Goal: Task Accomplishment & Management: Manage account settings

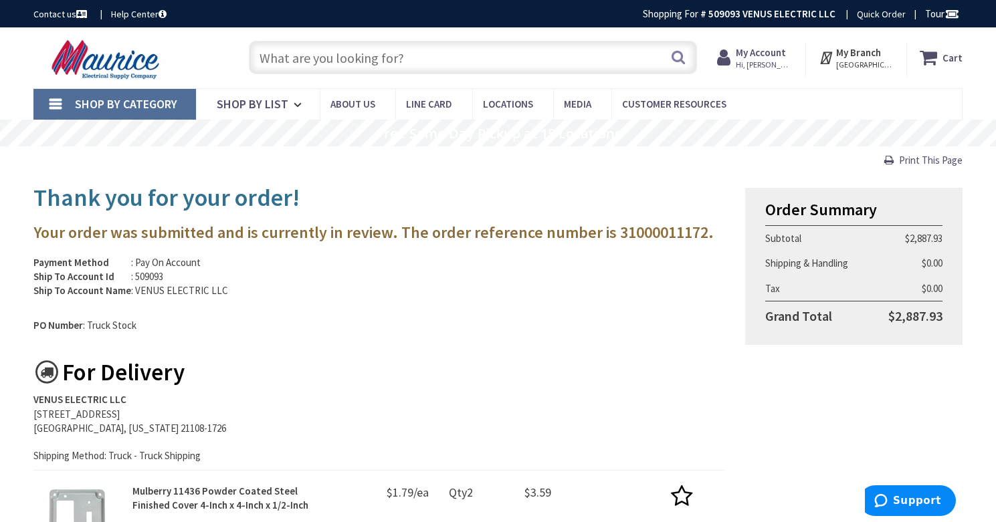
click at [338, 64] on input "text" at bounding box center [473, 57] width 448 height 33
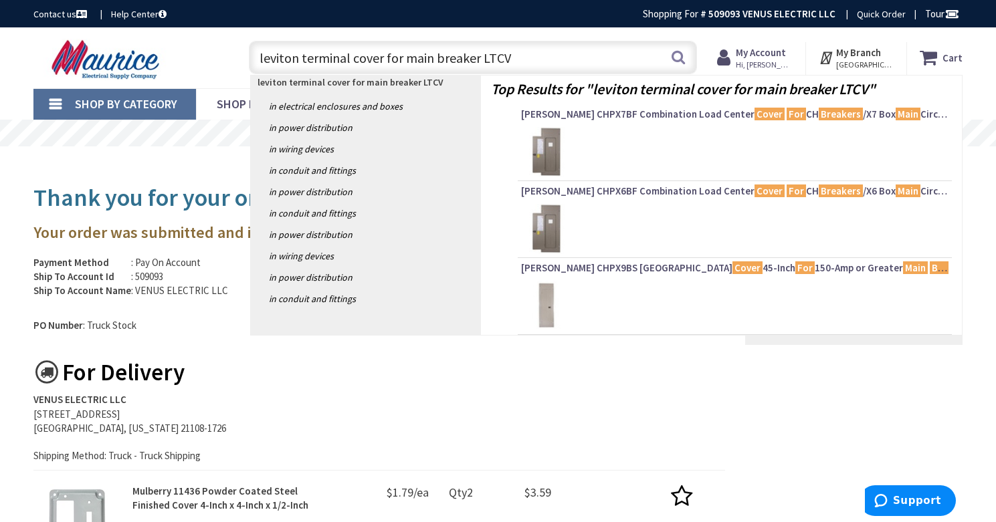
type input "leviton terminal cover for main breaker LTCVR"
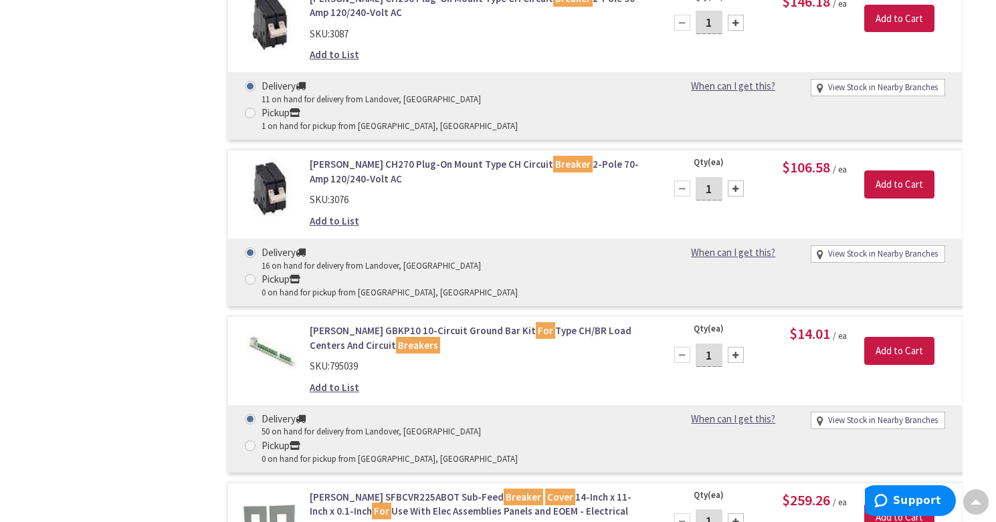
scroll to position [3313, 0]
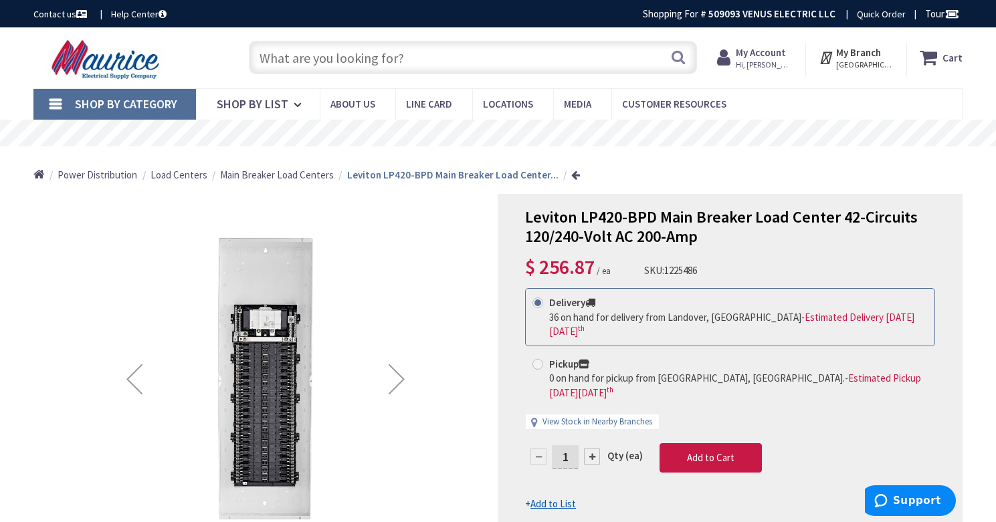
click at [778, 57] on strong "My Account" at bounding box center [761, 52] width 50 height 13
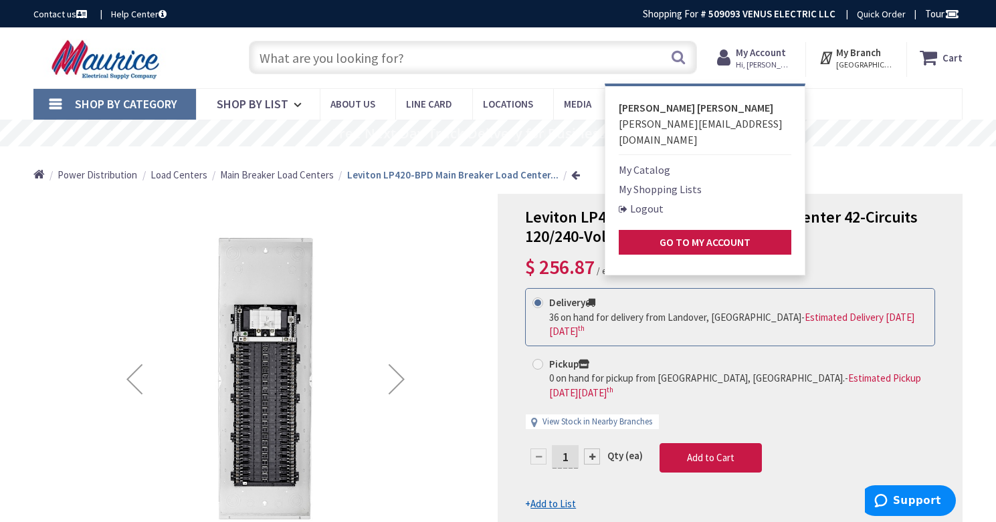
click at [891, 102] on nav "Shop By Category Conduit and Fittings Cable Tray & Accessories Cable Trays Cabl…" at bounding box center [497, 104] width 929 height 32
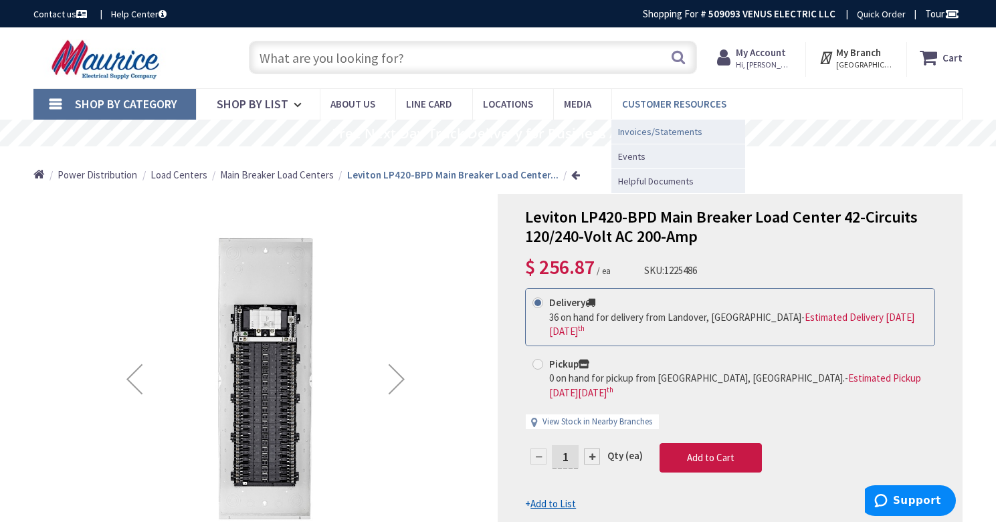
click at [674, 132] on span "Invoices/Statements" at bounding box center [660, 131] width 84 height 13
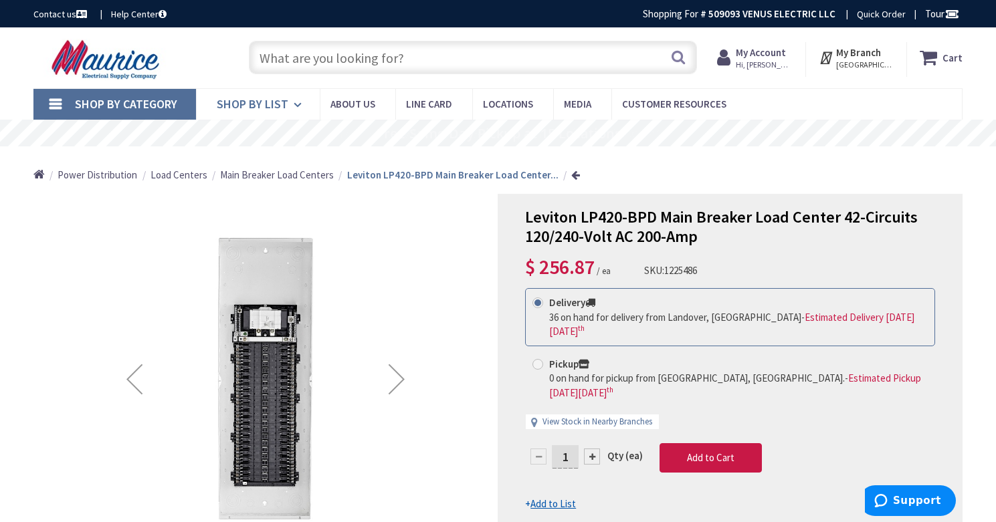
click at [260, 110] on span "Shop By List" at bounding box center [253, 103] width 72 height 15
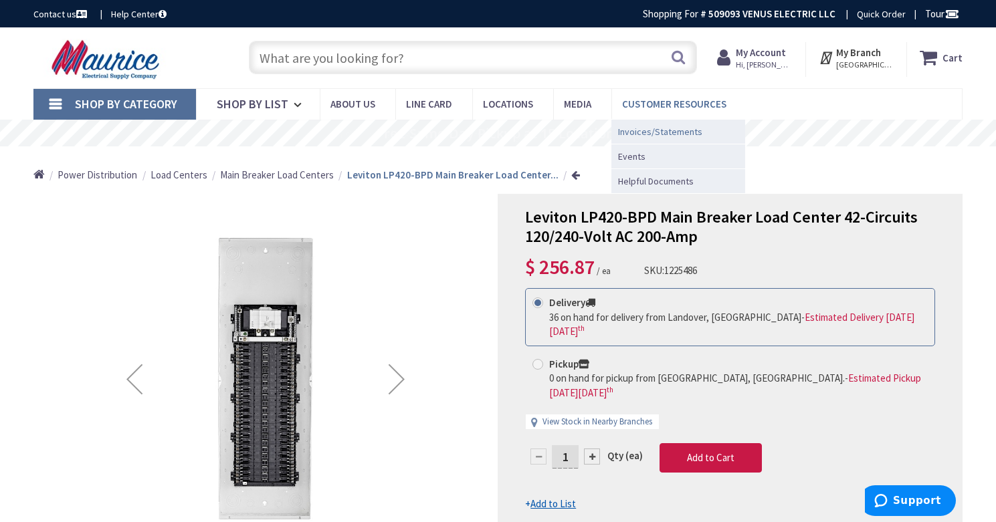
click at [671, 128] on span "Invoices/Statements" at bounding box center [660, 131] width 84 height 13
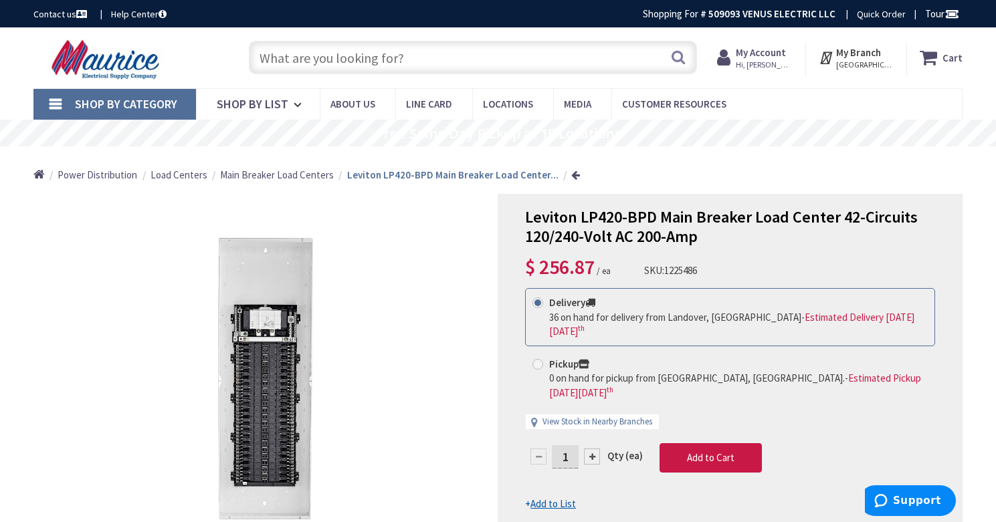
click at [358, 56] on input "text" at bounding box center [473, 57] width 448 height 33
paste input "CHFN120DF"
type input "CHFN120DF"
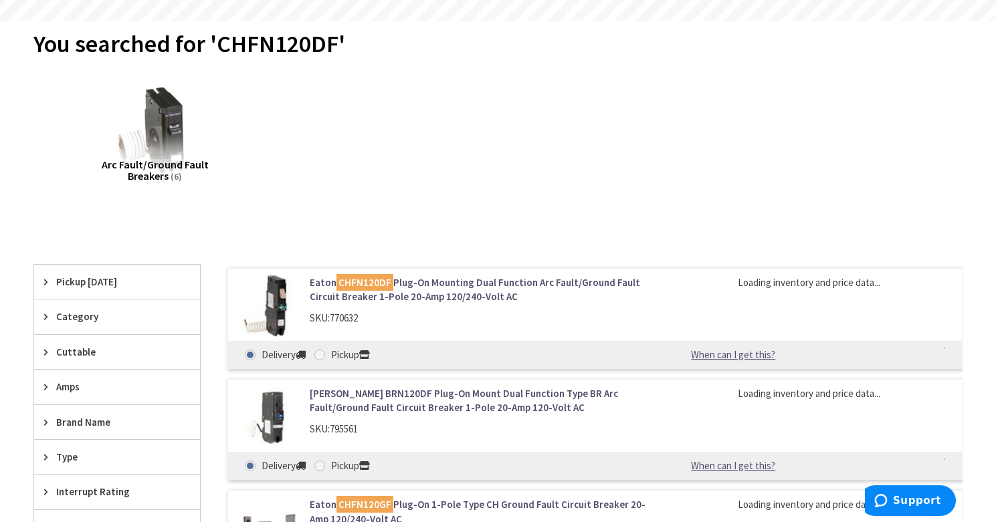
scroll to position [158, 0]
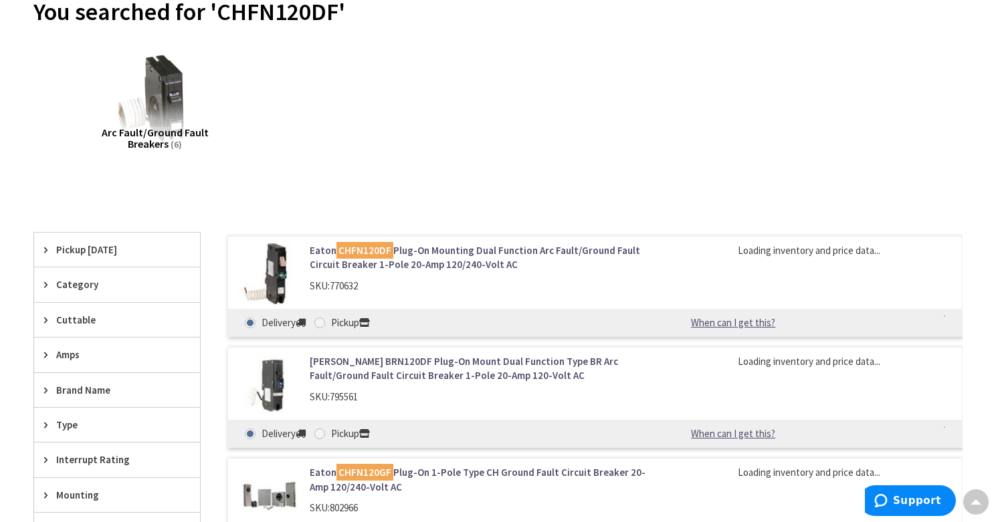
click at [441, 257] on link "Eaton CHFN120DF Plug-On Mounting Dual Function Arc Fault/Ground Fault Circuit B…" at bounding box center [478, 257] width 336 height 29
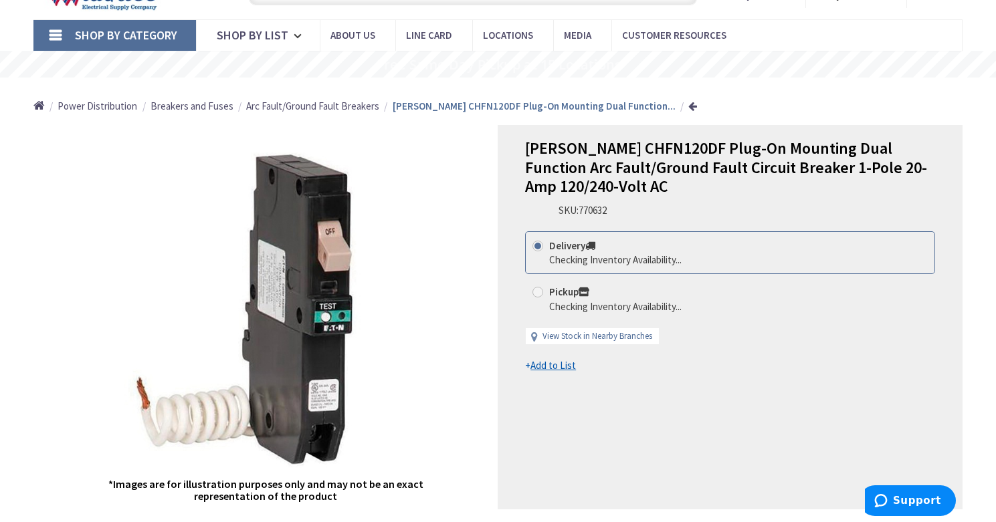
scroll to position [72, 0]
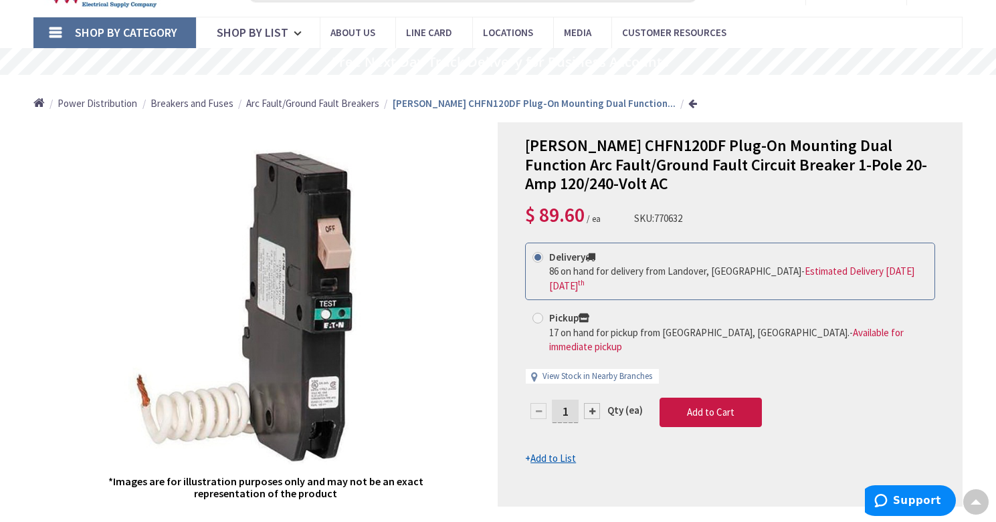
click at [546, 452] on u "Add to List" at bounding box center [552, 458] width 45 height 13
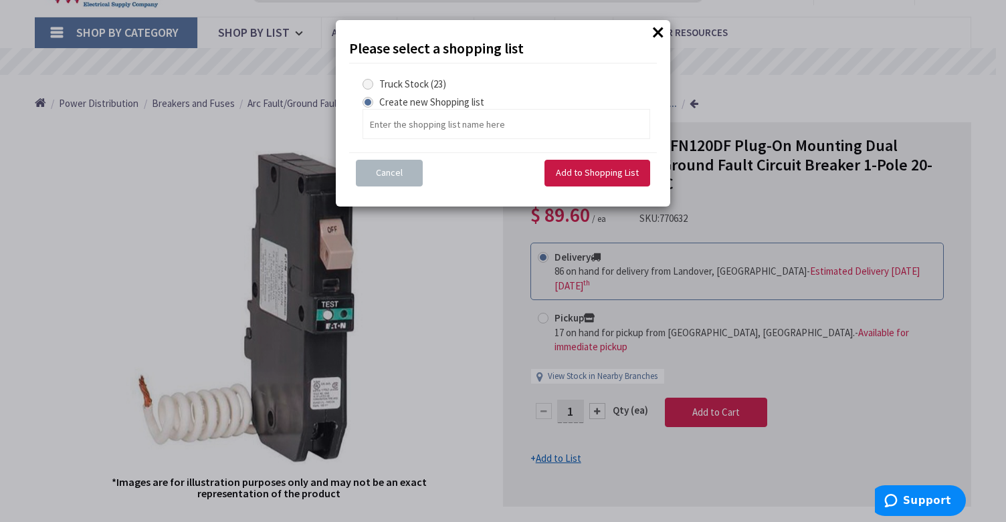
click at [657, 34] on button "×" at bounding box center [658, 32] width 20 height 20
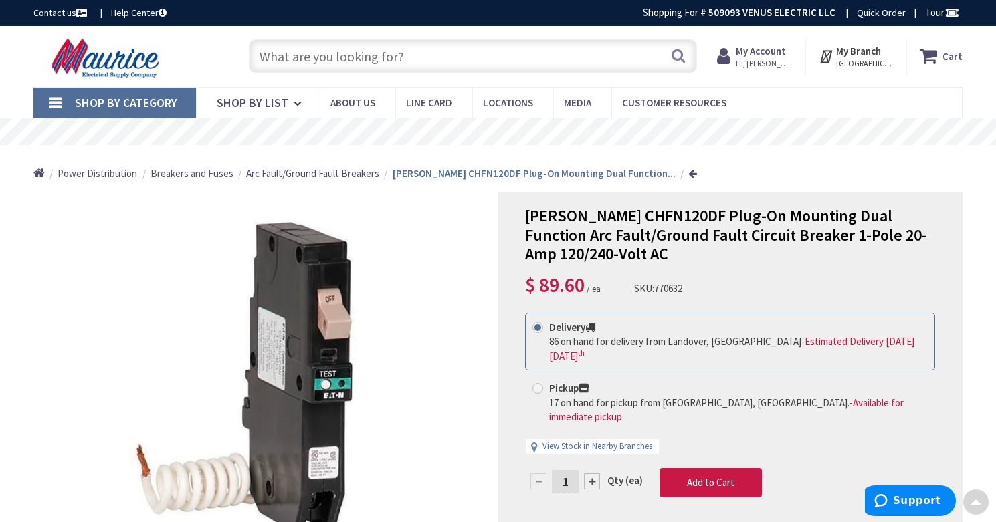
scroll to position [0, 0]
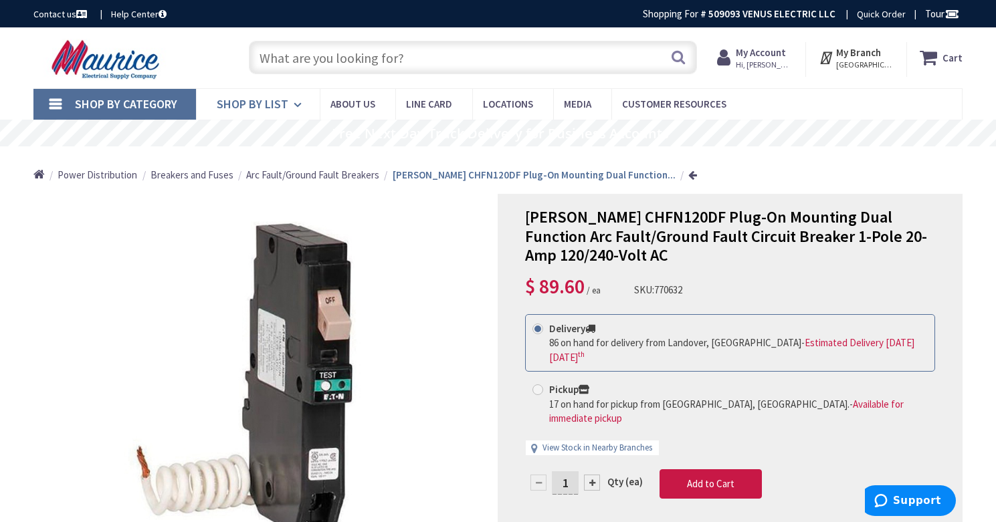
click at [274, 103] on span "Shop By List" at bounding box center [253, 103] width 72 height 15
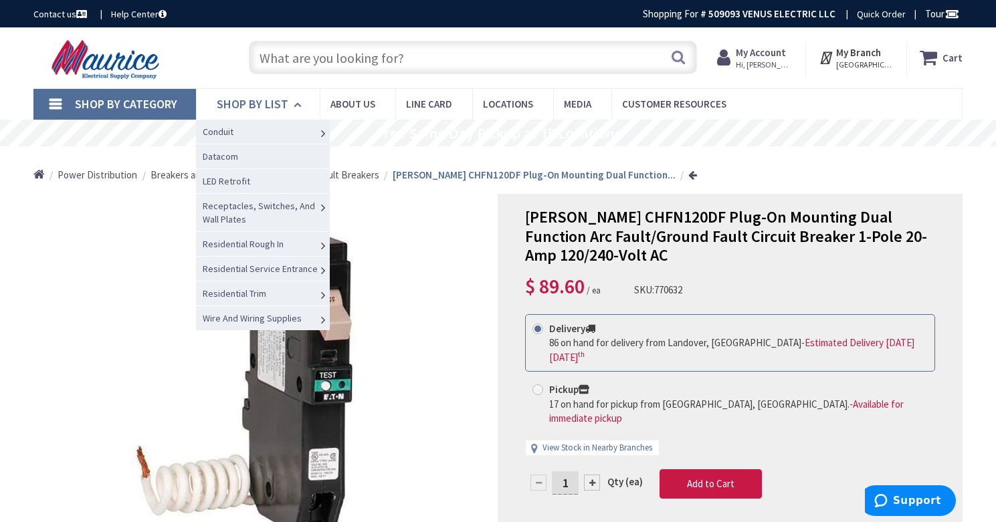
click at [265, 106] on span "Shop By List" at bounding box center [253, 103] width 72 height 15
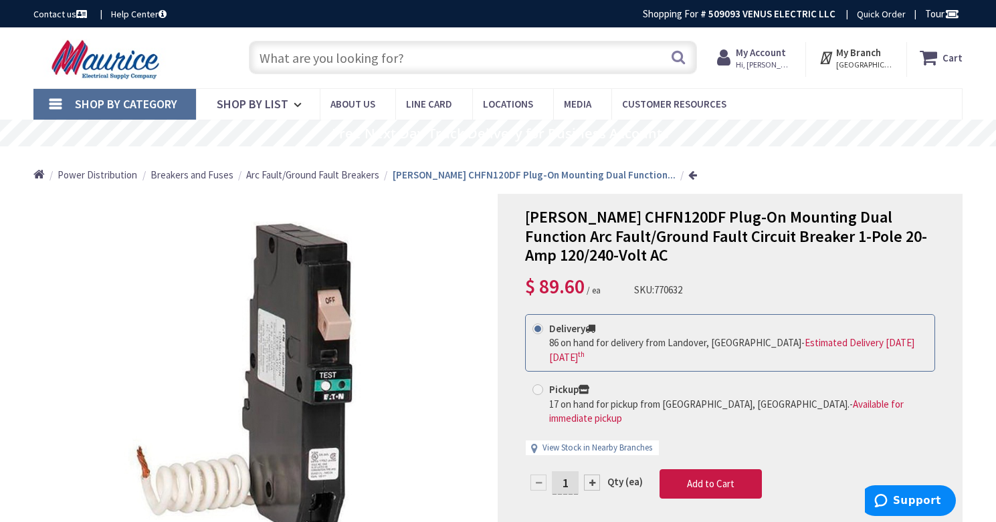
click at [753, 54] on strong "My Account" at bounding box center [761, 52] width 50 height 13
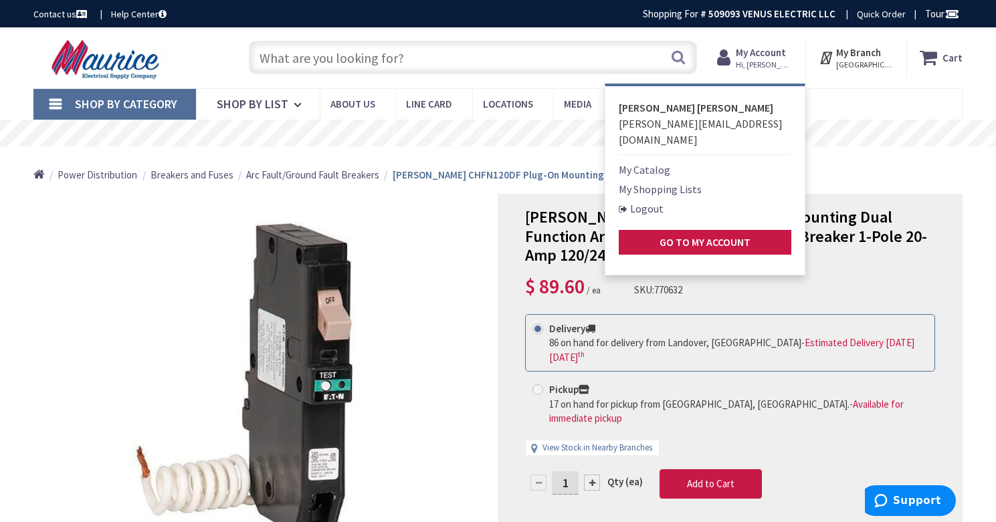
click at [679, 181] on link "My Shopping Lists" at bounding box center [660, 189] width 83 height 16
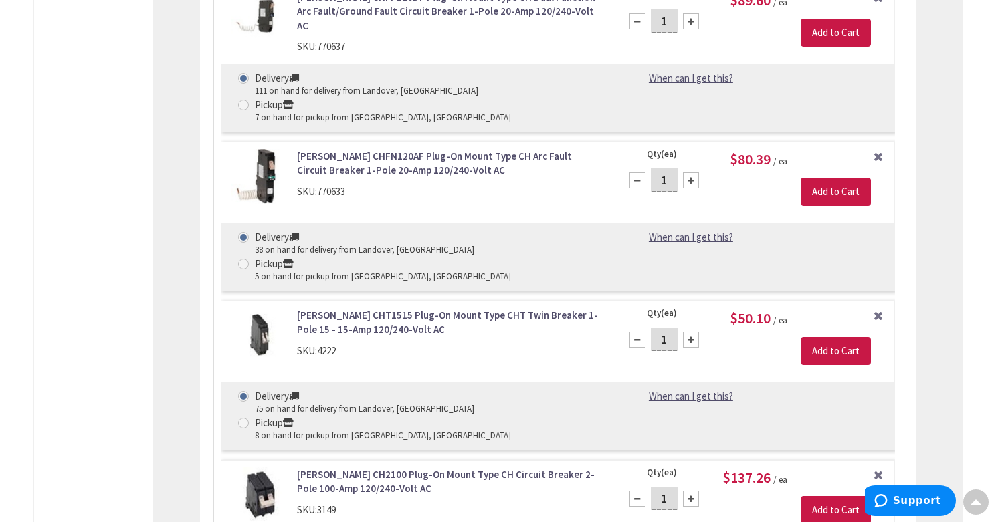
scroll to position [2351, 0]
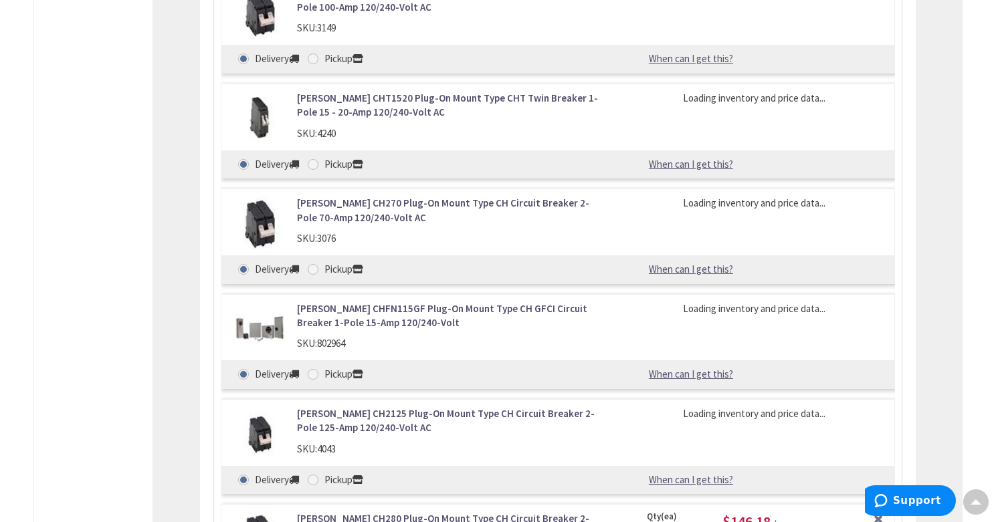
scroll to position [2976, 0]
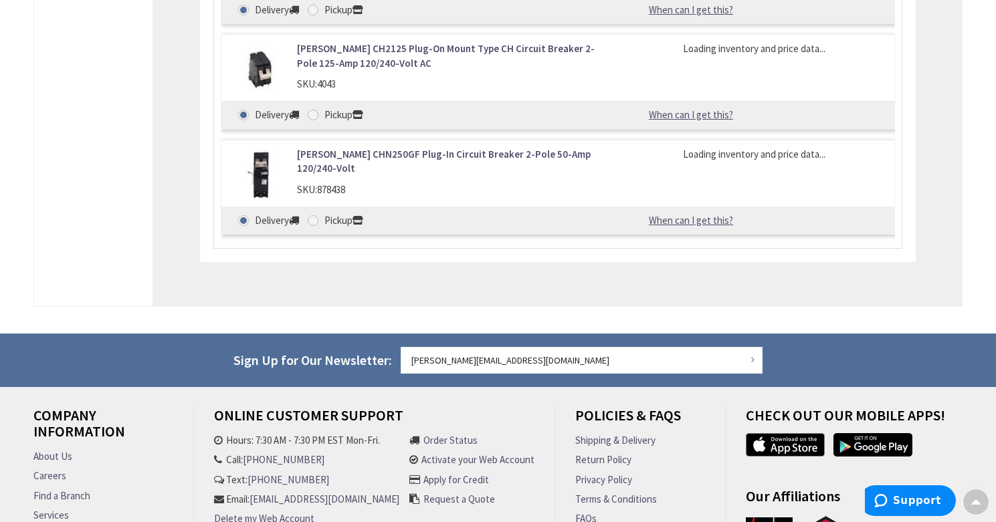
scroll to position [2590, 0]
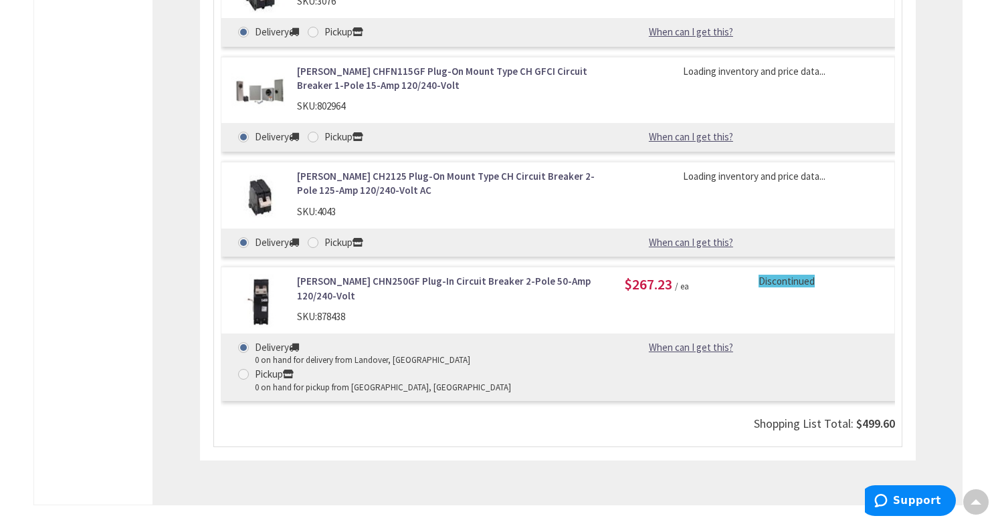
click at [473, 274] on link "[PERSON_NAME] CHN250GF Plug-In Circuit Breaker 2-Pole 50-Amp 120/240-Volt" at bounding box center [450, 288] width 307 height 29
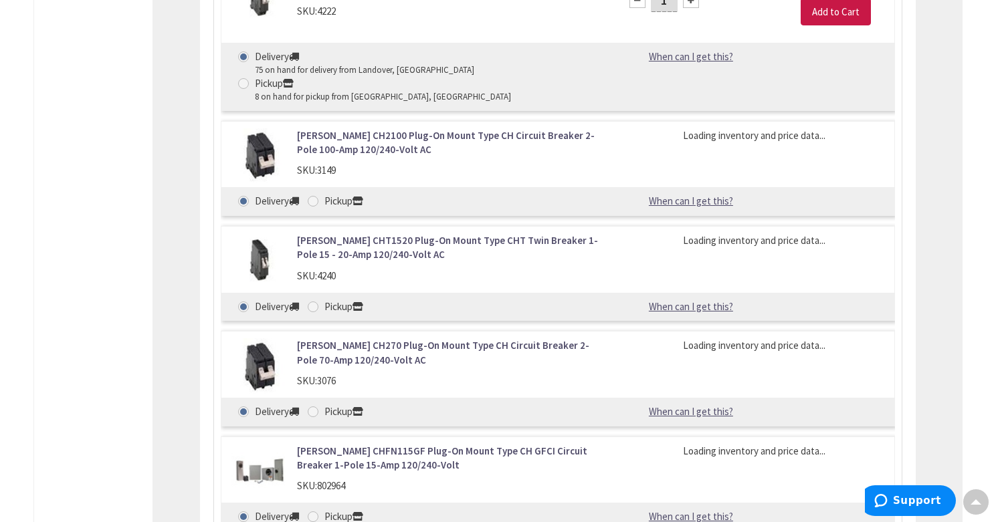
scroll to position [2875, 0]
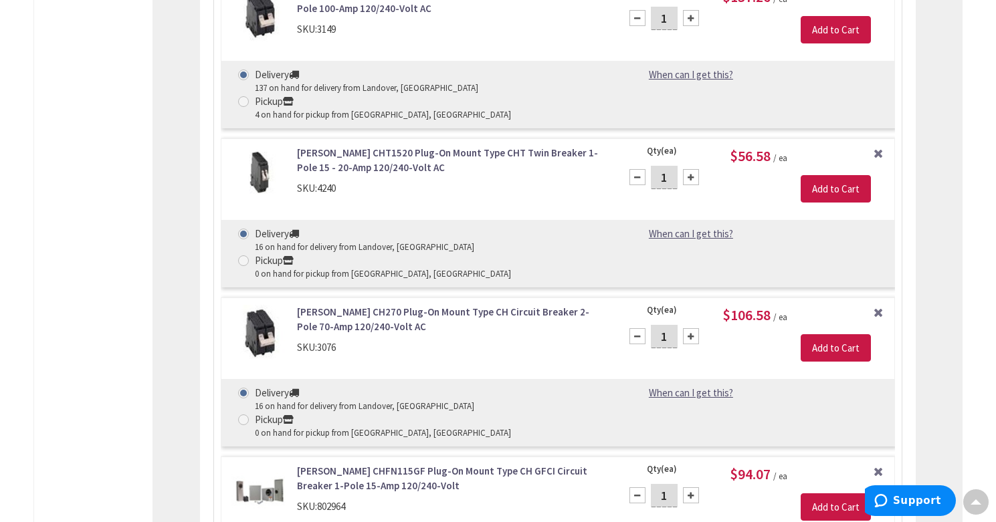
scroll to position [2703, 0]
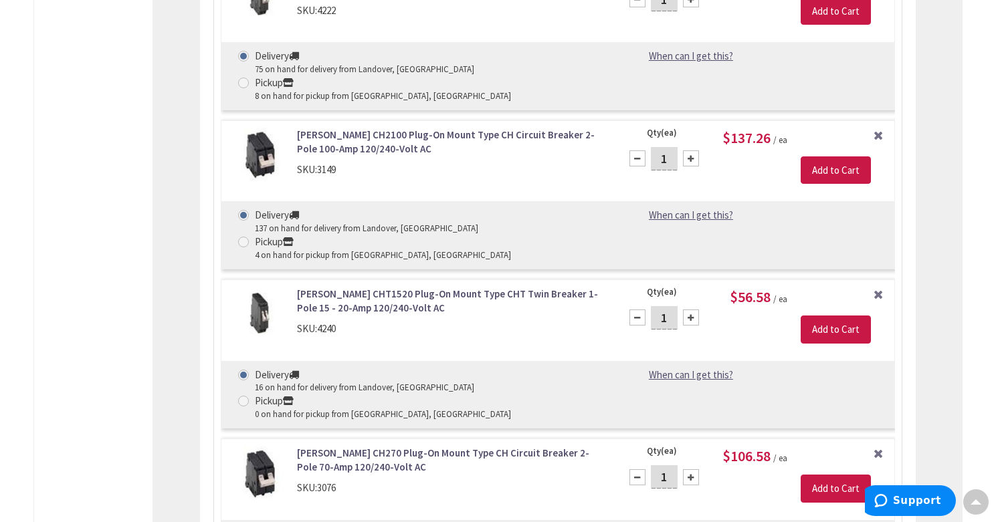
scroll to position [2726, 0]
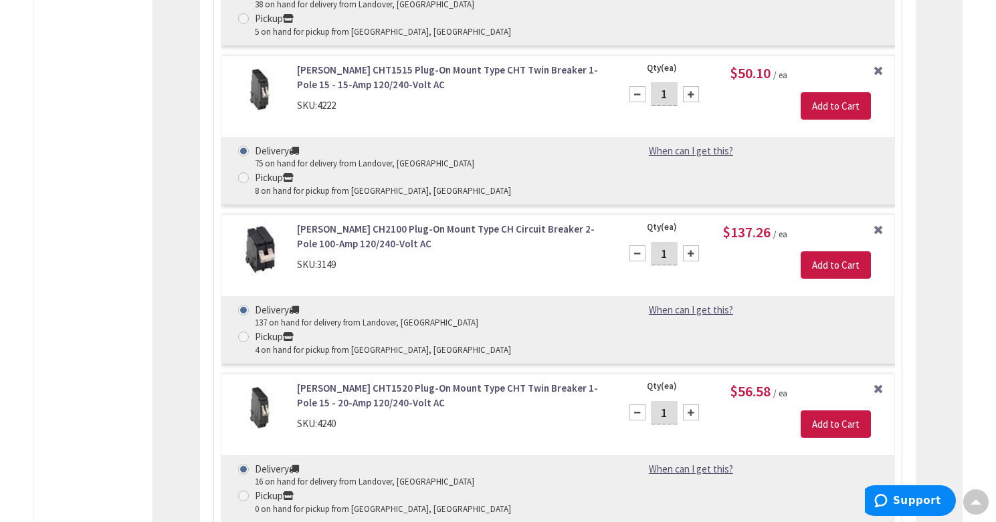
scroll to position [2510, 0]
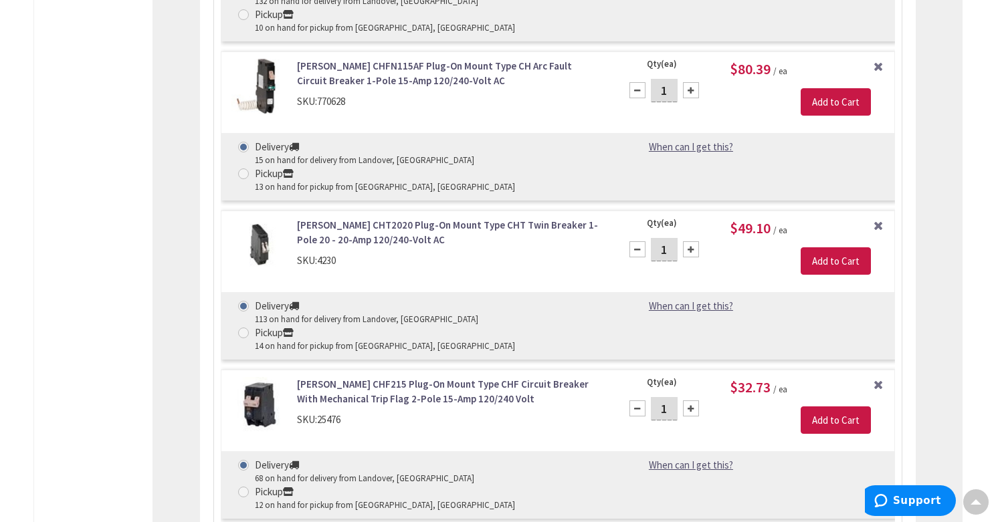
scroll to position [1560, 0]
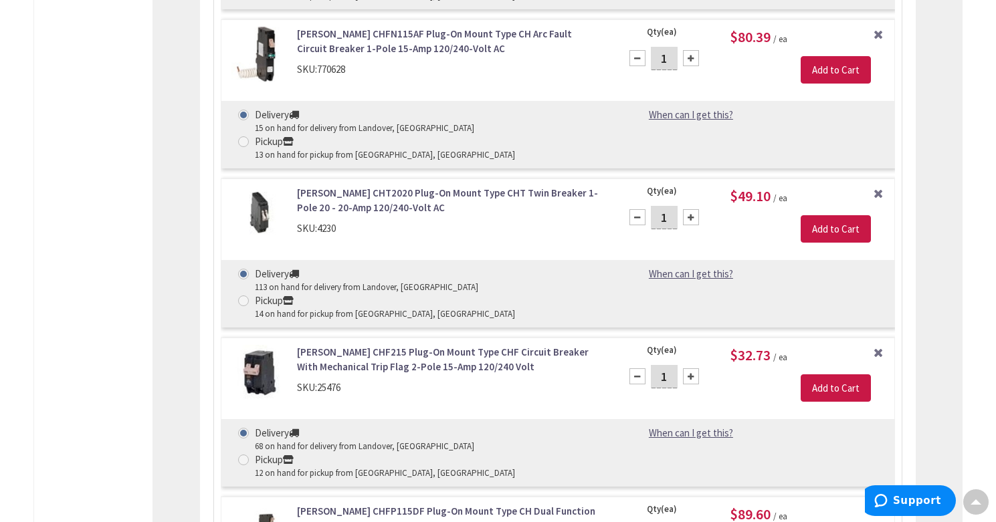
click at [877, 504] on link "Remove Item" at bounding box center [878, 510] width 12 height 12
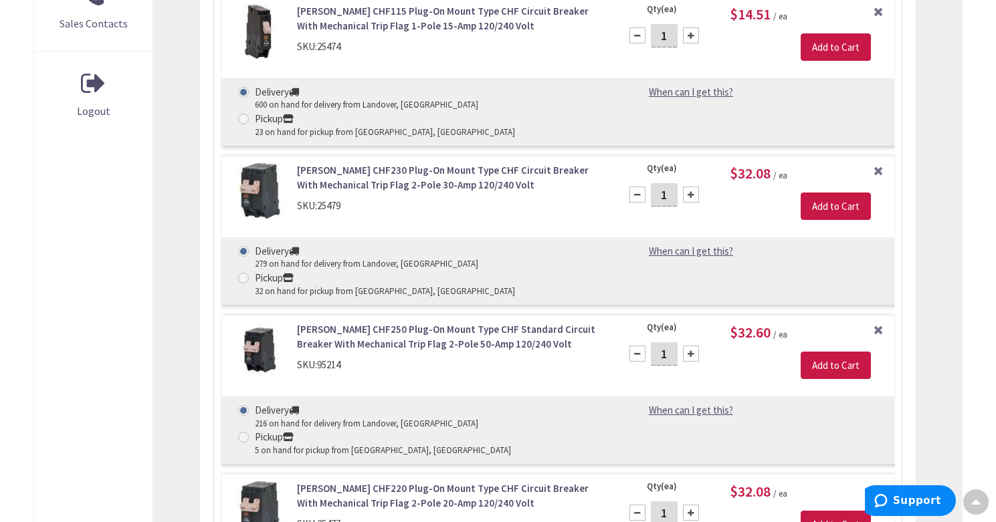
scroll to position [798, 0]
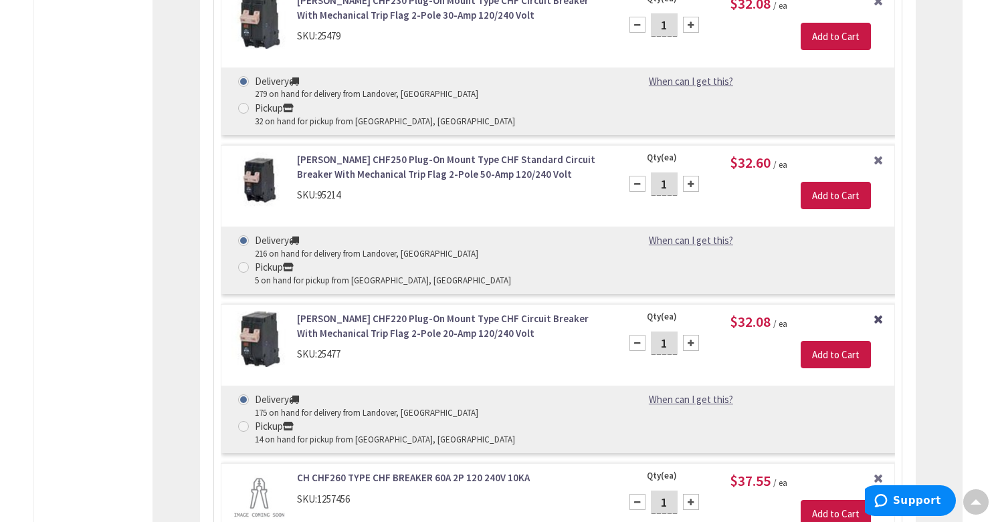
click at [879, 312] on link "Remove Item" at bounding box center [878, 318] width 12 height 12
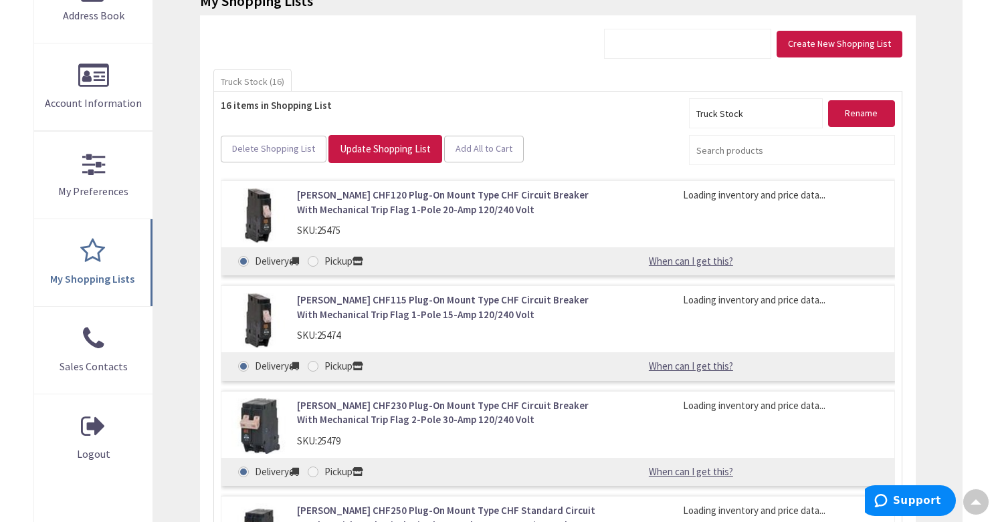
scroll to position [181, 0]
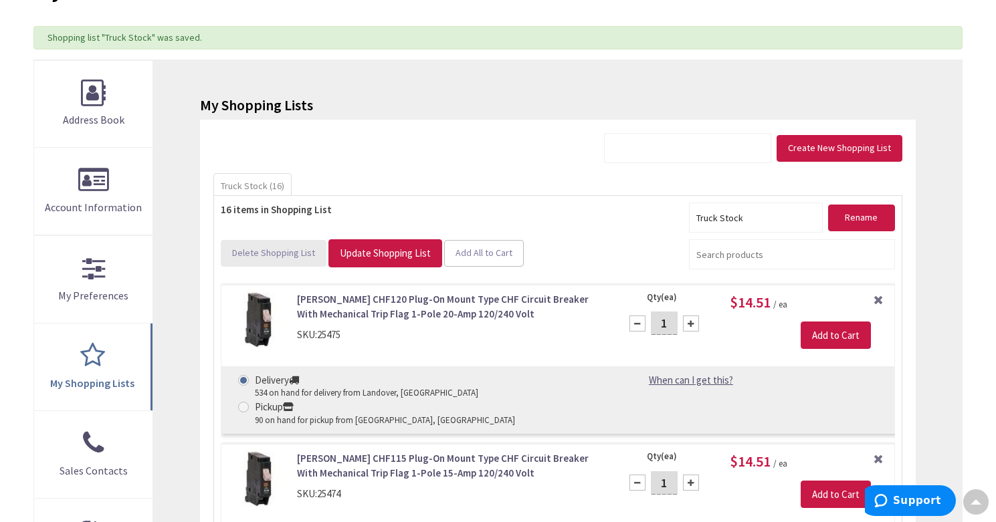
click at [280, 259] on button "Delete Shopping List" at bounding box center [274, 253] width 106 height 27
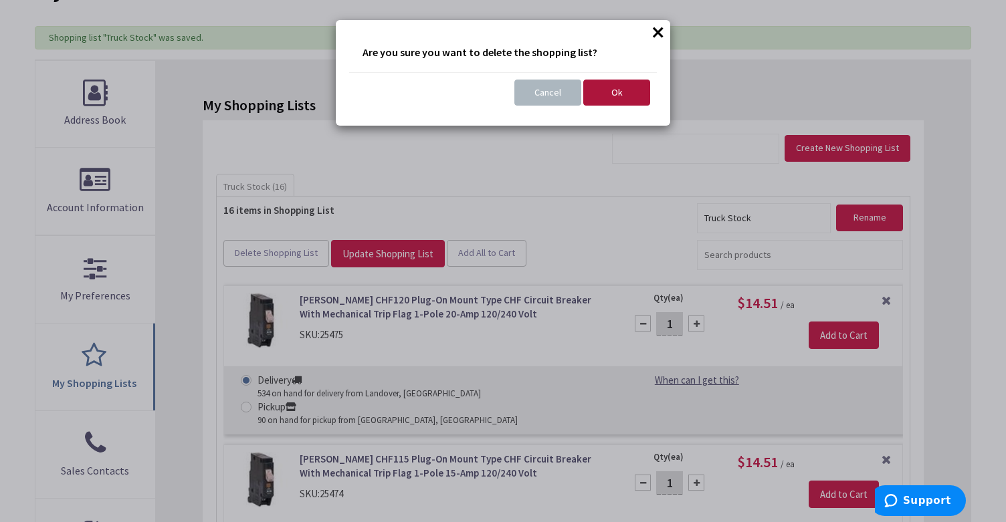
click at [625, 84] on button "Ok" at bounding box center [616, 93] width 67 height 27
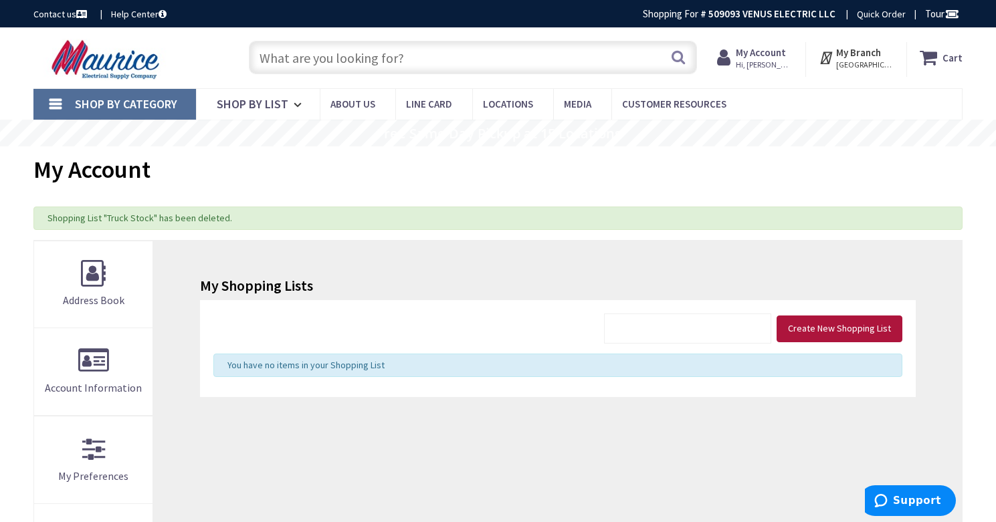
click at [845, 324] on span "Create New Shopping List" at bounding box center [839, 328] width 103 height 12
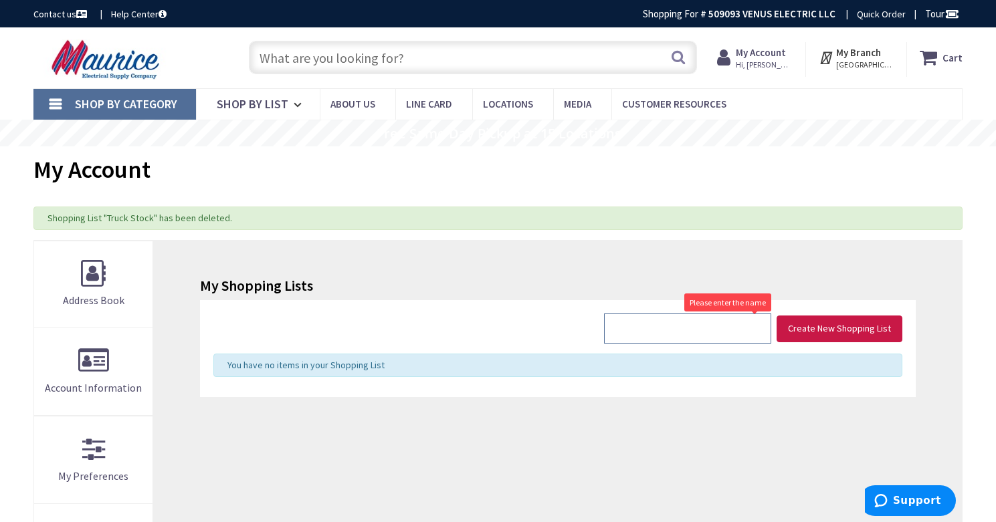
click at [686, 334] on input "text" at bounding box center [687, 329] width 167 height 30
type input "Truck Stock"
click at [842, 332] on span "Create New Shopping List" at bounding box center [839, 328] width 103 height 12
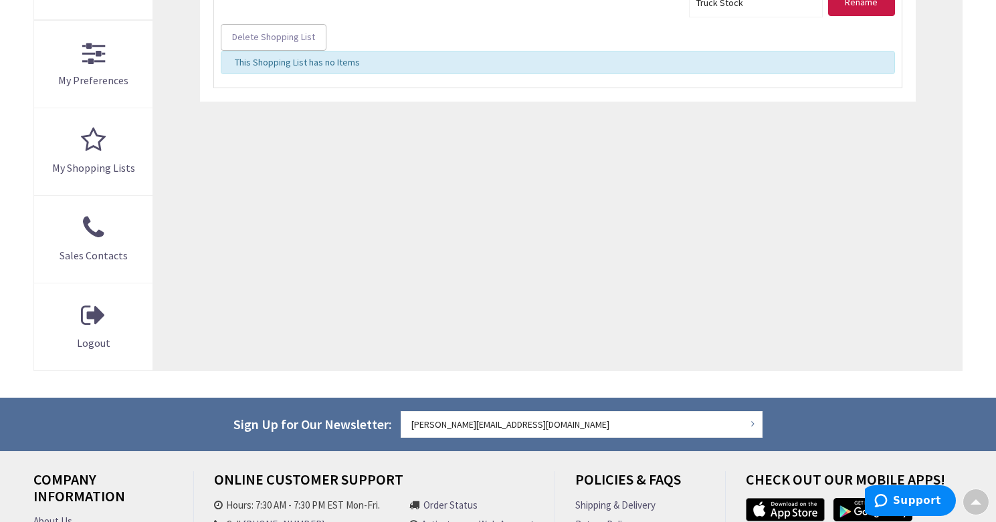
scroll to position [50, 0]
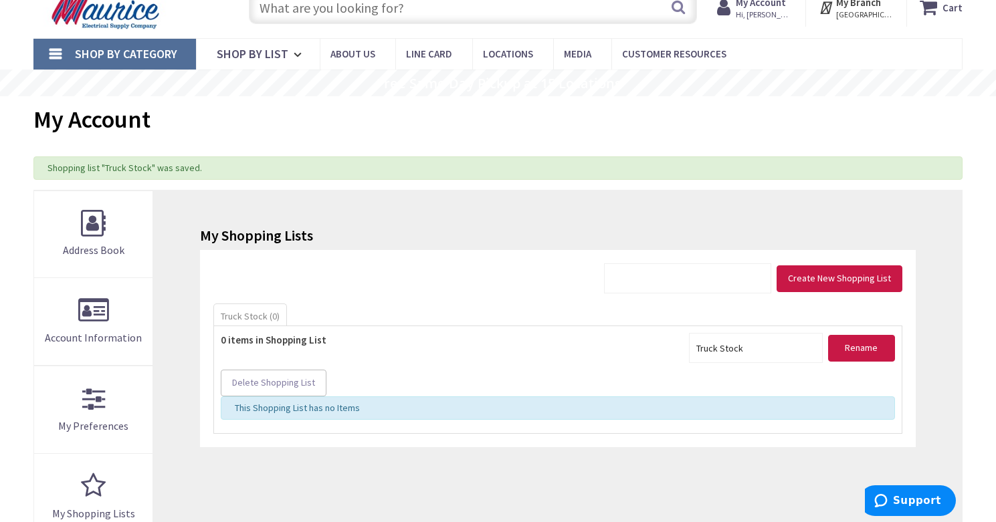
click at [375, 16] on input "text" at bounding box center [473, 7] width 448 height 33
paste input "CHFN120DF"
type input "CHFN120DF"
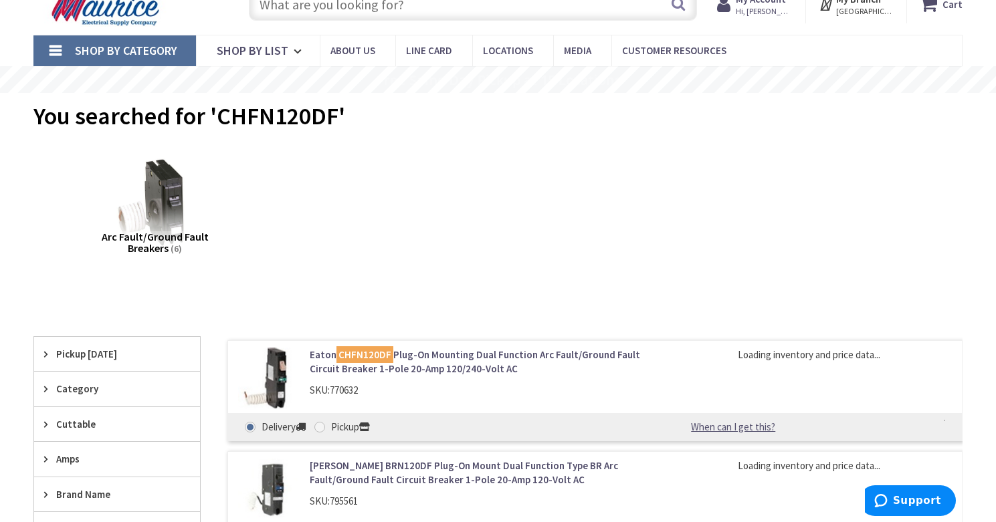
scroll to position [136, 0]
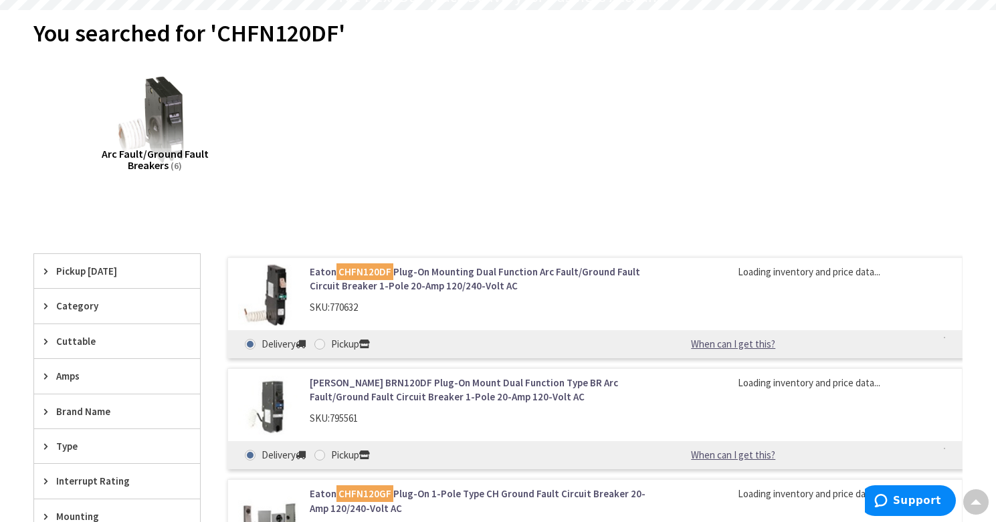
click at [467, 282] on link "[PERSON_NAME] CHFN120DF Plug-On Mounting Dual Function Arc Fault/Ground Fault C…" at bounding box center [478, 279] width 336 height 29
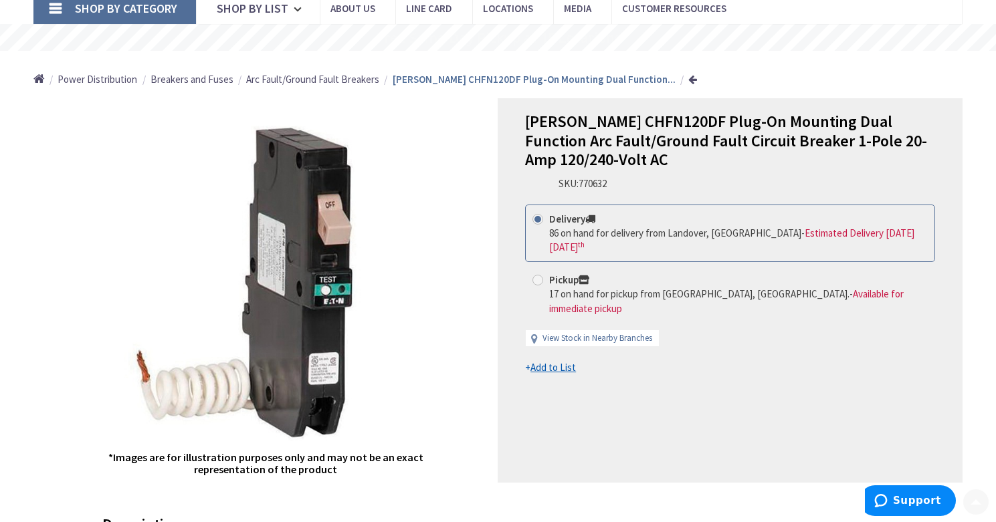
scroll to position [101, 0]
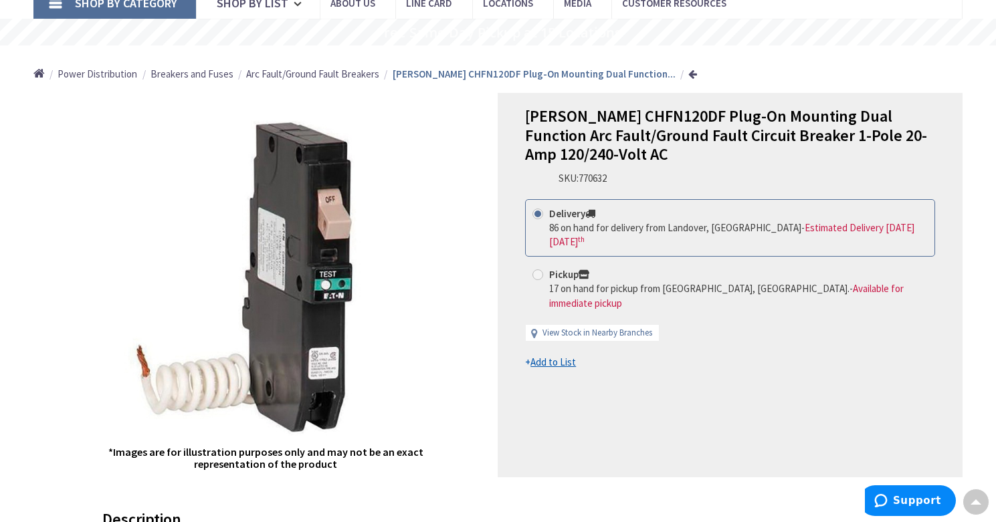
click at [562, 356] on u "Add to List" at bounding box center [552, 362] width 45 height 13
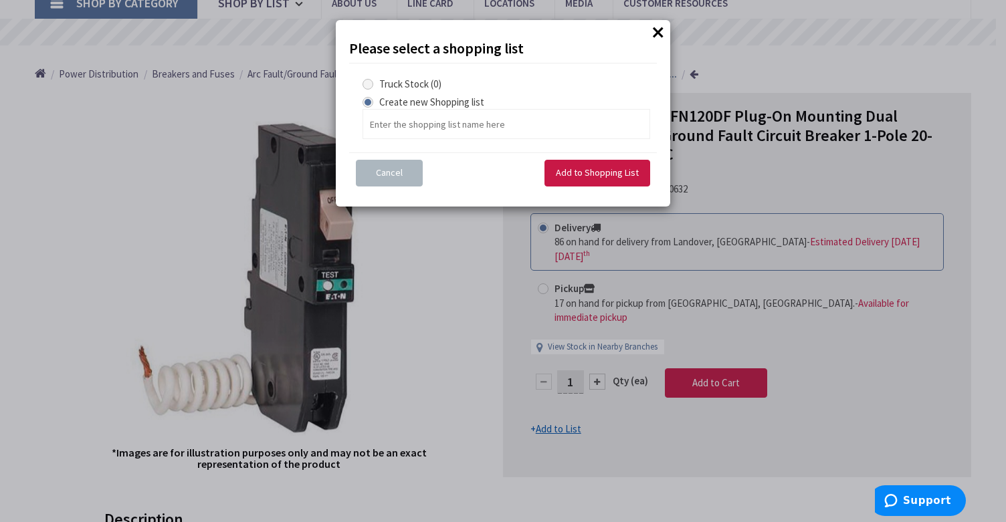
click at [372, 81] on span at bounding box center [367, 84] width 11 height 11
click at [372, 81] on Stock "Truck Stock (0)" at bounding box center [370, 84] width 9 height 9
radio Stock "true"
click at [582, 173] on span "Add to Shopping List" at bounding box center [597, 173] width 83 height 12
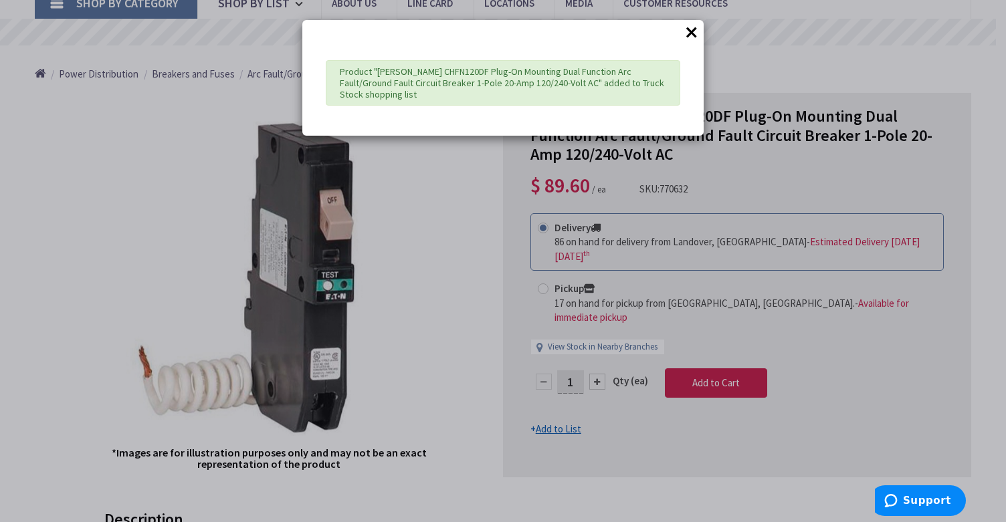
click at [693, 33] on button "×" at bounding box center [691, 32] width 20 height 20
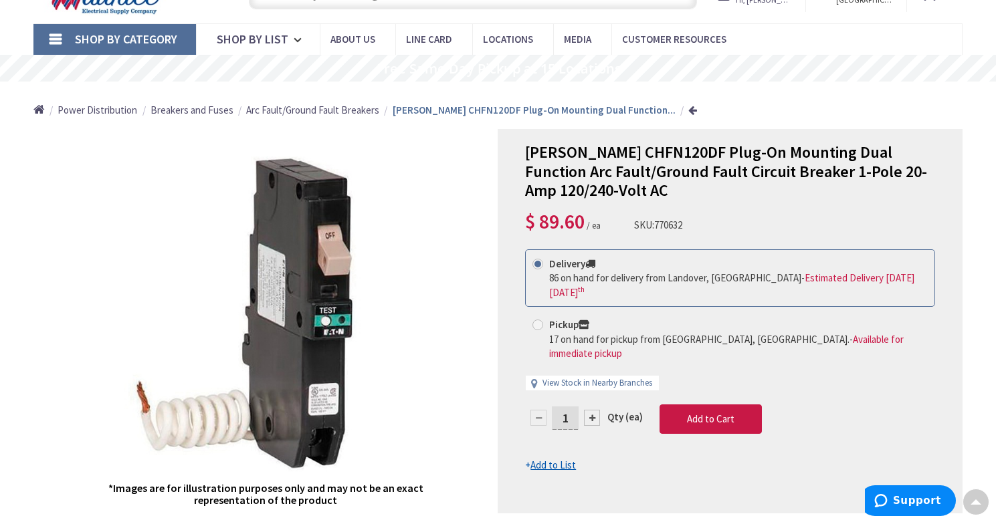
scroll to position [0, 0]
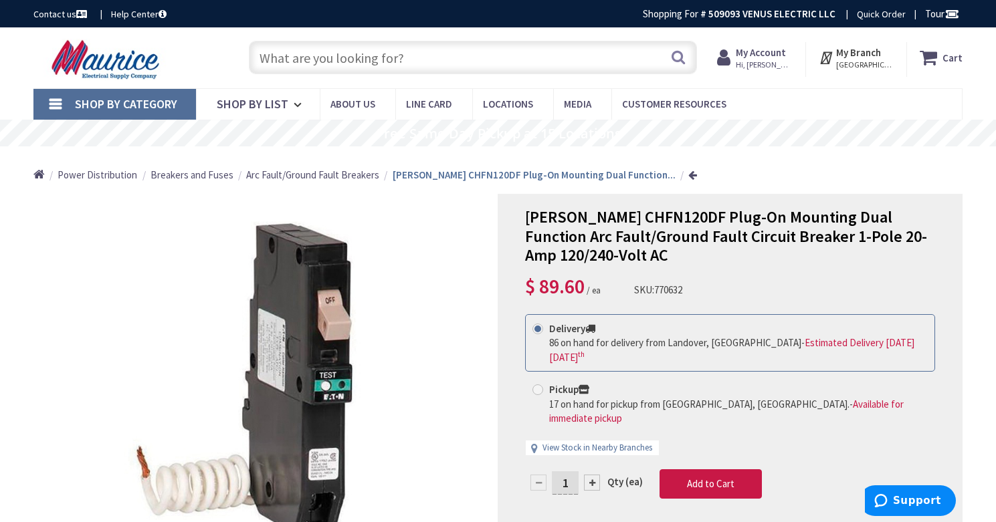
click at [337, 59] on input "text" at bounding box center [473, 57] width 448 height 33
paste input "CHFN115DF"
type input "CHFN115DF"
click at [678, 51] on button "Search" at bounding box center [677, 57] width 17 height 30
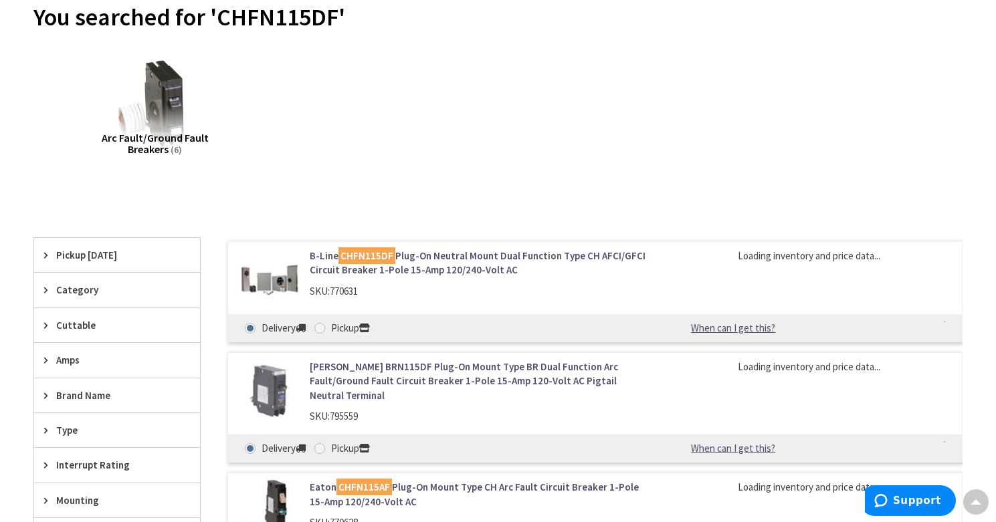
scroll to position [162, 0]
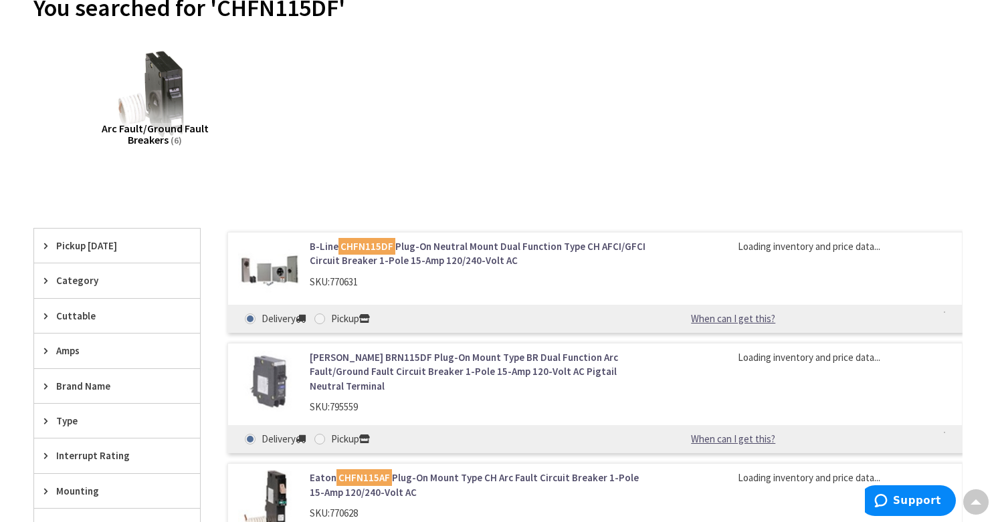
click at [424, 250] on link "B-Line CHFN115DF Plug-On Neutral Mount Dual Function Type CH AFCI/GFCI Circuit …" at bounding box center [478, 253] width 336 height 29
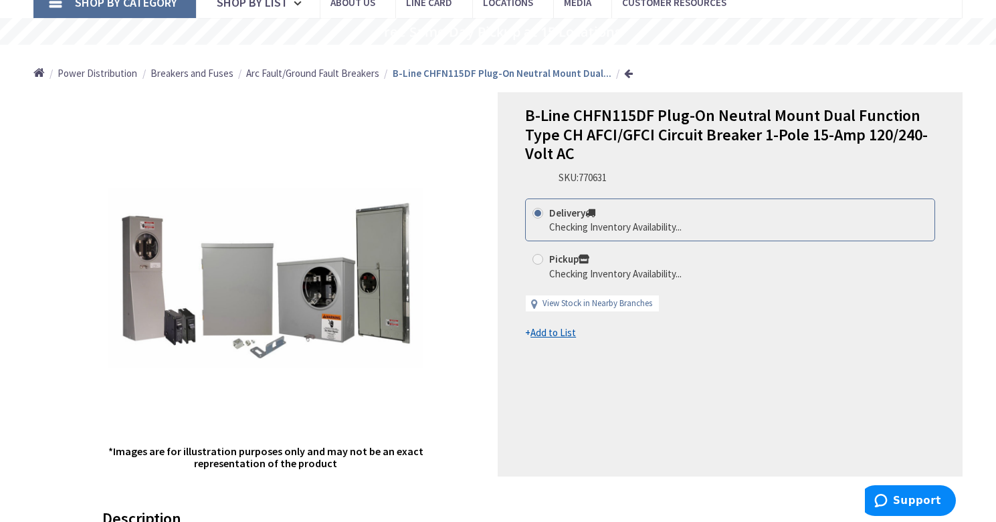
scroll to position [107, 0]
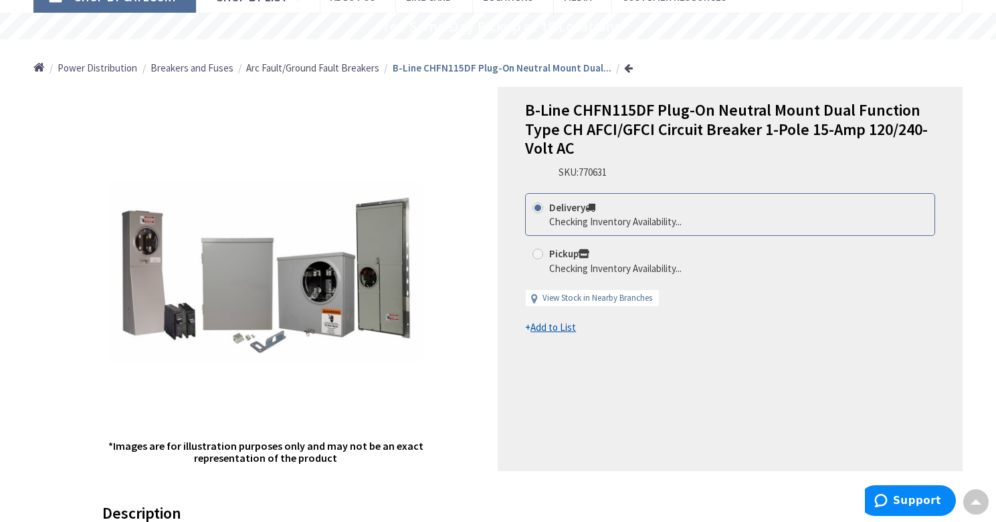
click at [548, 326] on u "Add to List" at bounding box center [552, 327] width 45 height 13
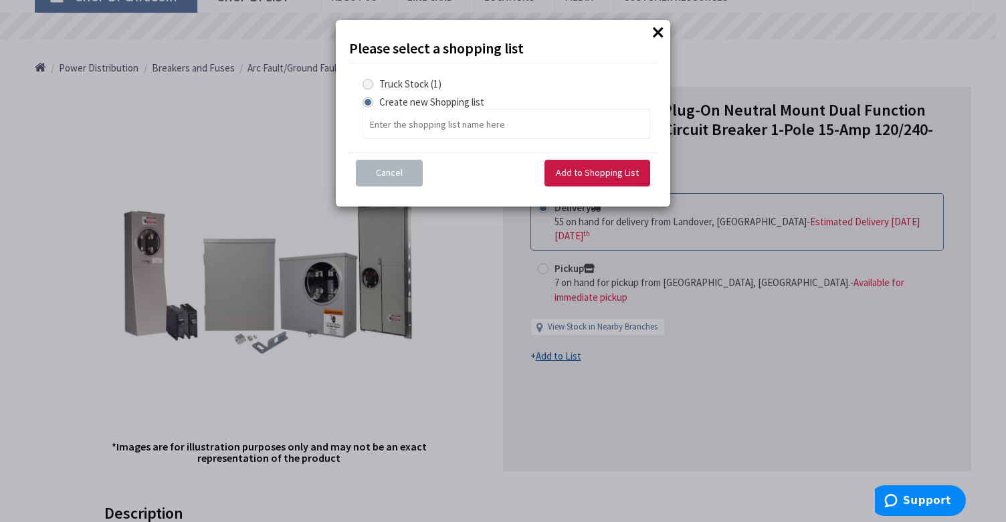
click at [370, 84] on span at bounding box center [367, 84] width 11 height 11
click at [370, 84] on Stock "Truck Stock (1)" at bounding box center [370, 84] width 9 height 9
radio Stock "true"
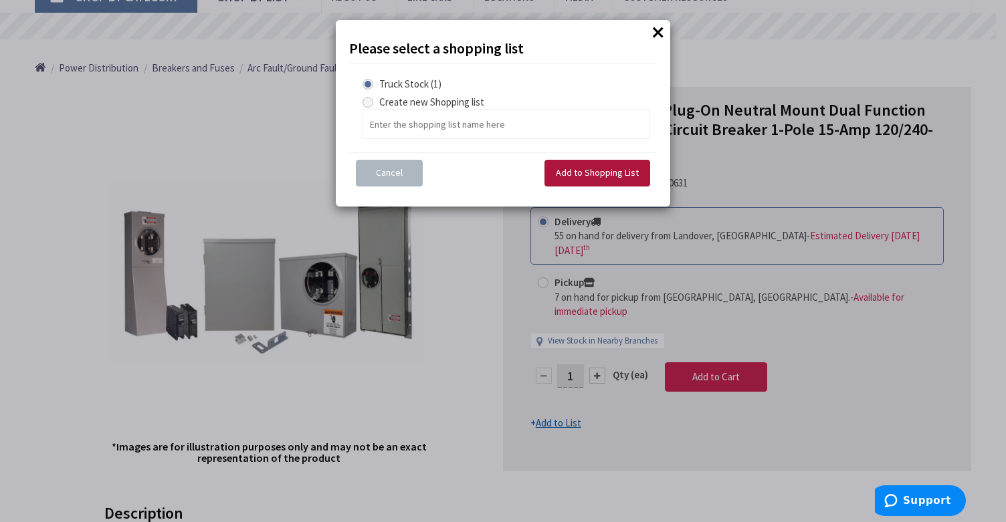
click at [580, 174] on span "Add to Shopping List" at bounding box center [597, 173] width 83 height 12
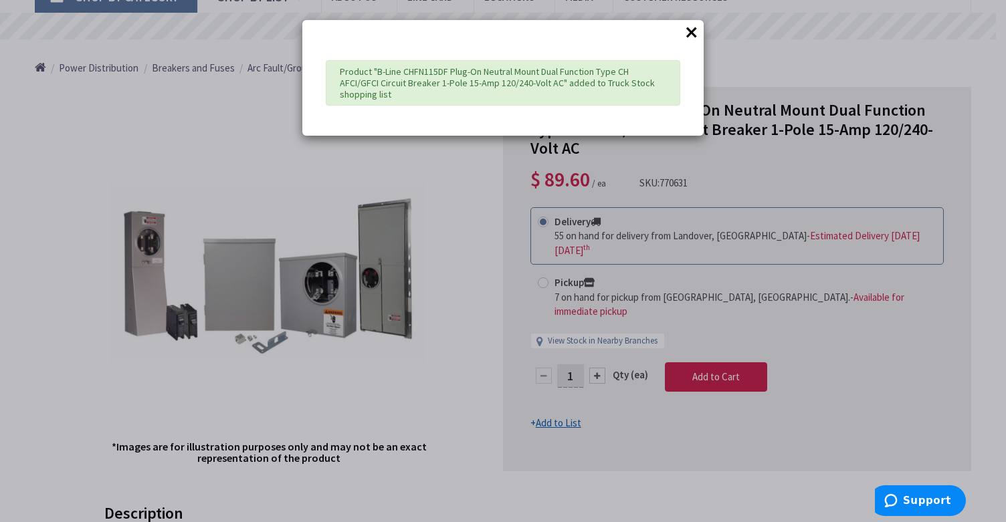
click at [699, 34] on button "×" at bounding box center [691, 32] width 20 height 20
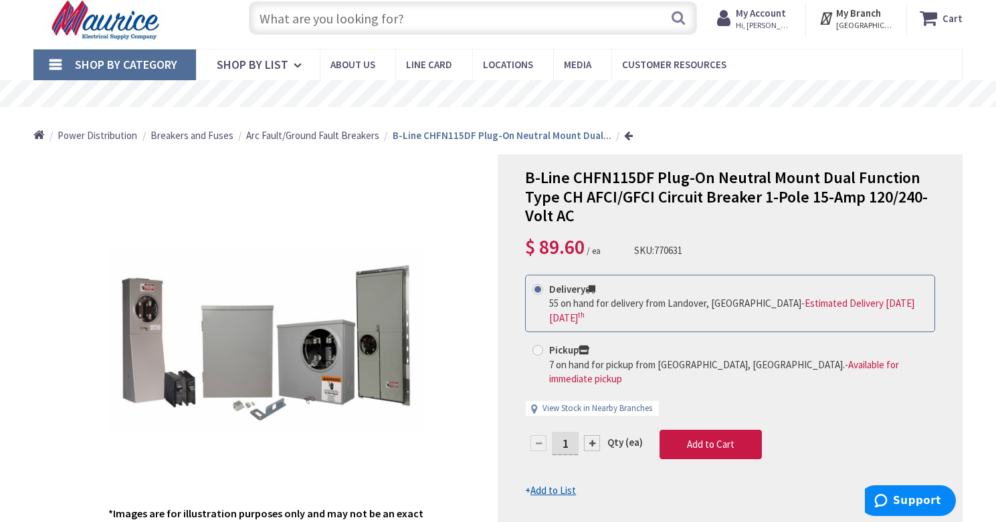
scroll to position [0, 0]
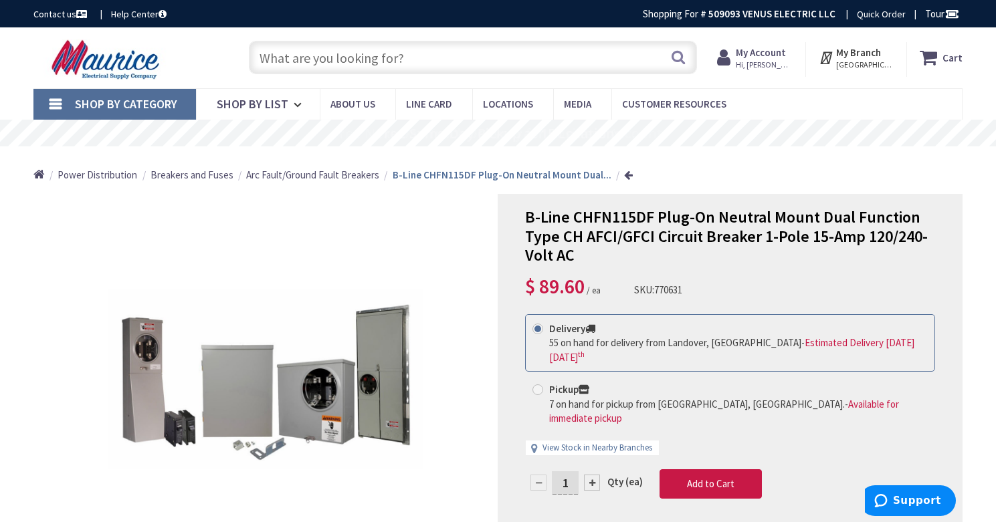
click at [346, 60] on input "text" at bounding box center [473, 57] width 448 height 33
paste input "CHFN120AF"
type input "CHFN120AF"
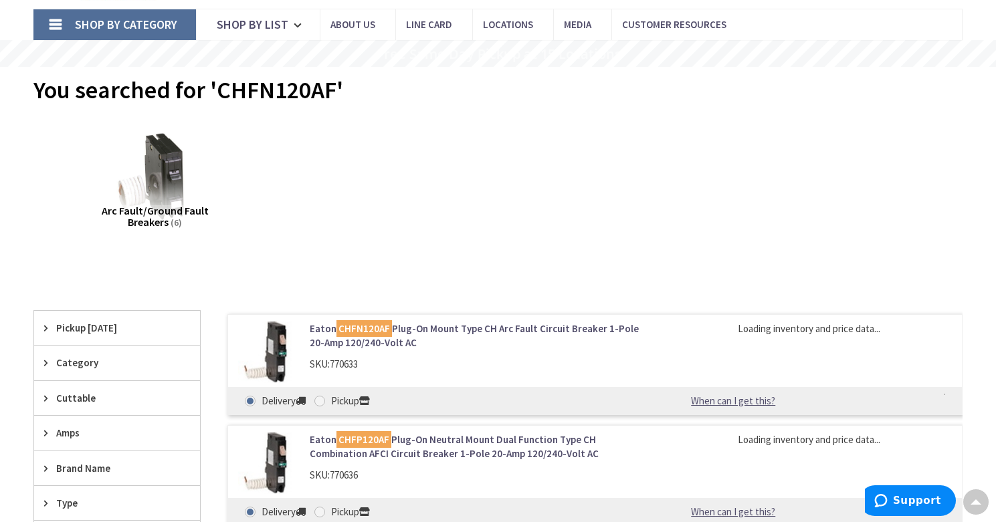
scroll to position [84, 0]
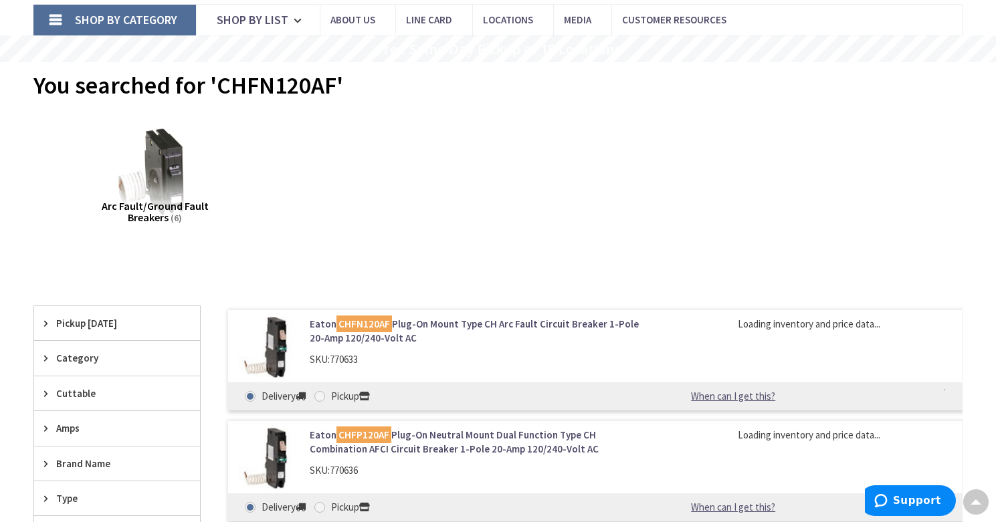
click at [389, 328] on mark "CHFN120AF" at bounding box center [364, 324] width 56 height 17
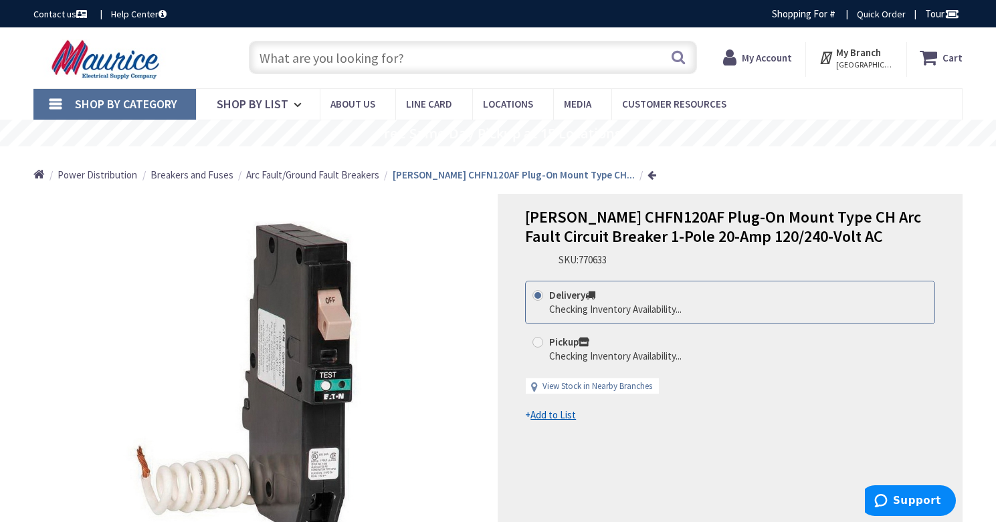
click at [557, 418] on u "Add to List" at bounding box center [552, 415] width 45 height 13
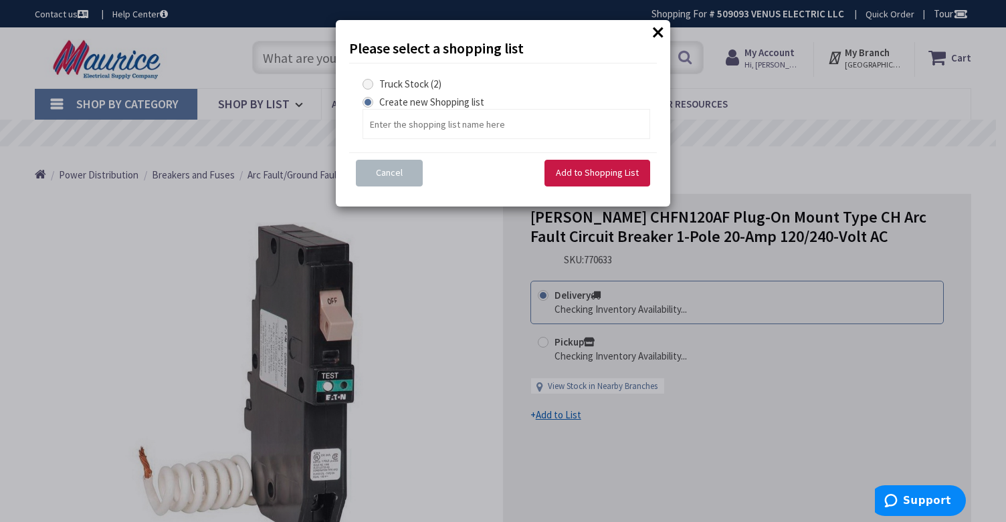
click at [369, 85] on span at bounding box center [367, 84] width 11 height 11
click at [369, 85] on Stock "Truck Stock (2)" at bounding box center [370, 84] width 9 height 9
radio Stock "true"
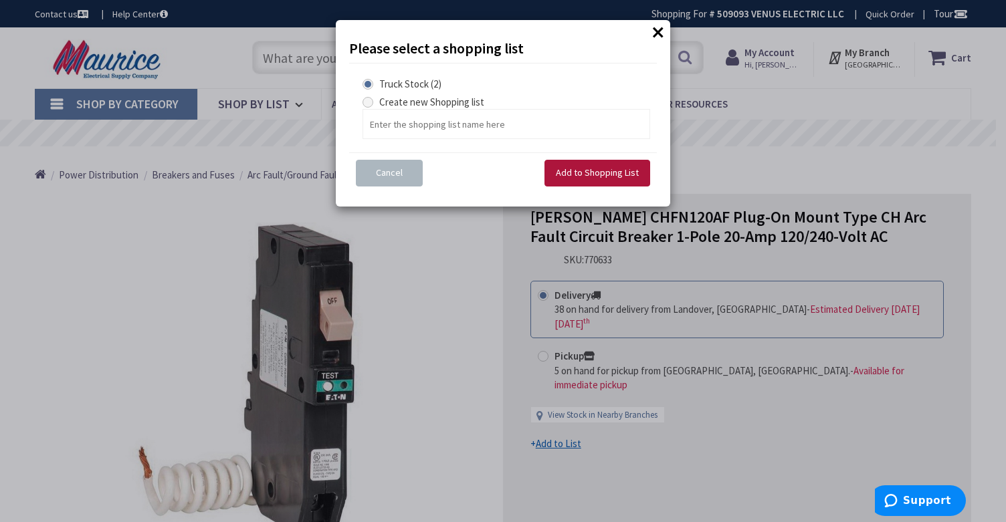
click at [568, 174] on span "Add to Shopping List" at bounding box center [597, 173] width 83 height 12
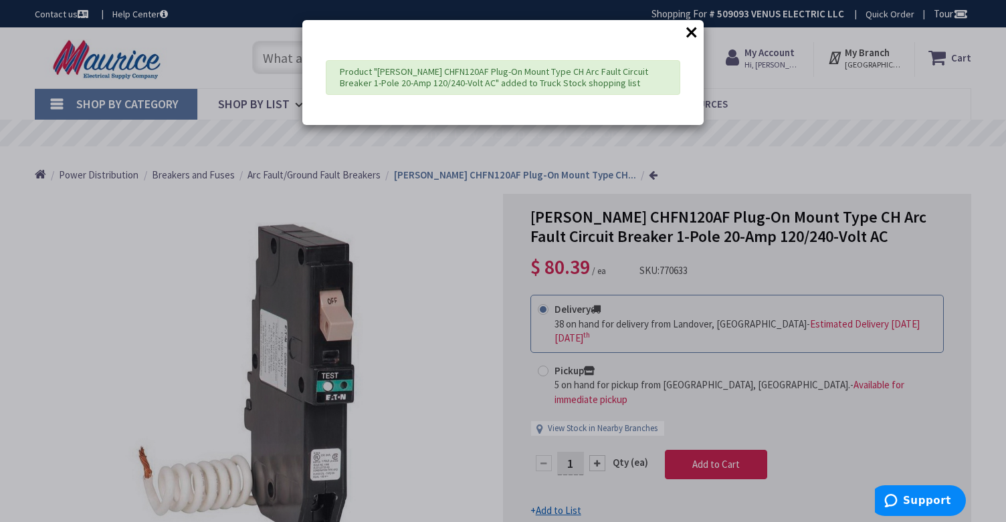
click at [691, 29] on button "×" at bounding box center [691, 32] width 20 height 20
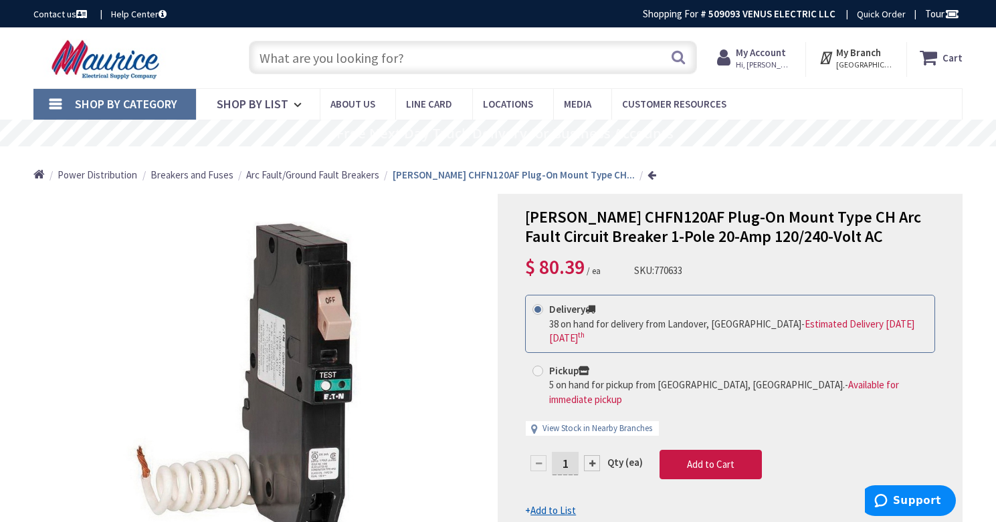
click at [312, 60] on input "text" at bounding box center [473, 57] width 448 height 33
paste input "CHFN115AF"
type input "CHFN115AF"
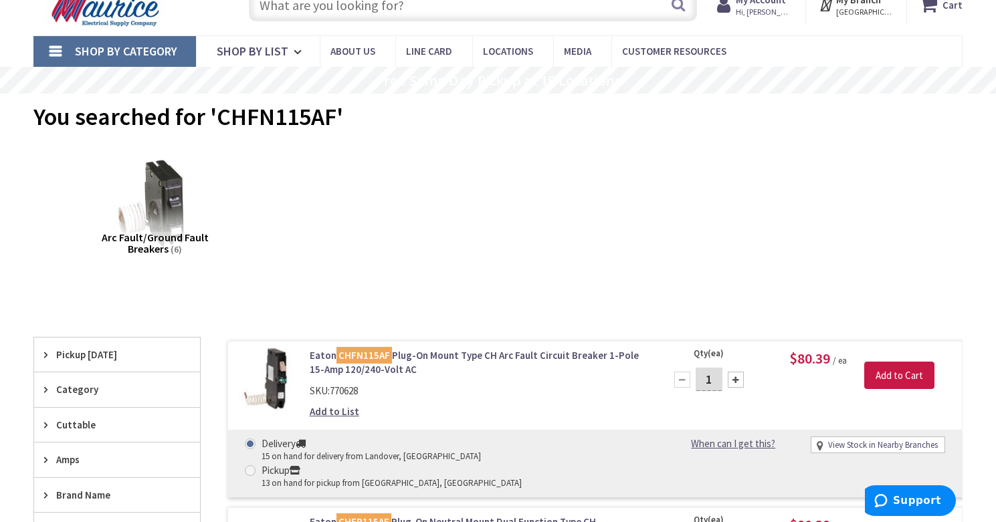
scroll to position [62, 0]
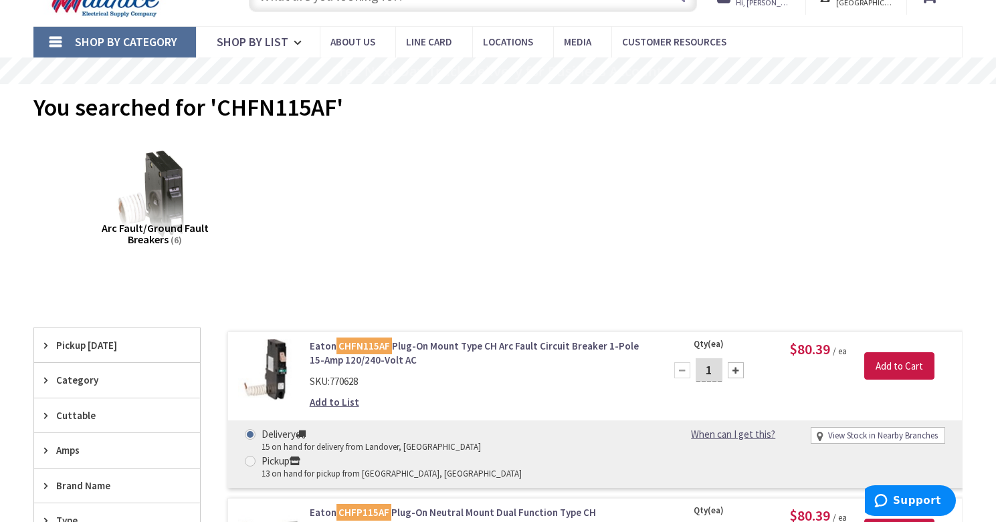
click at [462, 346] on link "[PERSON_NAME] CHFN115AF Plug-On Mount Type CH Arc Fault Circuit Breaker 1-Pole …" at bounding box center [478, 353] width 336 height 29
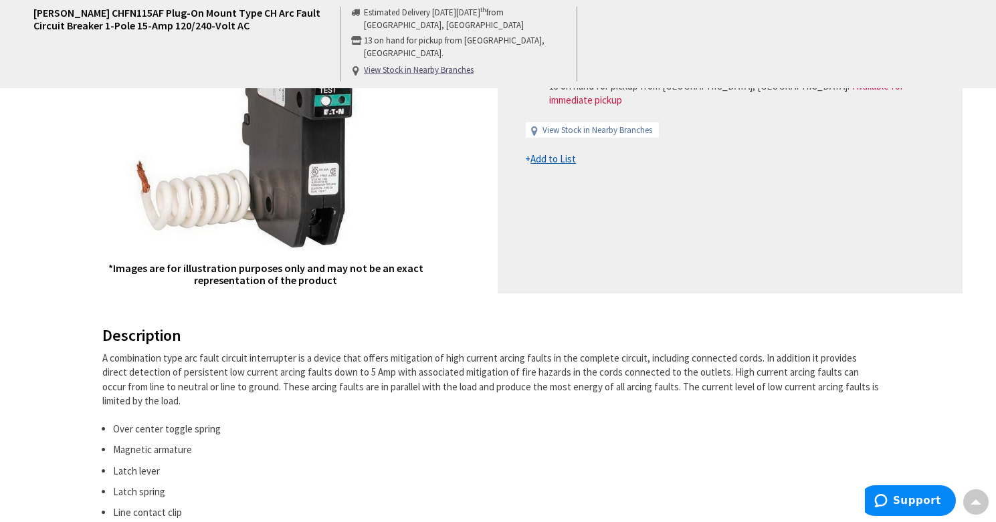
scroll to position [62, 0]
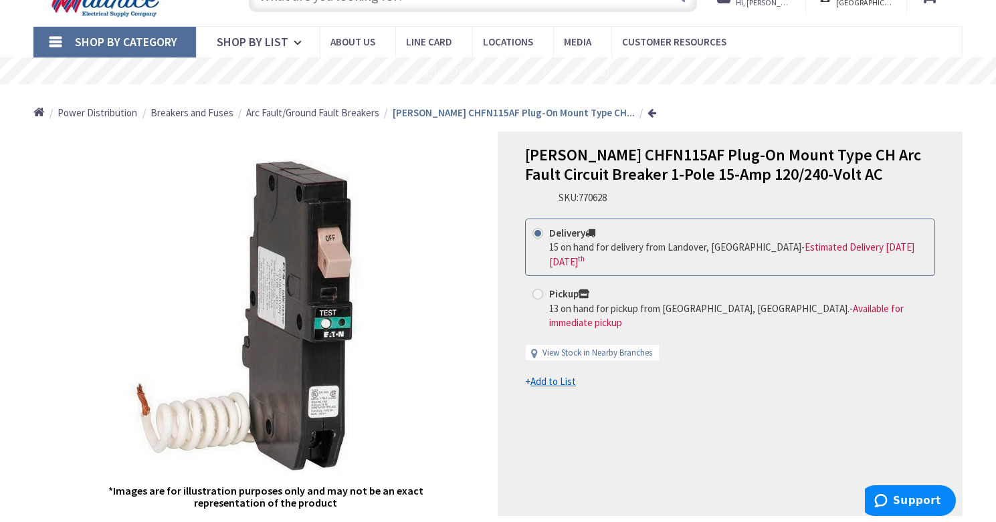
click at [529, 375] on span "+ Add to List" at bounding box center [550, 381] width 51 height 13
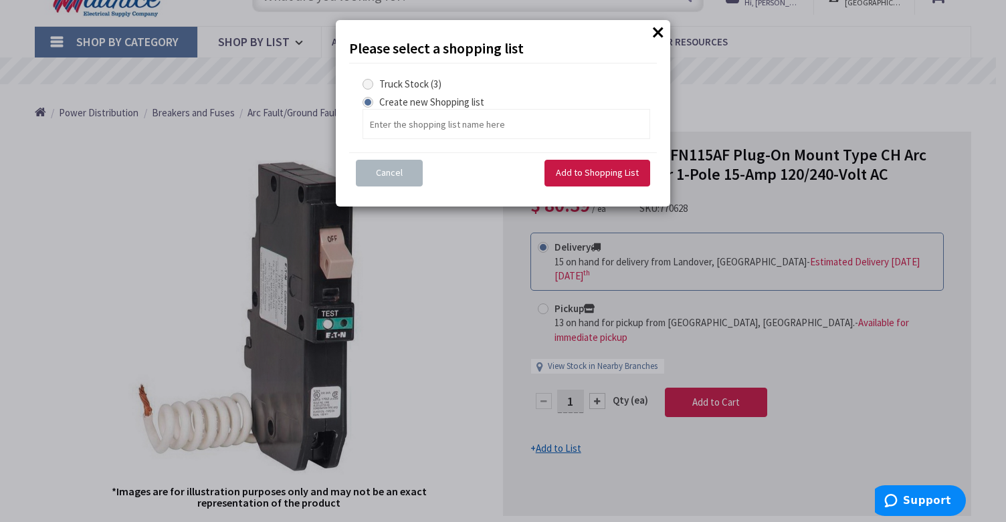
click at [372, 81] on span at bounding box center [367, 84] width 11 height 11
click at [372, 81] on Stock "Truck Stock (3)" at bounding box center [370, 84] width 9 height 9
radio Stock "true"
click at [570, 181] on button "Add to Shopping List" at bounding box center [597, 173] width 106 height 27
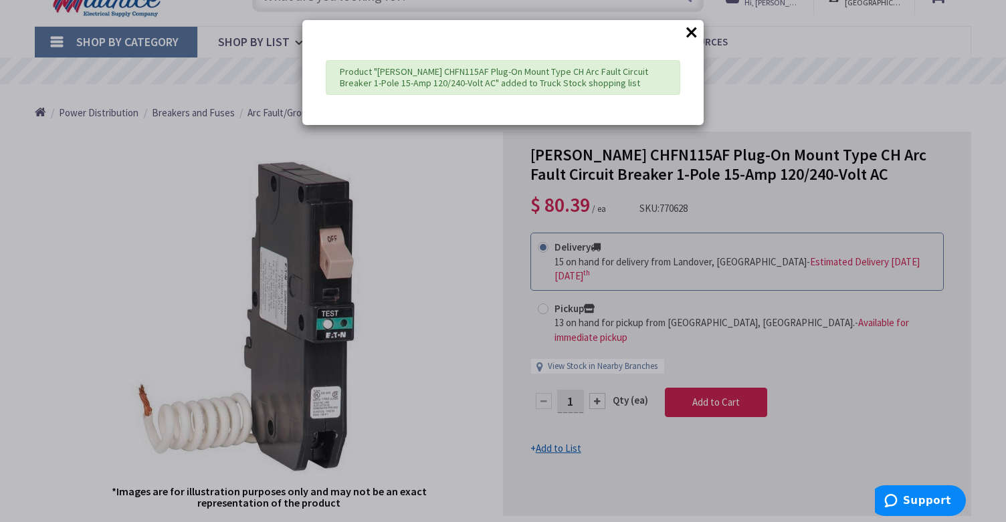
click at [697, 37] on button "×" at bounding box center [691, 32] width 20 height 20
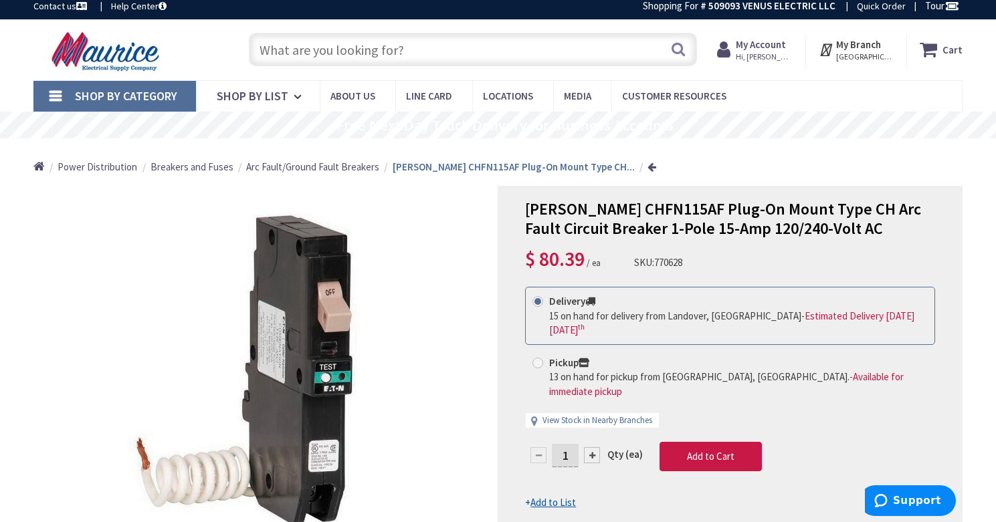
scroll to position [0, 0]
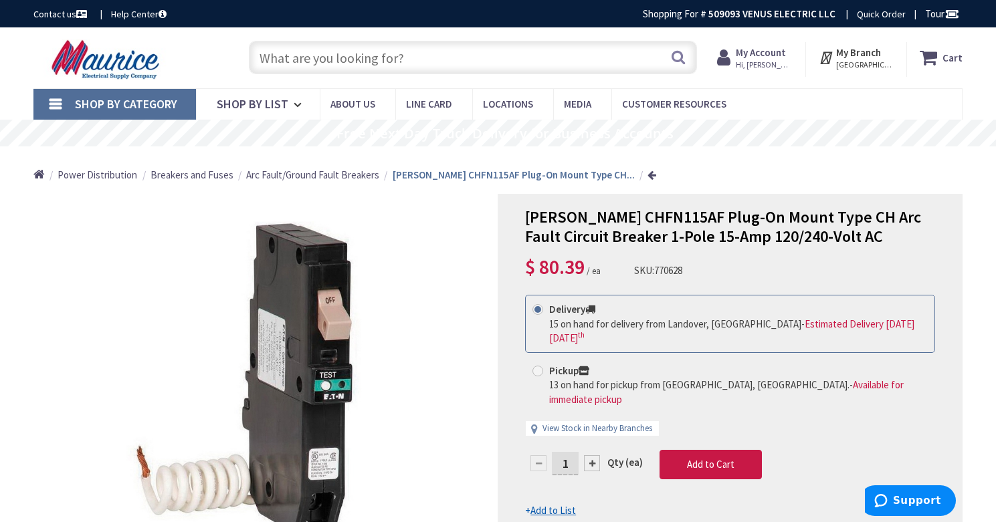
click at [340, 65] on input "text" at bounding box center [473, 57] width 448 height 33
paste input "CHF230"
type input "CHF230"
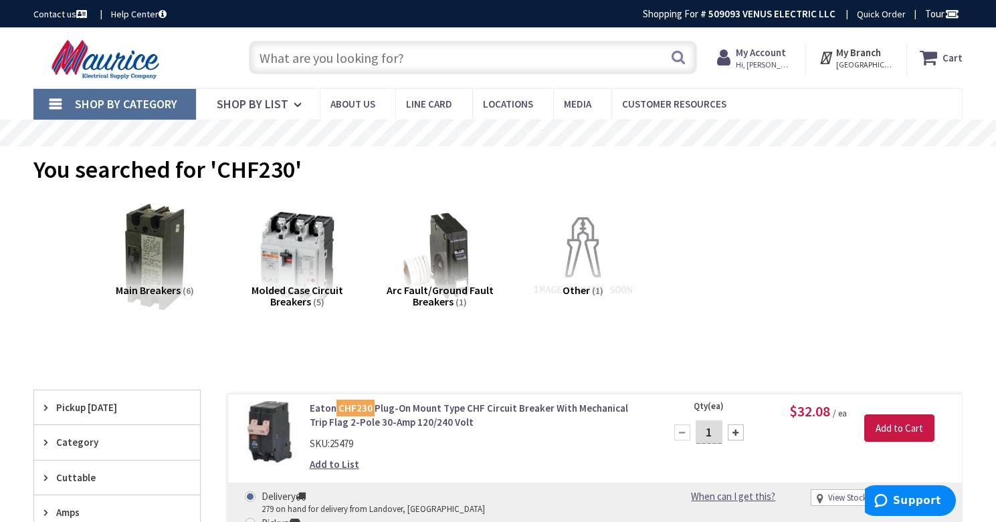
click at [342, 465] on link "Add to List" at bounding box center [334, 464] width 49 height 14
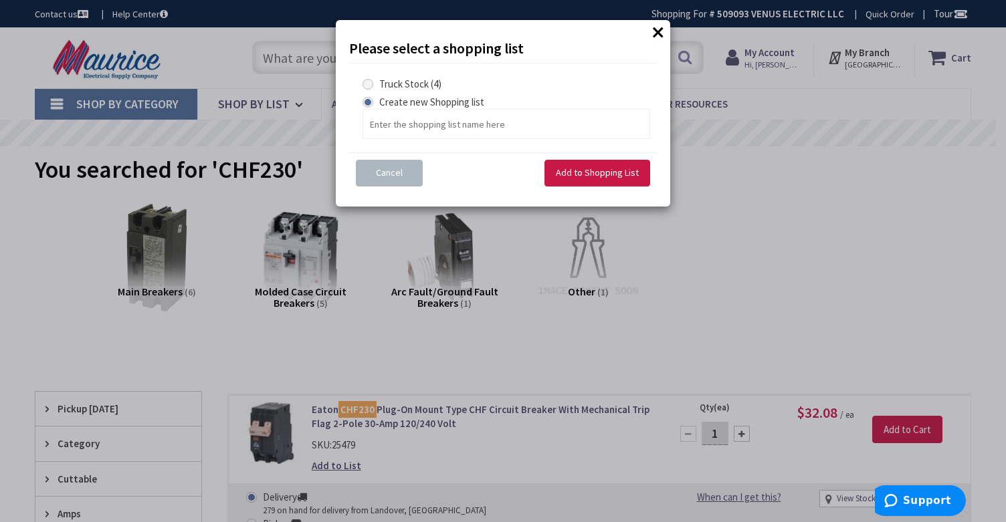
click at [368, 84] on span at bounding box center [367, 84] width 11 height 11
click at [368, 84] on Stock "Truck Stock (4)" at bounding box center [370, 84] width 9 height 9
radio Stock "true"
click at [570, 178] on span "Add to Shopping List" at bounding box center [597, 173] width 83 height 12
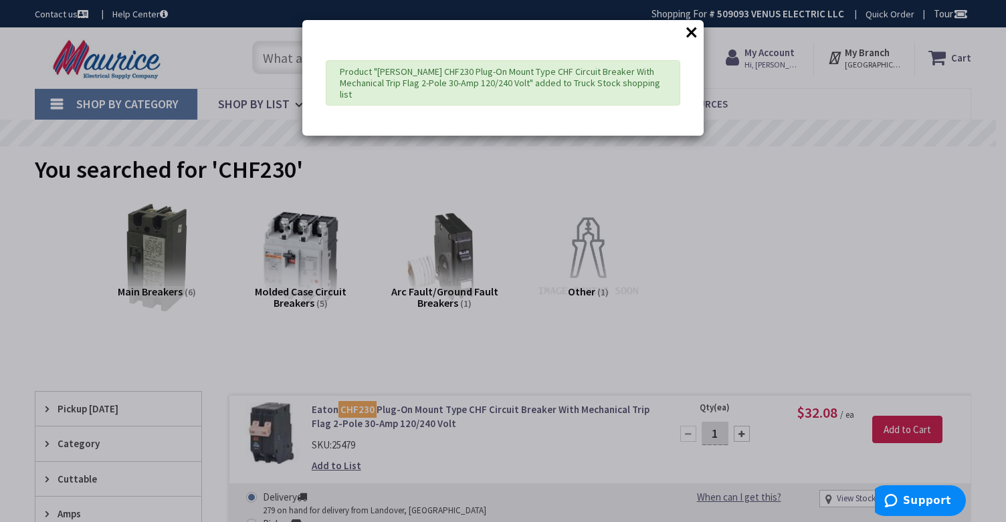
click at [691, 30] on button "×" at bounding box center [691, 32] width 20 height 20
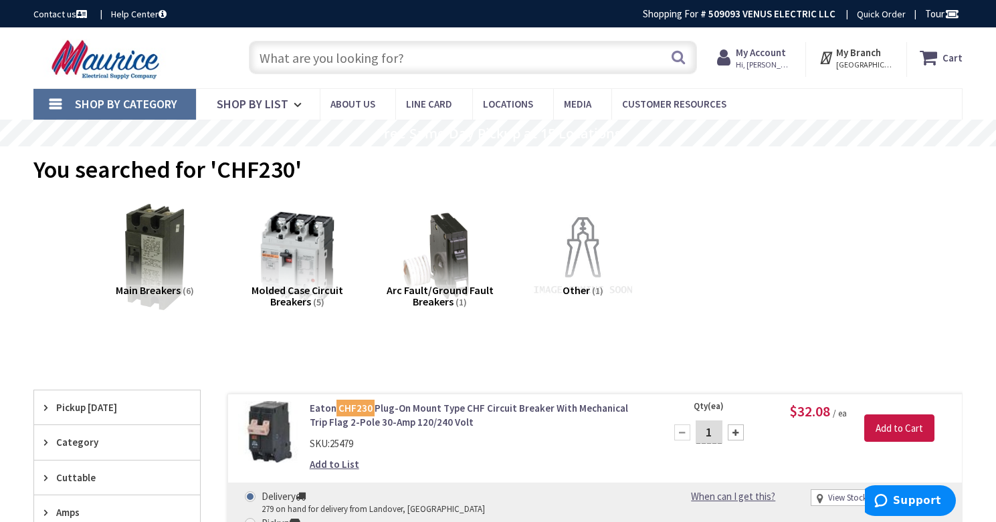
click at [292, 55] on input "text" at bounding box center [473, 57] width 448 height 33
paste input "CHF220"
type input "CHF220"
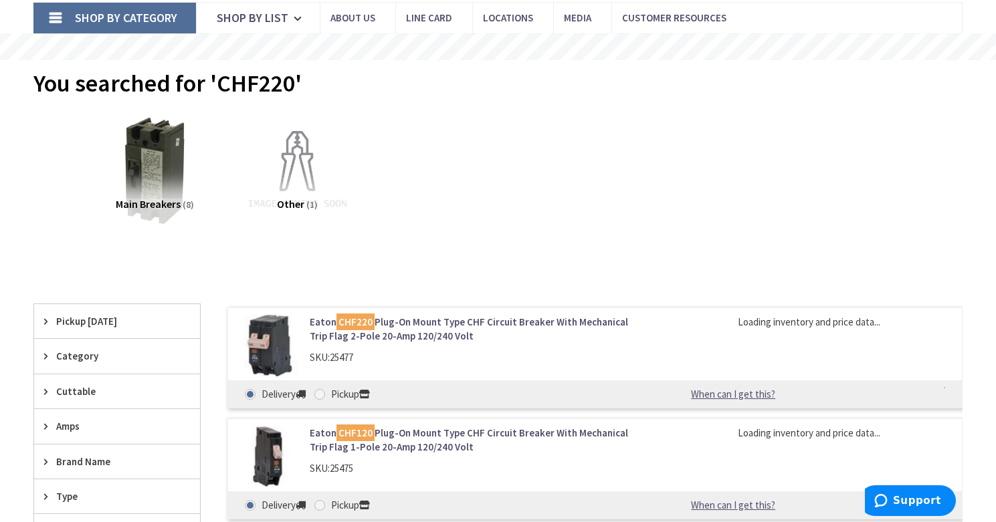
scroll to position [177, 0]
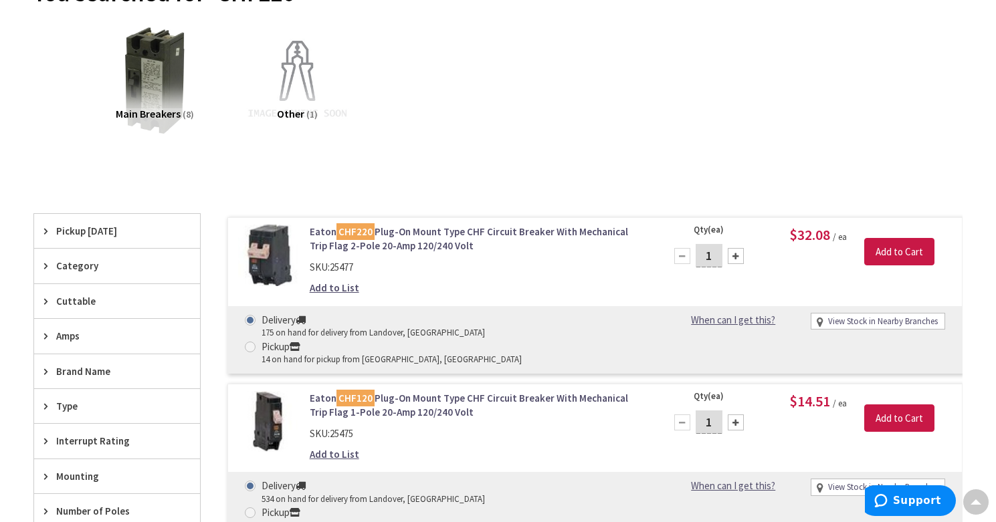
click at [346, 286] on link "Add to List" at bounding box center [334, 288] width 49 height 14
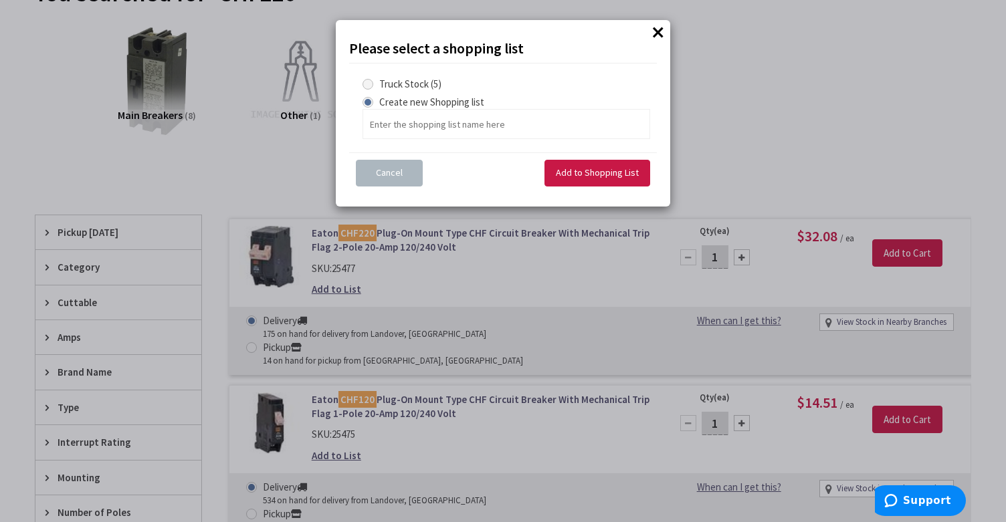
click at [368, 84] on span at bounding box center [367, 84] width 11 height 11
click at [368, 84] on Stock "Truck Stock (5)" at bounding box center [370, 84] width 9 height 9
radio Stock "true"
click at [584, 171] on span "Add to Shopping List" at bounding box center [597, 173] width 83 height 12
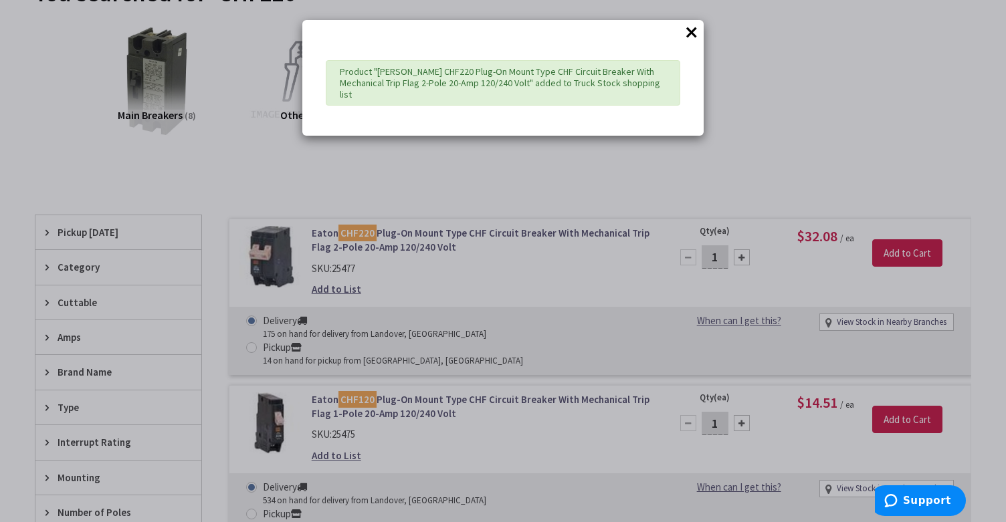
click at [697, 27] on button "×" at bounding box center [691, 32] width 20 height 20
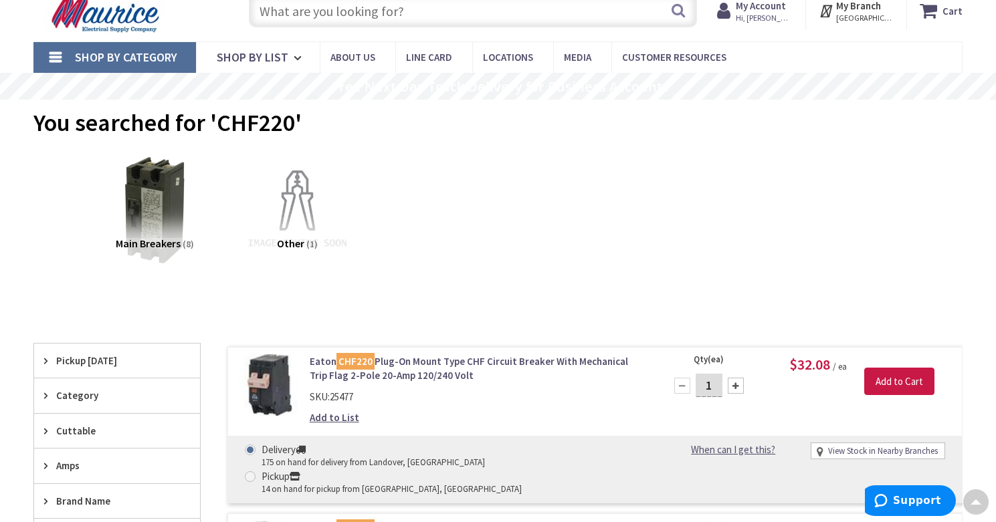
scroll to position [0, 0]
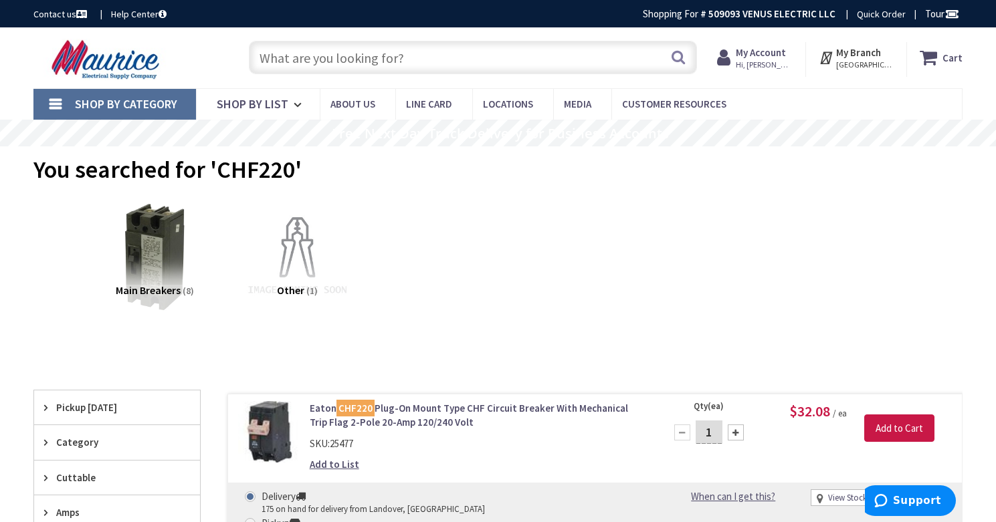
click at [379, 56] on input "text" at bounding box center [473, 57] width 448 height 33
paste input "CHF215"
type input "CHF215"
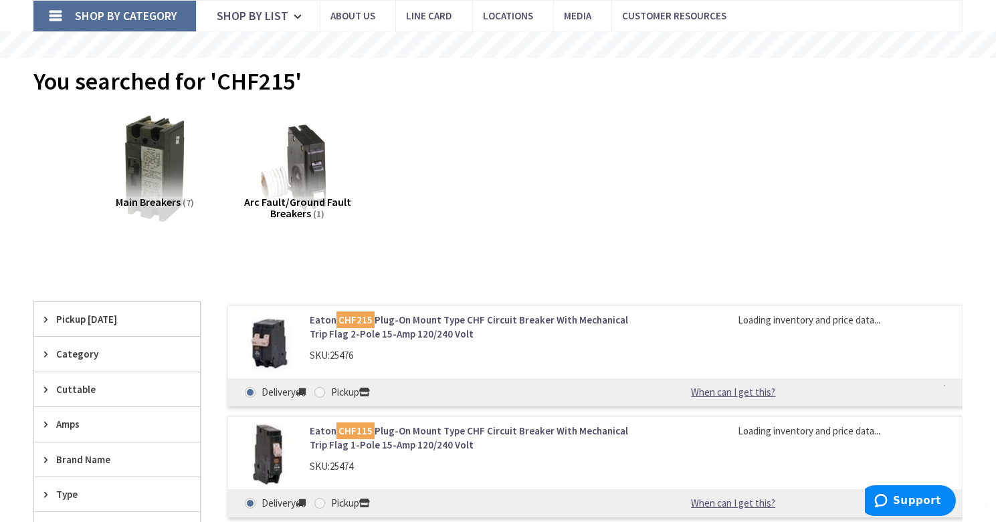
scroll to position [98, 0]
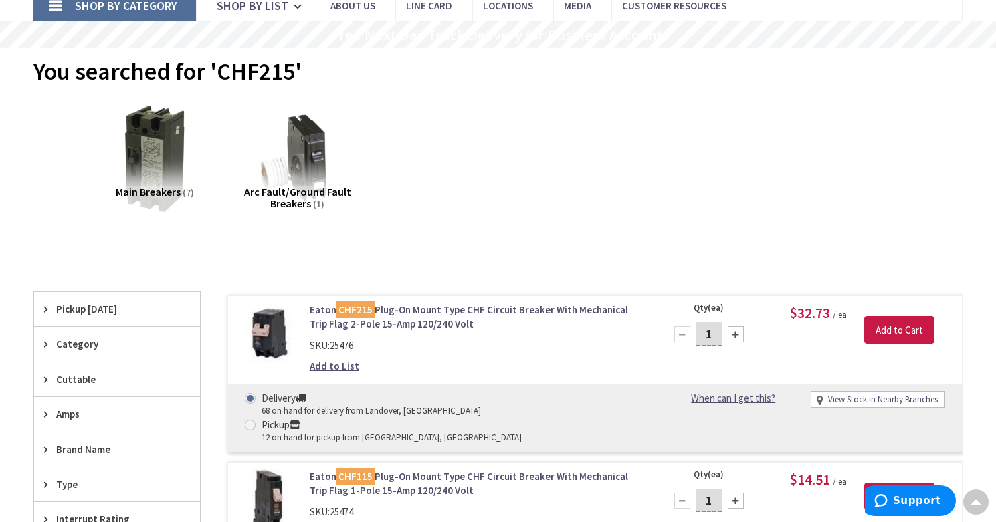
click at [346, 367] on link "Add to List" at bounding box center [334, 366] width 49 height 14
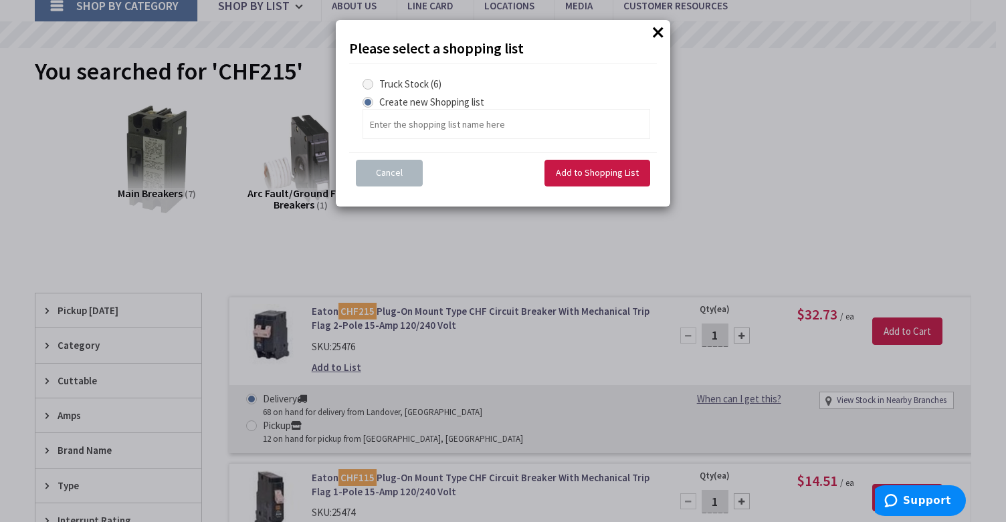
click at [370, 83] on span at bounding box center [367, 84] width 11 height 11
click at [370, 83] on Stock "Truck Stock (6)" at bounding box center [370, 84] width 9 height 9
radio Stock "true"
click at [607, 176] on span "Add to Shopping List" at bounding box center [597, 173] width 83 height 12
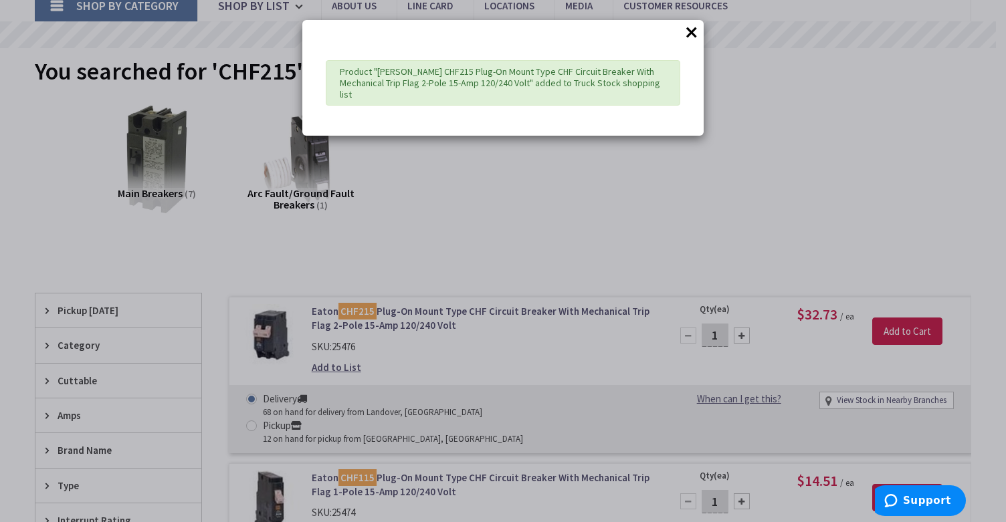
click at [693, 33] on button "×" at bounding box center [691, 32] width 20 height 20
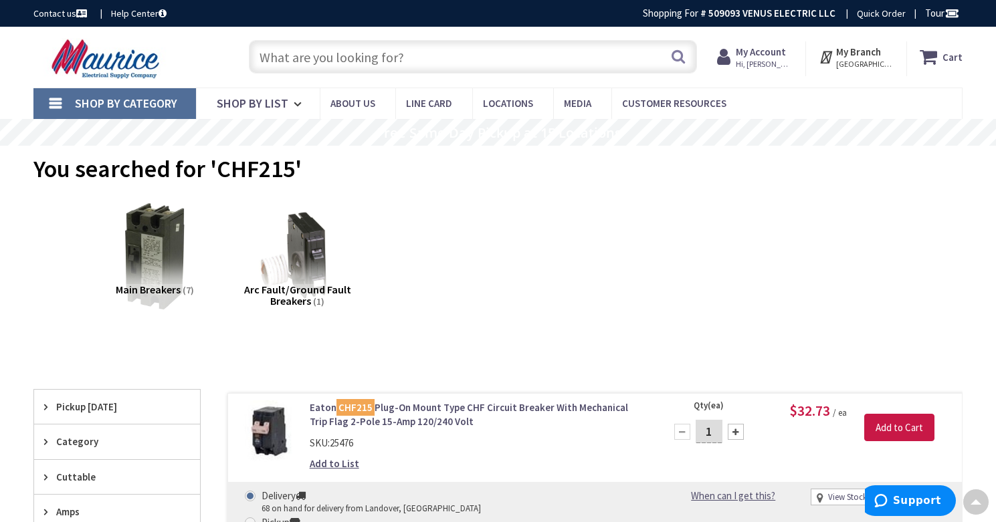
scroll to position [0, 0]
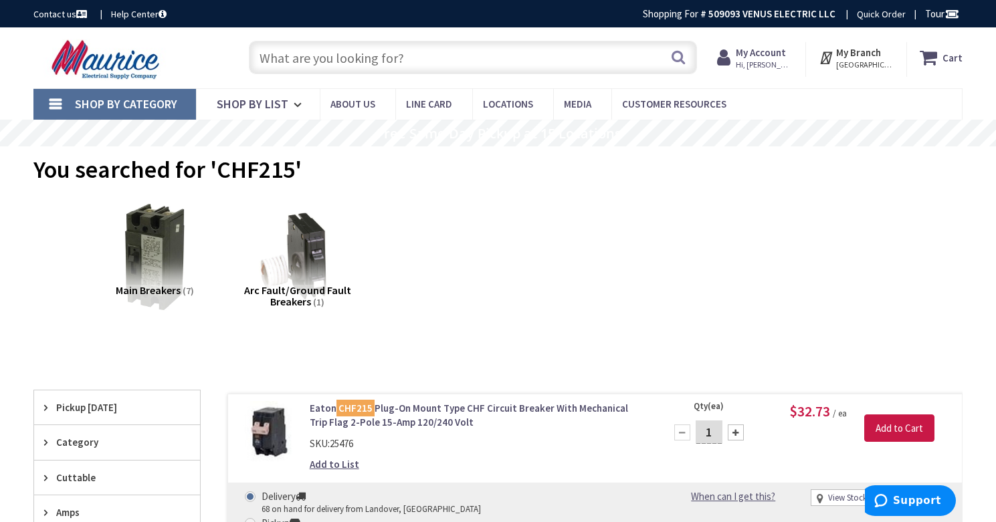
click at [328, 56] on input "text" at bounding box center [473, 57] width 448 height 33
paste input "CHNSURGE"
type input "CHNSURGE"
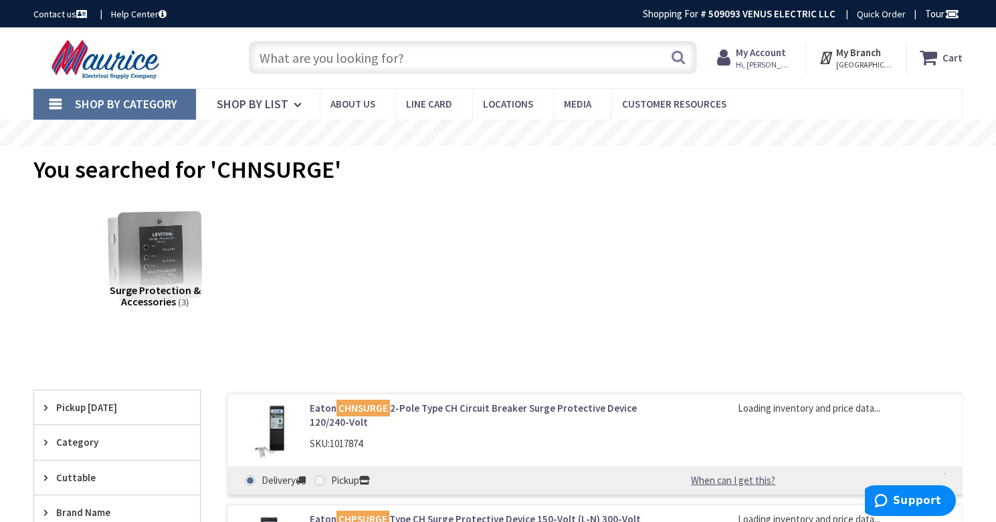
scroll to position [116, 0]
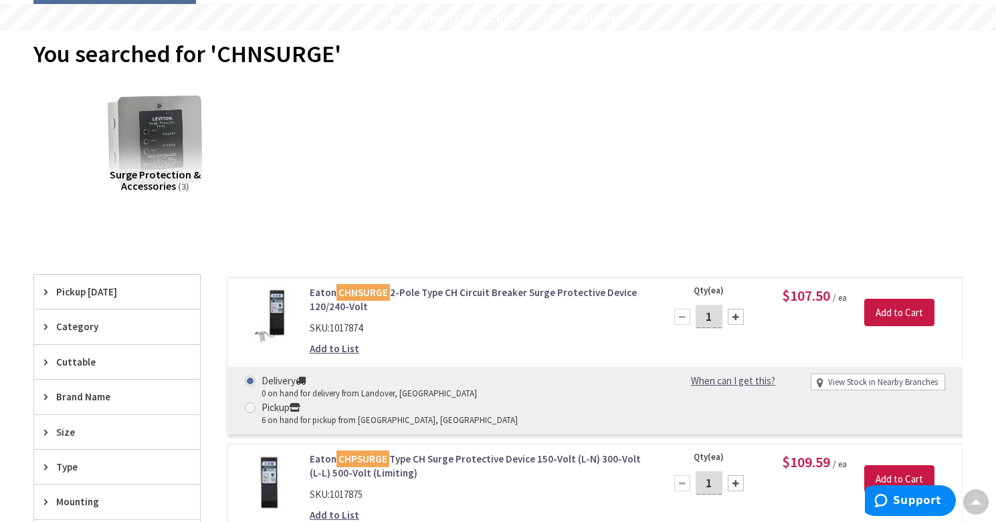
click at [327, 352] on link "Add to List" at bounding box center [334, 349] width 49 height 14
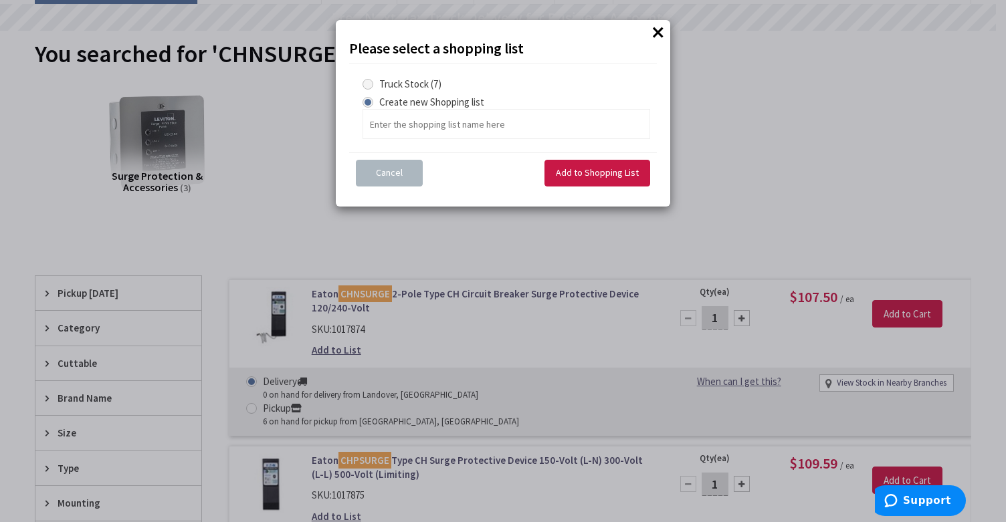
click at [369, 86] on span at bounding box center [367, 84] width 11 height 11
click at [369, 86] on Stock "Truck Stock (7)" at bounding box center [370, 84] width 9 height 9
radio Stock "true"
click at [570, 173] on span "Add to Shopping List" at bounding box center [597, 173] width 83 height 12
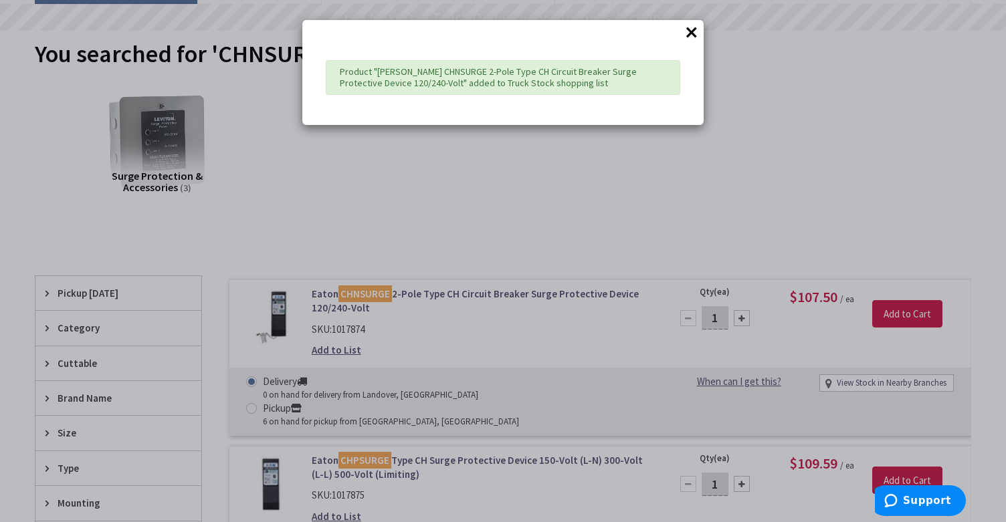
click at [691, 30] on button "×" at bounding box center [691, 32] width 20 height 20
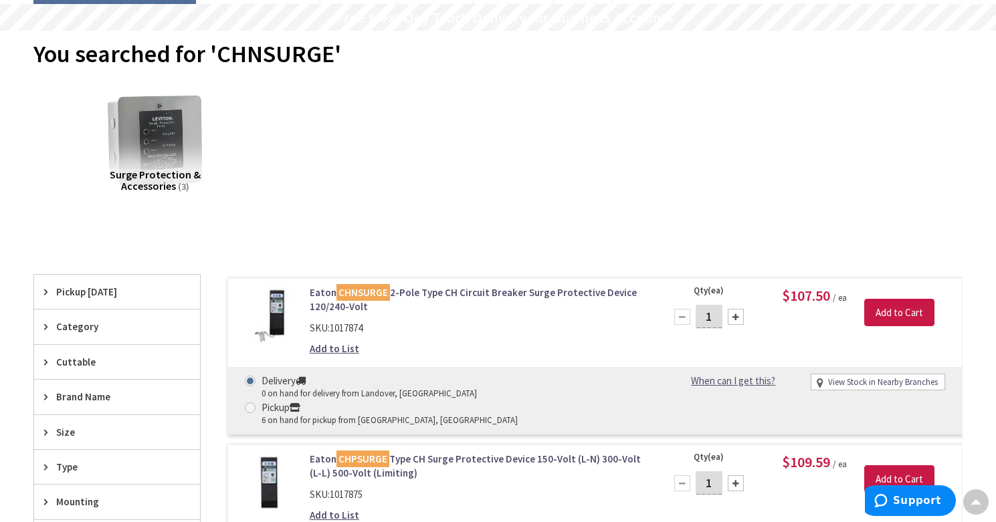
scroll to position [0, 0]
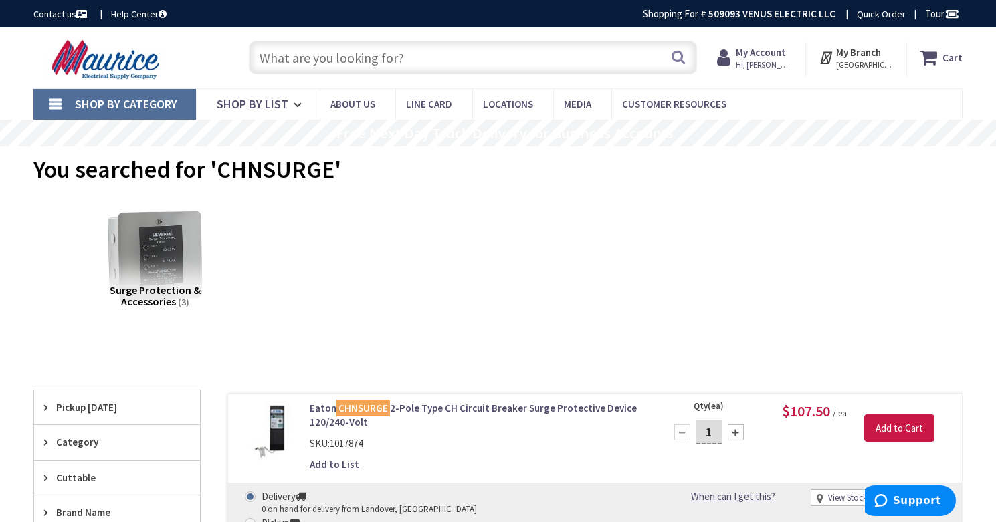
click at [355, 54] on input "text" at bounding box center [473, 57] width 448 height 33
paste input "GBK21"
type input "GBK21"
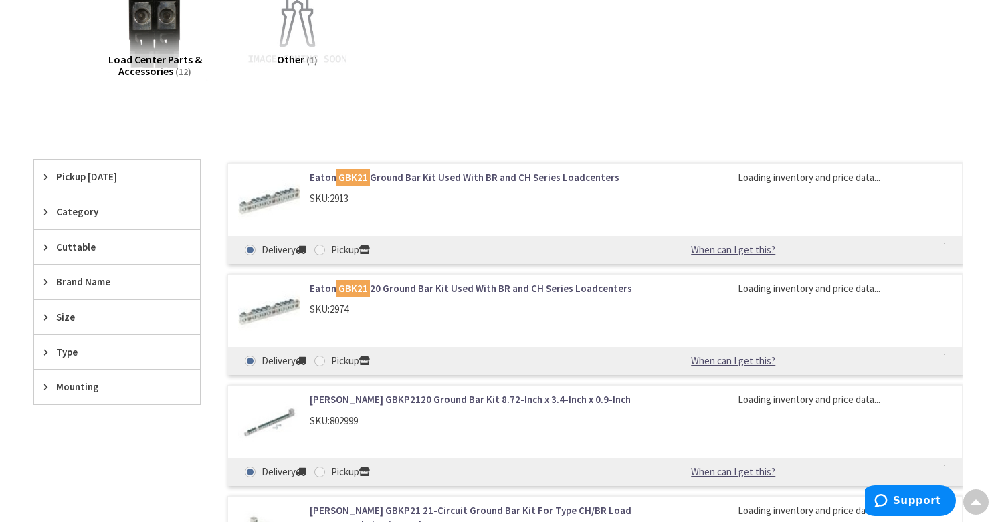
scroll to position [233, 0]
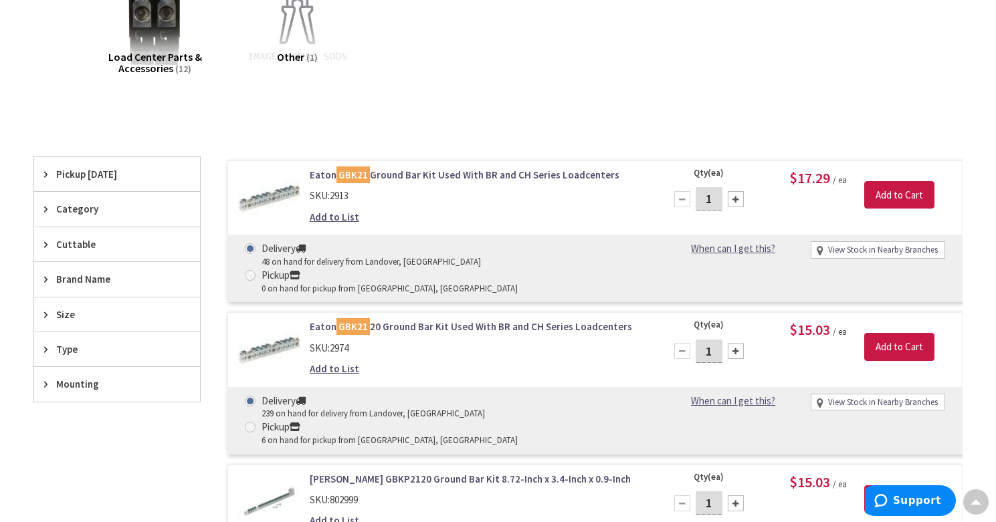
click at [323, 362] on link "Add to List" at bounding box center [334, 369] width 49 height 14
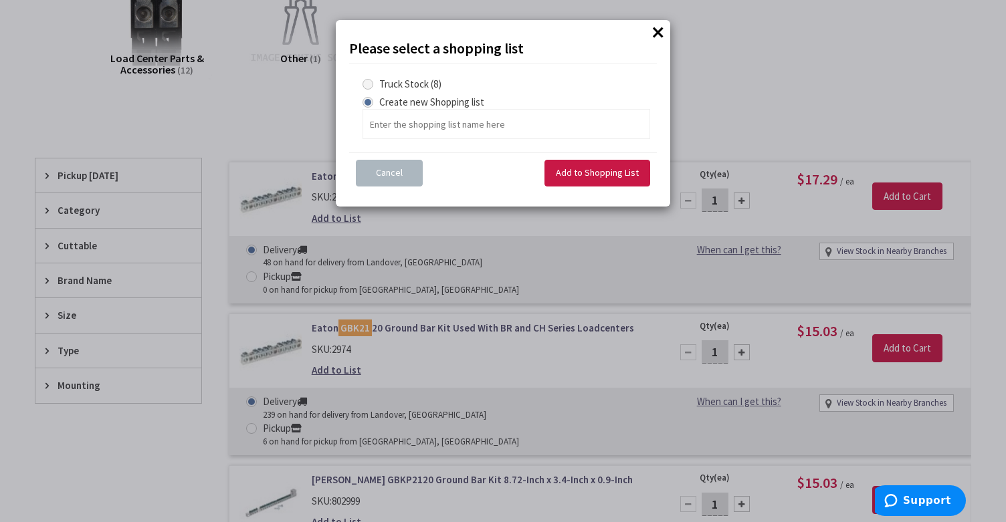
click at [366, 81] on span at bounding box center [367, 84] width 11 height 11
click at [366, 81] on Stock "Truck Stock (8)" at bounding box center [370, 84] width 9 height 9
radio Stock "true"
click at [592, 171] on span "Add to Shopping List" at bounding box center [597, 173] width 83 height 12
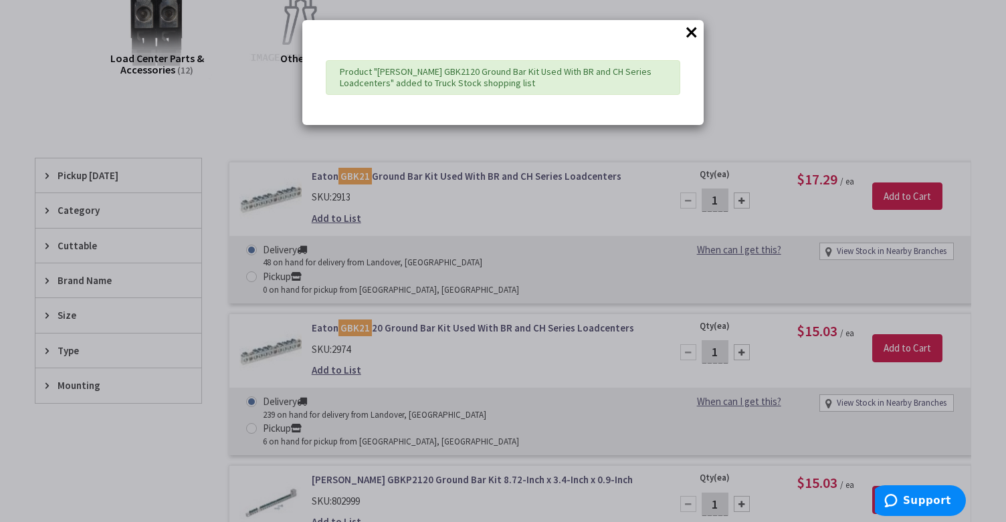
click at [694, 35] on button "×" at bounding box center [691, 32] width 20 height 20
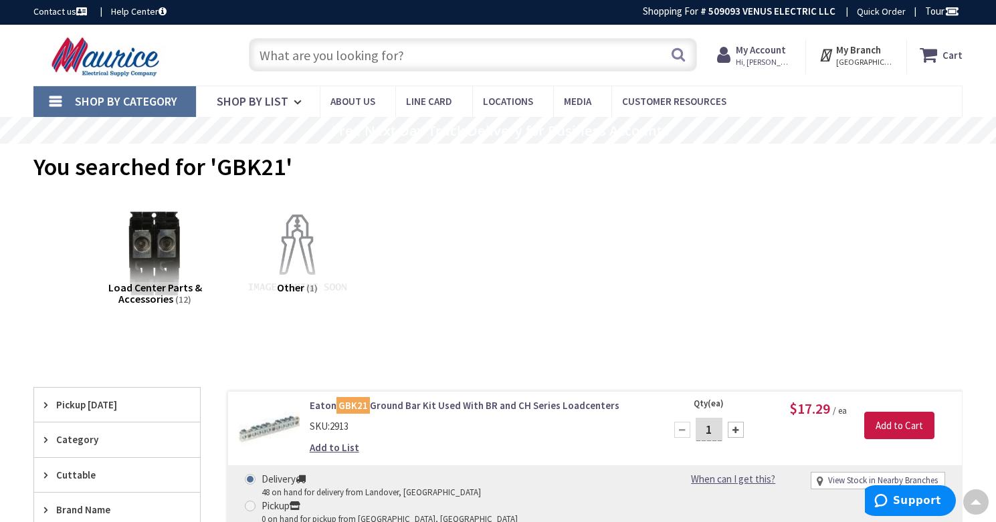
scroll to position [0, 0]
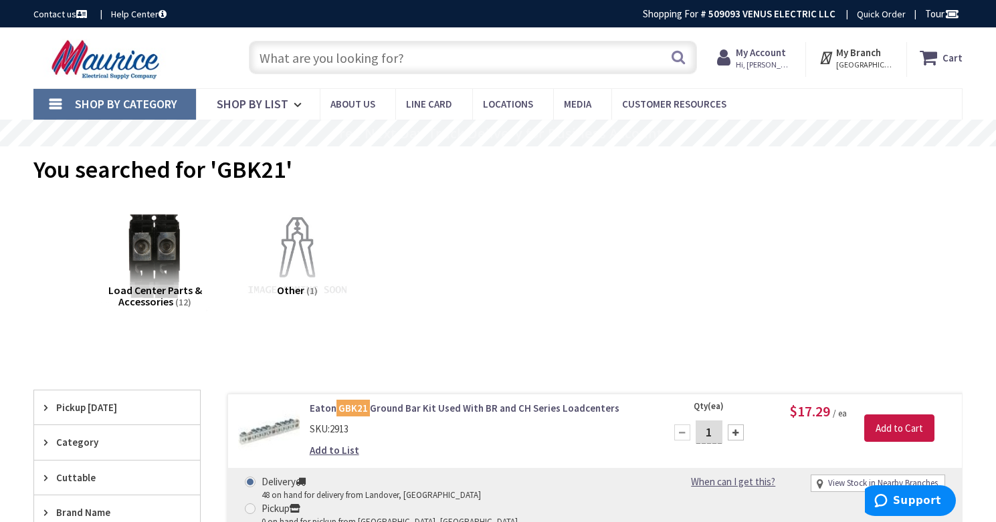
click at [294, 61] on input "text" at bounding box center [473, 57] width 448 height 33
paste input "CHF240"
type input "CHF240"
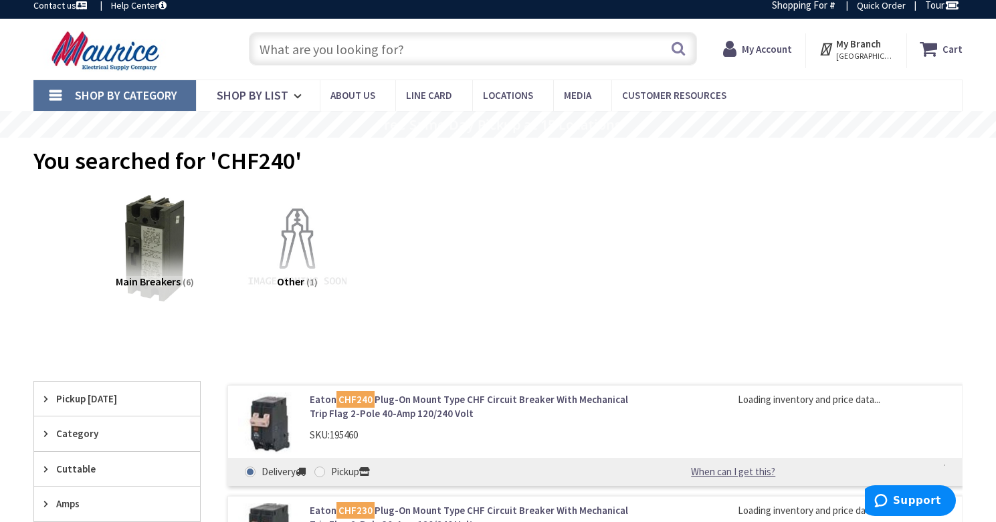
scroll to position [23, 0]
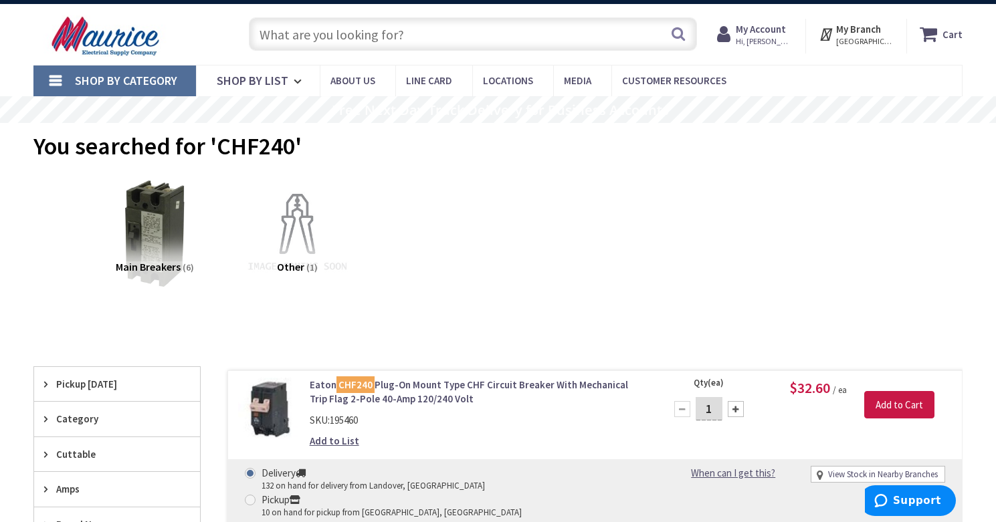
click at [340, 442] on link "Add to List" at bounding box center [334, 441] width 49 height 14
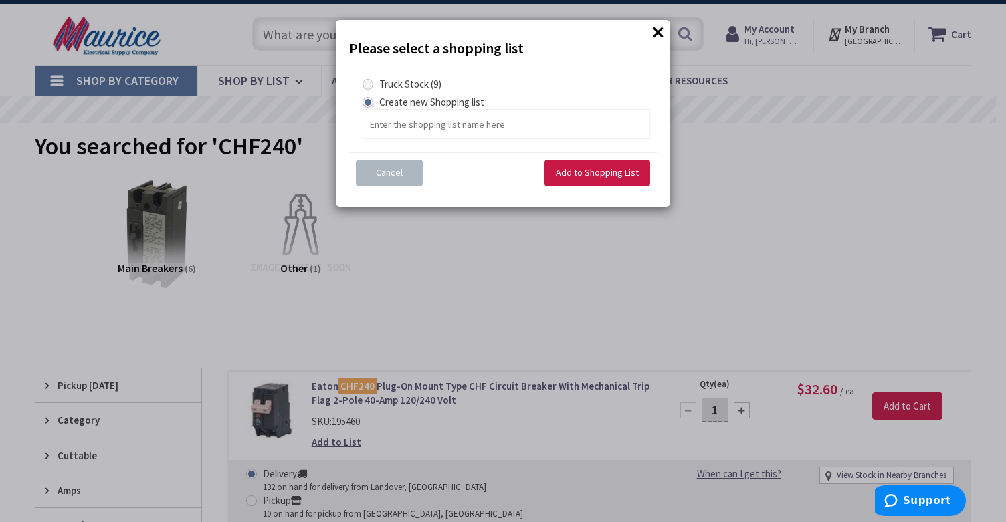
click at [368, 84] on span at bounding box center [367, 84] width 11 height 11
click at [368, 84] on Stock "Truck Stock (9)" at bounding box center [370, 84] width 9 height 9
radio Stock "true"
click at [569, 173] on span "Add to Shopping List" at bounding box center [597, 173] width 83 height 12
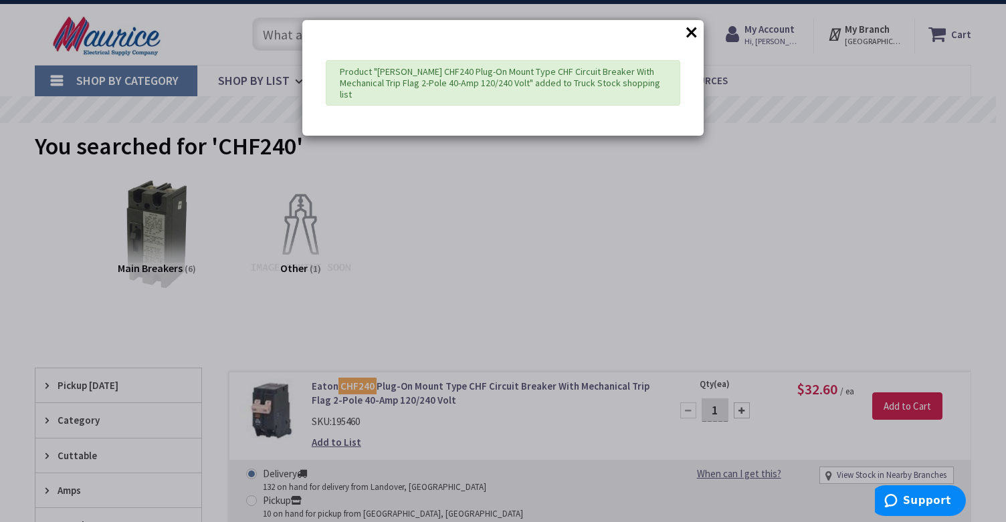
click at [697, 36] on button "×" at bounding box center [691, 32] width 20 height 20
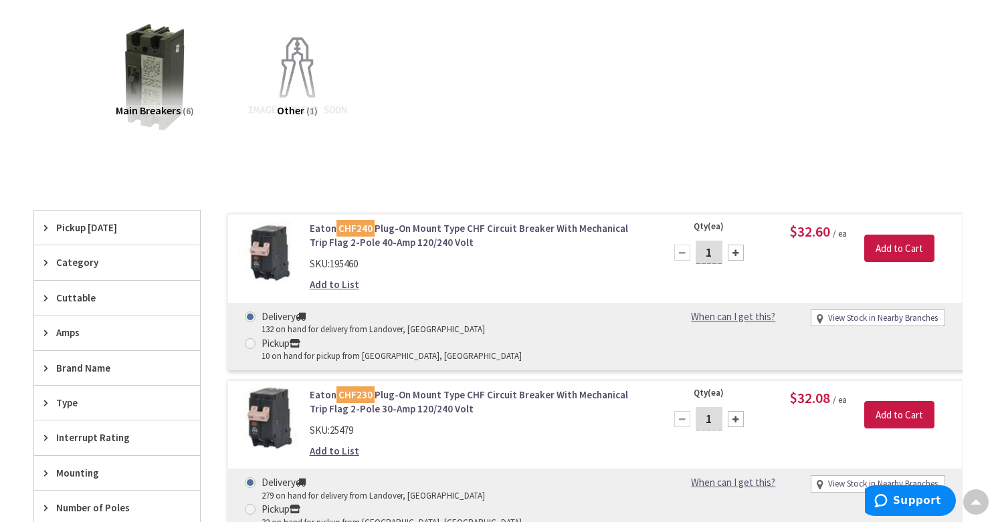
scroll to position [0, 0]
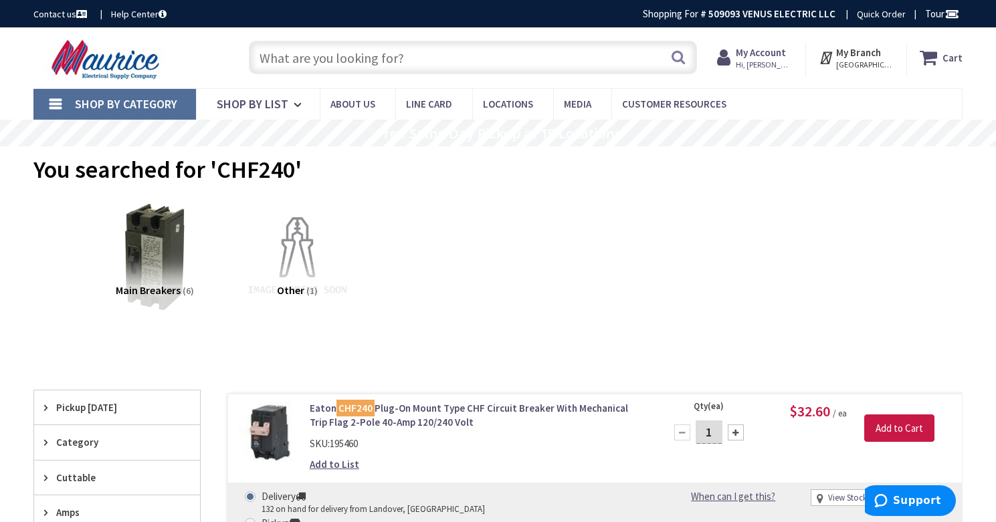
click at [312, 62] on input "text" at bounding box center [473, 57] width 448 height 33
paste input "CHF260"
type input "CHF260"
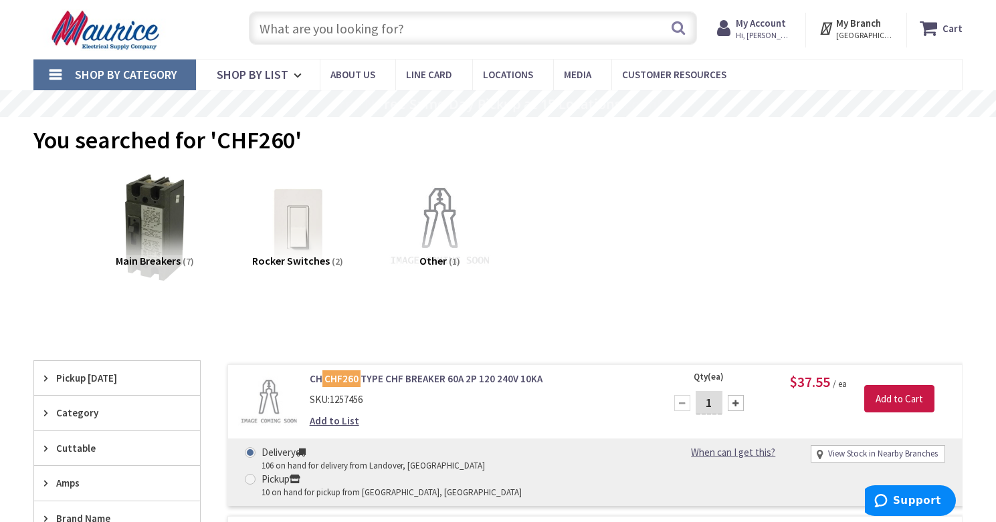
scroll to position [35, 0]
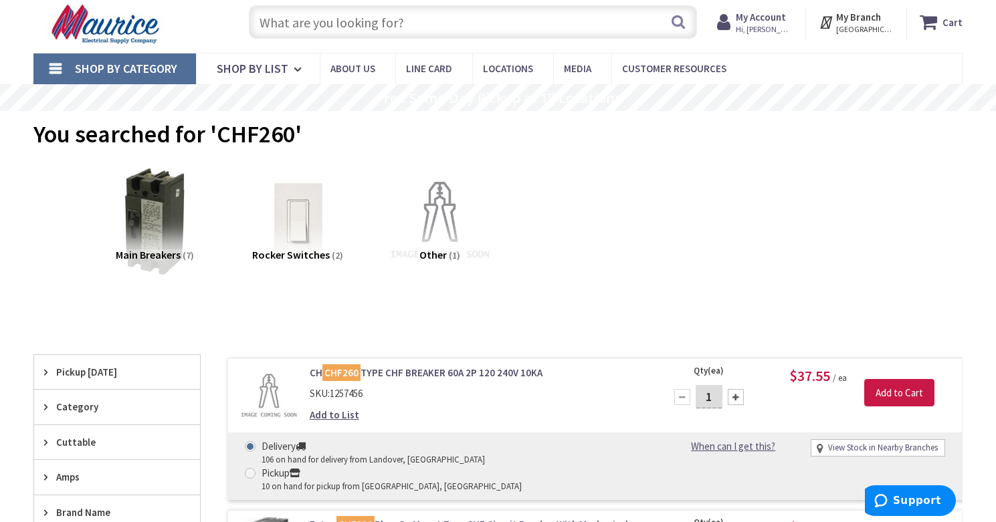
click at [333, 413] on link "Add to List" at bounding box center [334, 415] width 49 height 14
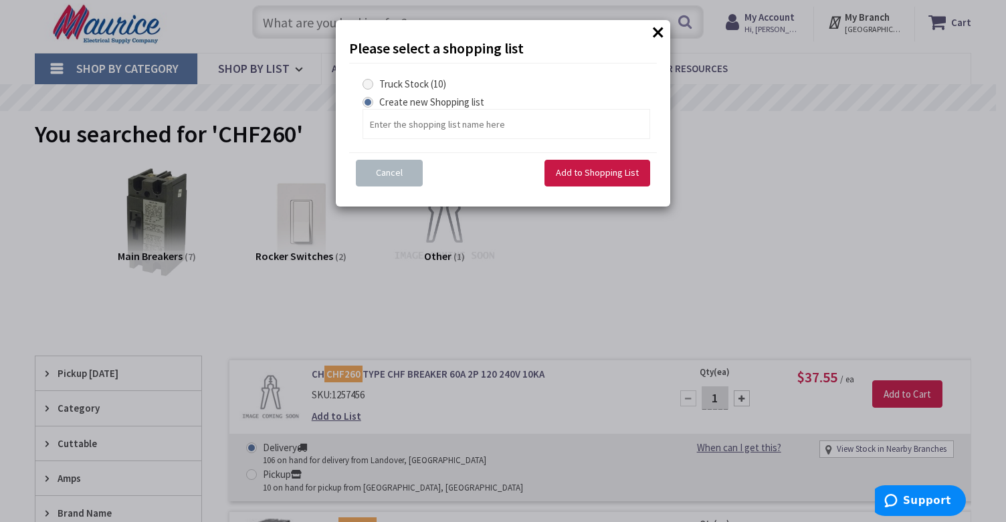
click at [369, 85] on span at bounding box center [367, 84] width 11 height 11
click at [369, 85] on Stock "Truck Stock (10)" at bounding box center [370, 84] width 9 height 9
radio Stock "true"
click at [580, 172] on span "Add to Shopping List" at bounding box center [597, 173] width 83 height 12
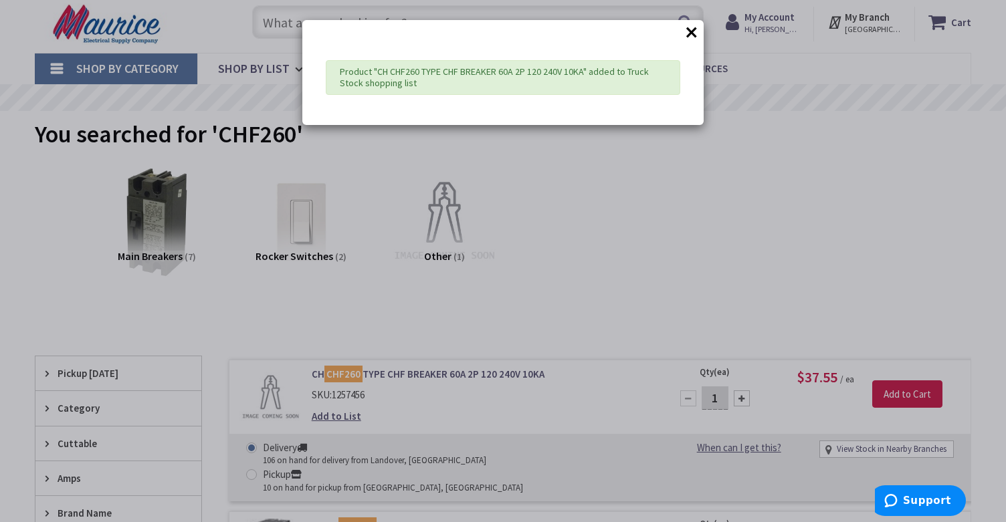
click at [690, 32] on button "×" at bounding box center [691, 32] width 20 height 20
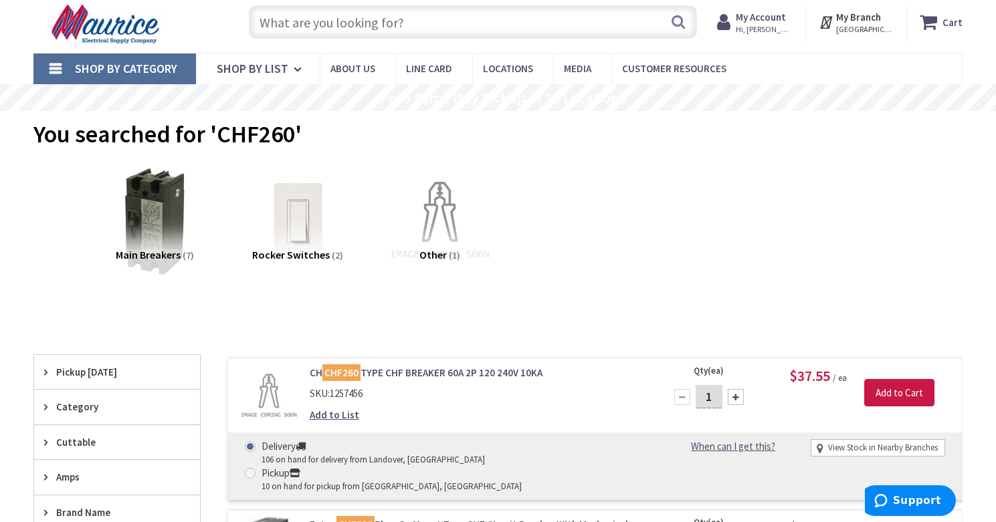
click at [271, 27] on input "text" at bounding box center [473, 21] width 448 height 33
paste input "CHF250"
type input "CHF250"
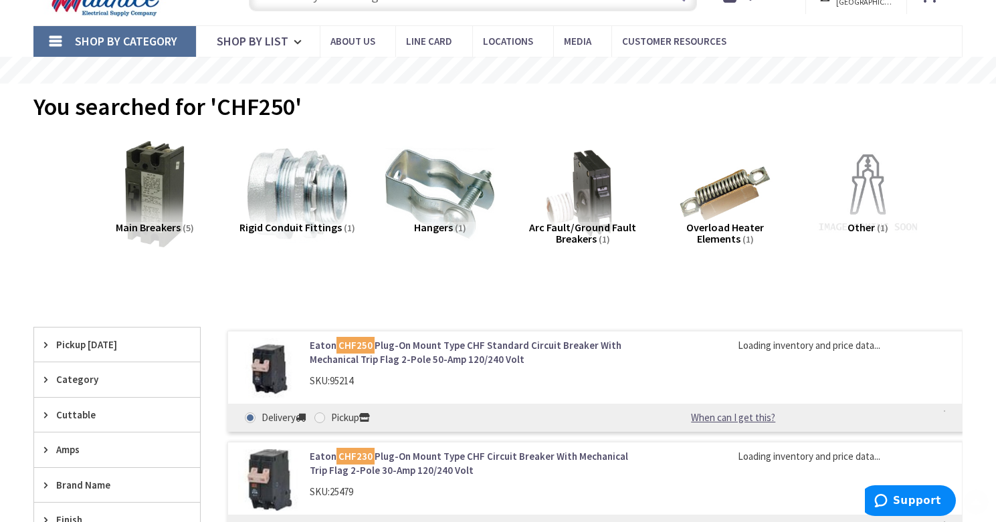
scroll to position [86, 0]
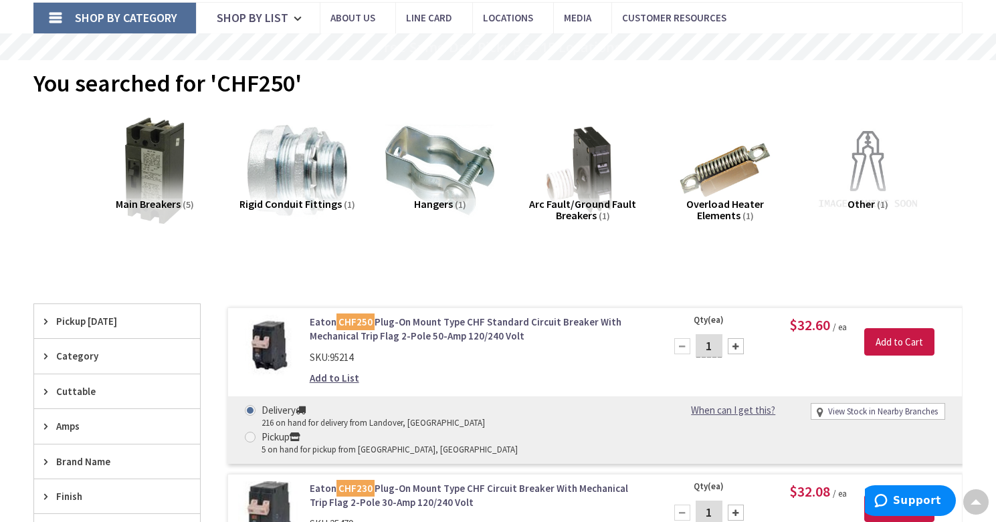
click at [331, 380] on link "Add to List" at bounding box center [334, 378] width 49 height 14
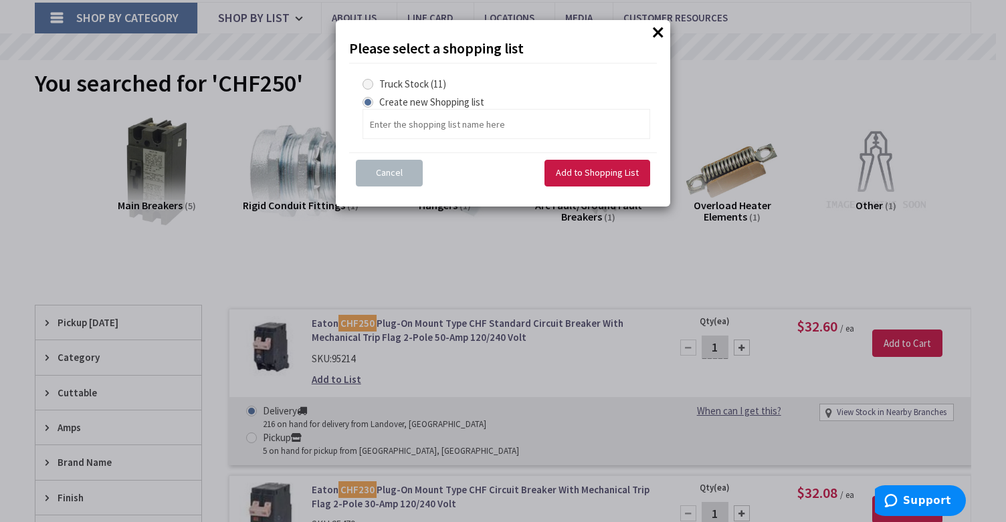
click at [367, 83] on span at bounding box center [367, 84] width 11 height 11
click at [367, 83] on Stock "Truck Stock (11)" at bounding box center [370, 84] width 9 height 9
radio Stock "true"
click at [590, 167] on span "Add to Shopping List" at bounding box center [597, 173] width 83 height 12
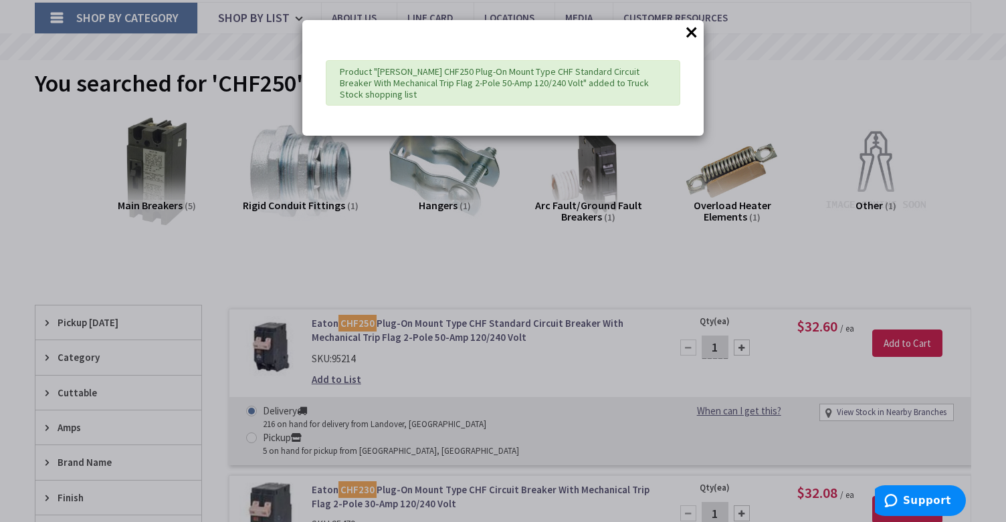
click at [689, 31] on button "×" at bounding box center [691, 32] width 20 height 20
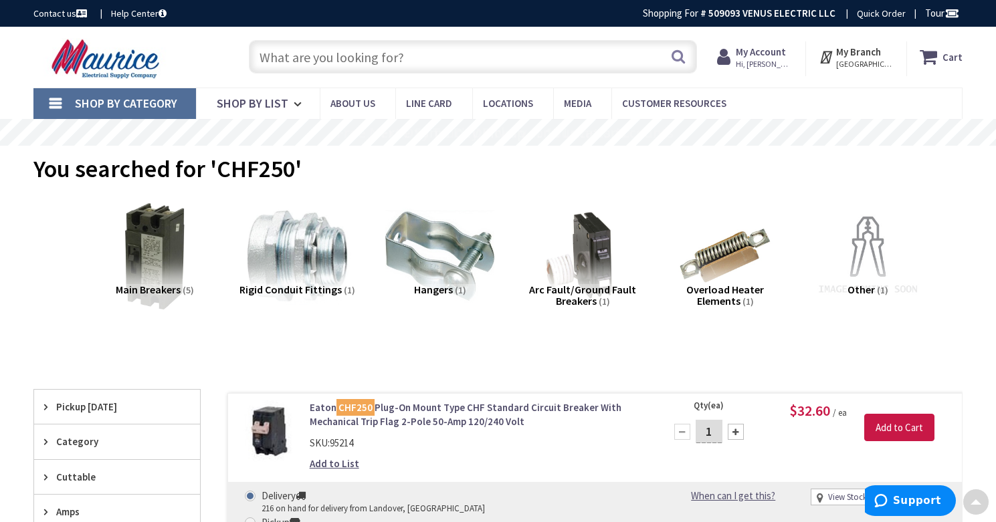
scroll to position [0, 0]
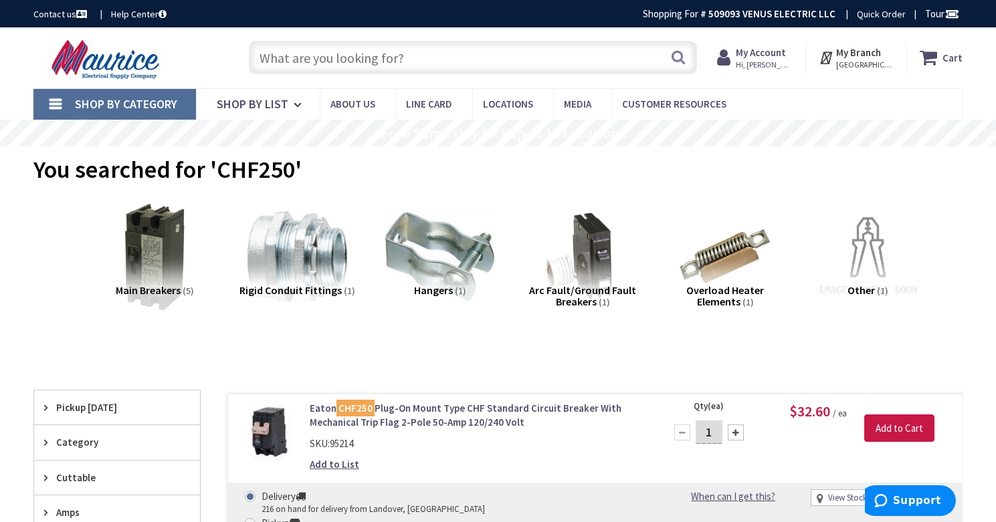
click at [306, 54] on input "text" at bounding box center [473, 57] width 448 height 33
paste input "CHF120"
type input "CHF120"
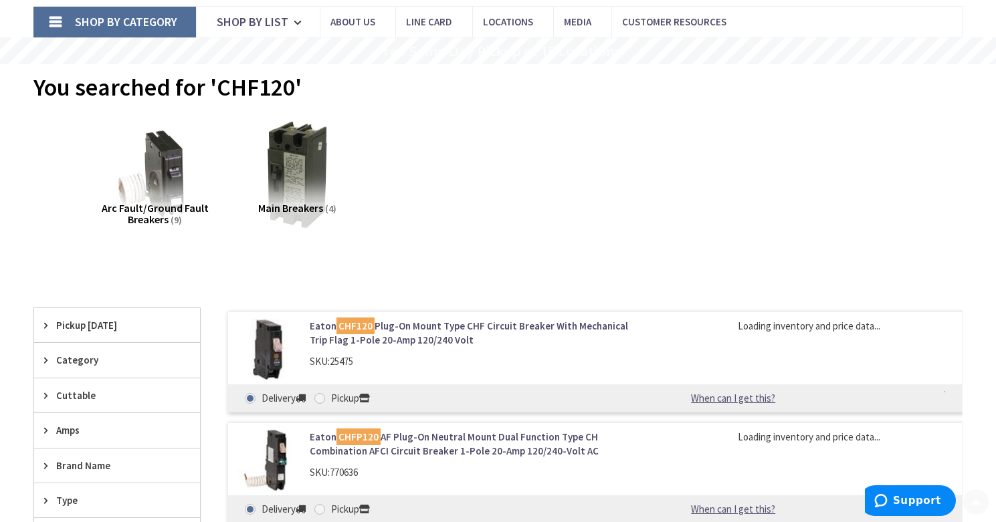
scroll to position [98, 0]
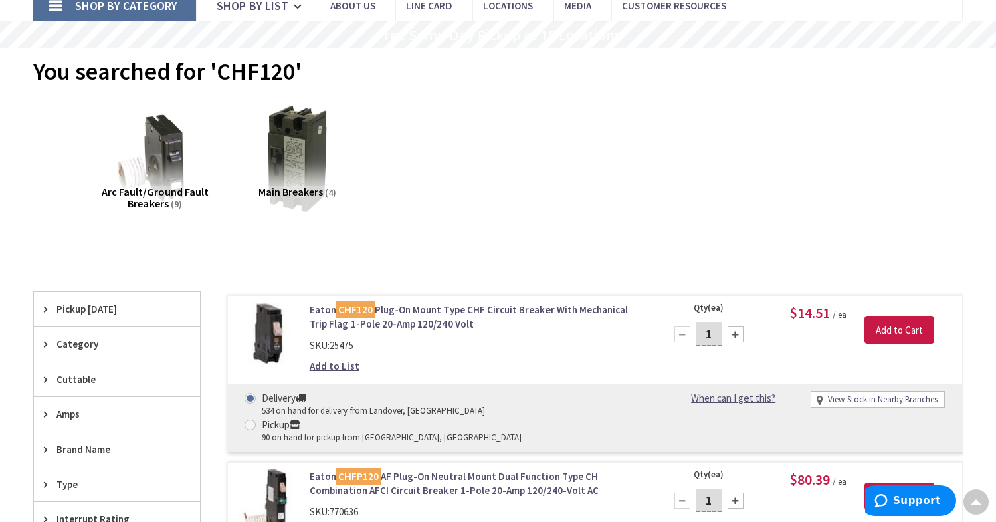
click at [336, 364] on link "Add to List" at bounding box center [334, 366] width 49 height 14
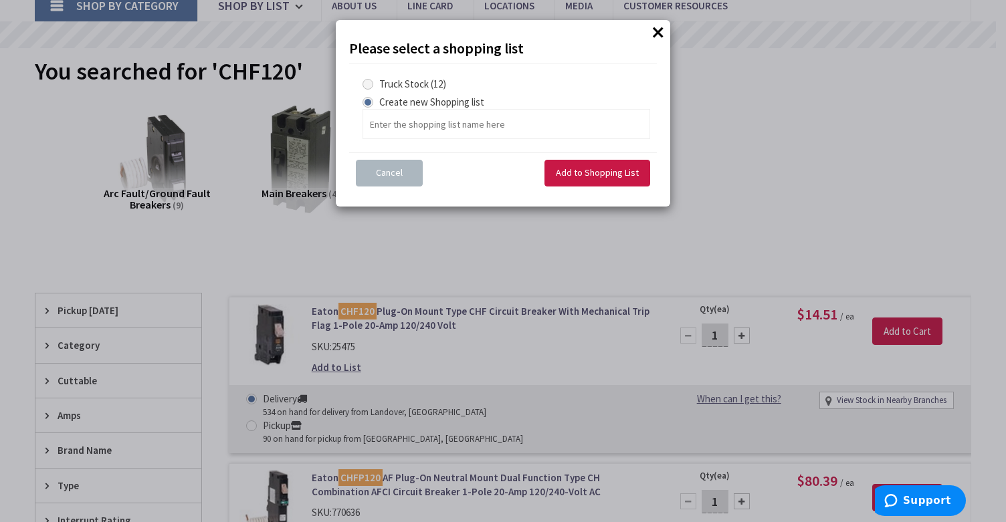
click at [364, 81] on span at bounding box center [367, 84] width 11 height 11
click at [366, 81] on Stock "Truck Stock (12)" at bounding box center [370, 84] width 9 height 9
radio Stock "true"
click at [565, 175] on span "Add to Shopping List" at bounding box center [597, 173] width 83 height 12
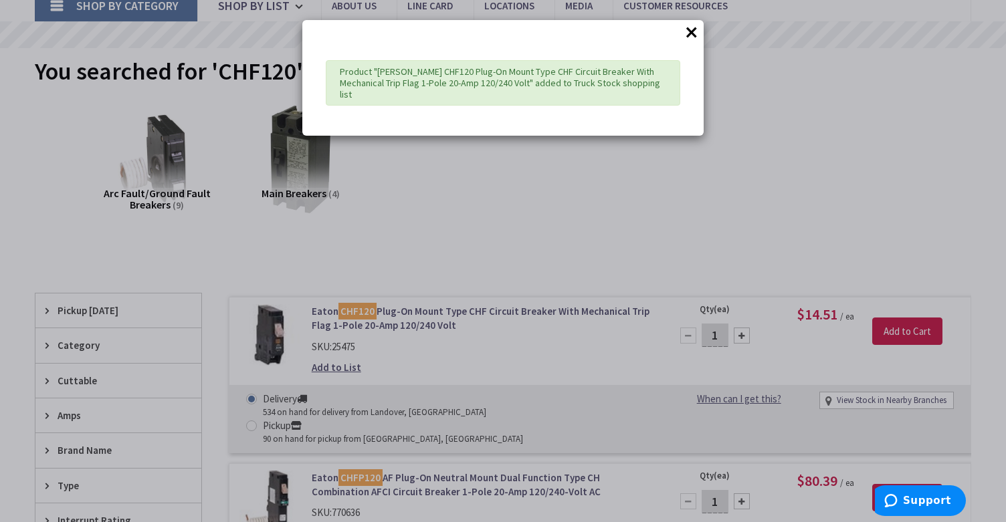
click at [689, 31] on button "×" at bounding box center [691, 32] width 20 height 20
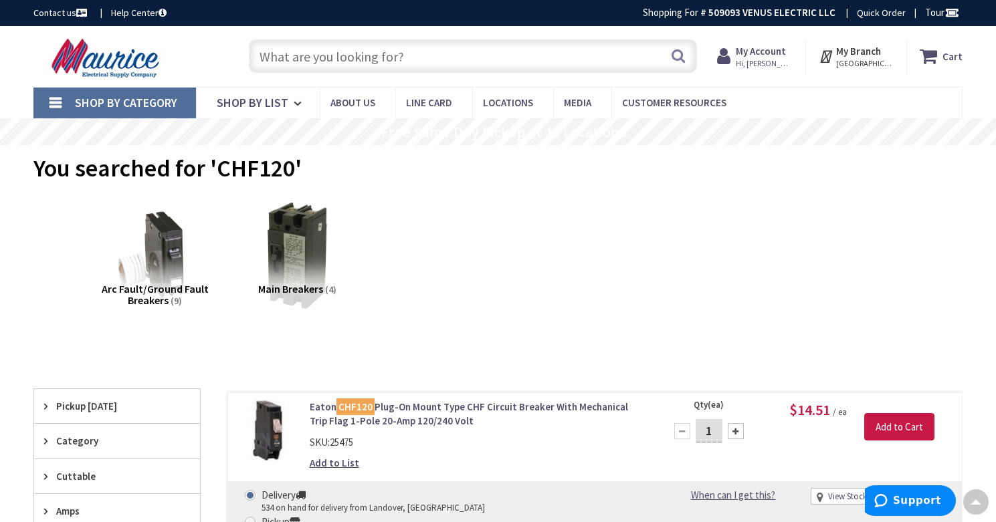
scroll to position [0, 0]
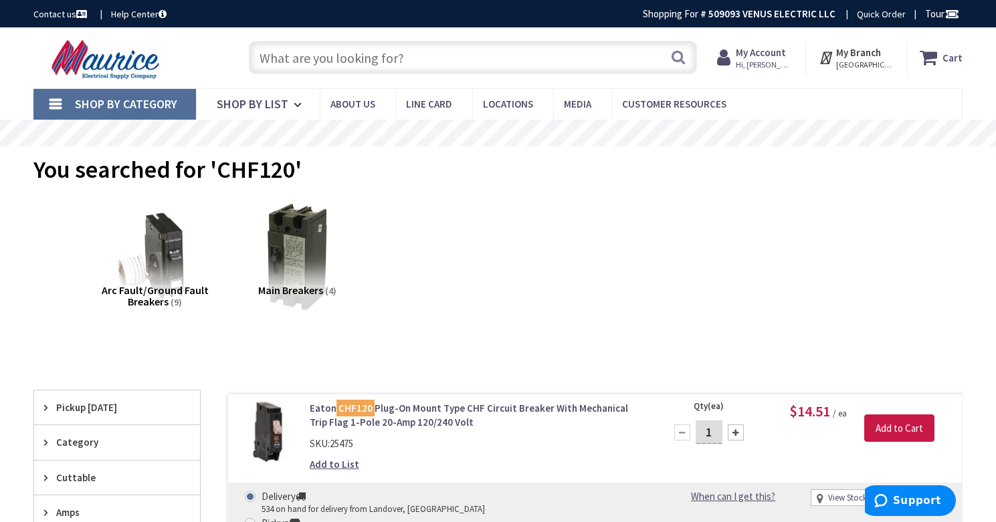
click at [372, 62] on input "text" at bounding box center [473, 57] width 448 height 33
paste input "CHF115"
type input "CHF115"
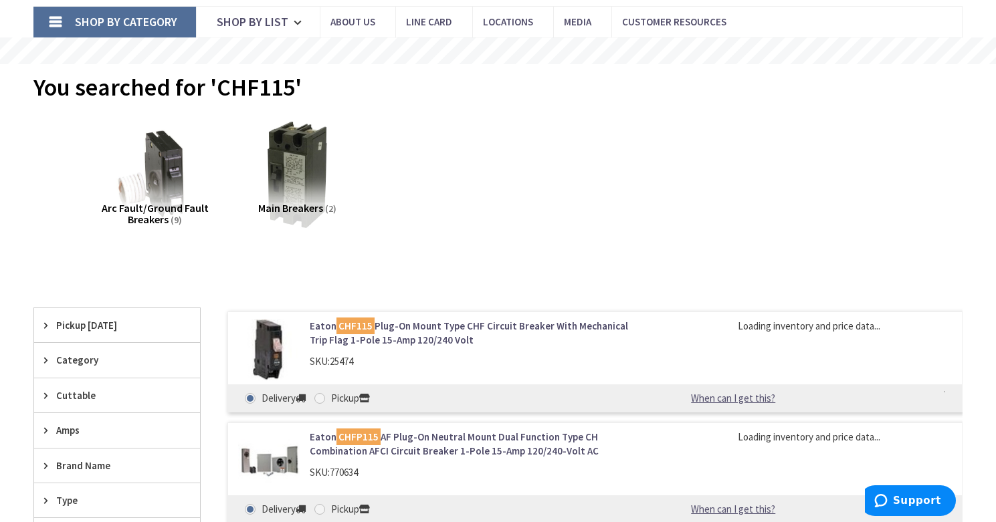
scroll to position [98, 0]
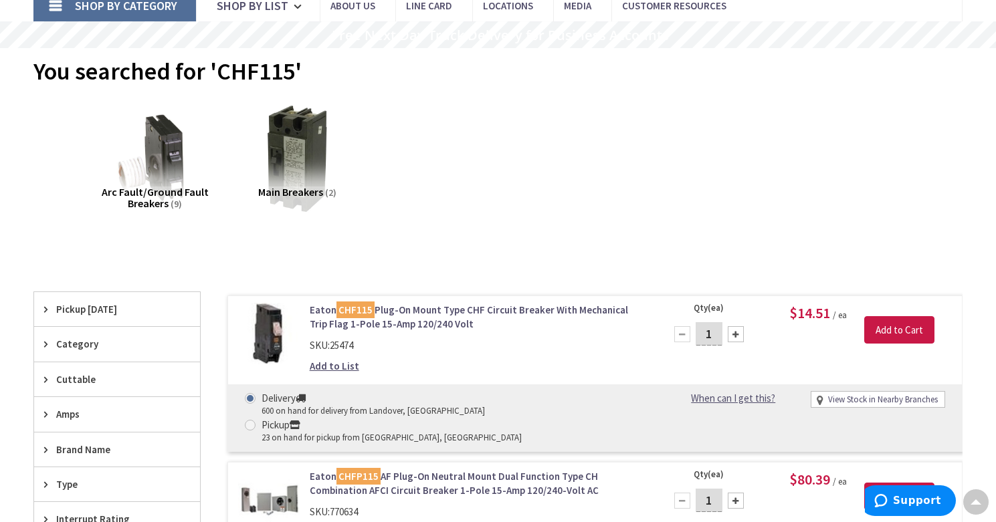
click at [344, 366] on link "Add to List" at bounding box center [334, 366] width 49 height 14
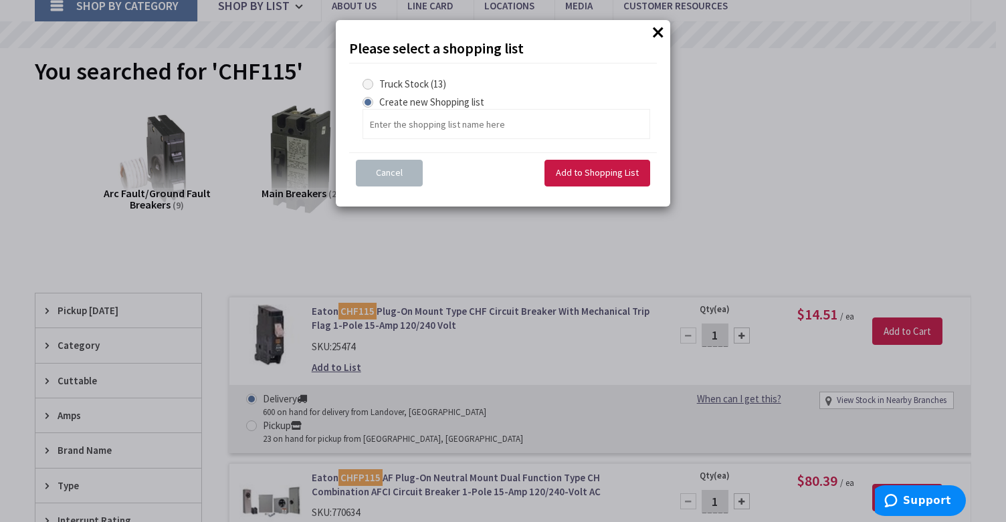
click at [373, 86] on Stock "Truck Stock (13)" at bounding box center [370, 84] width 9 height 9
radio Stock "true"
click at [576, 174] on span "Add to Shopping List" at bounding box center [597, 173] width 83 height 12
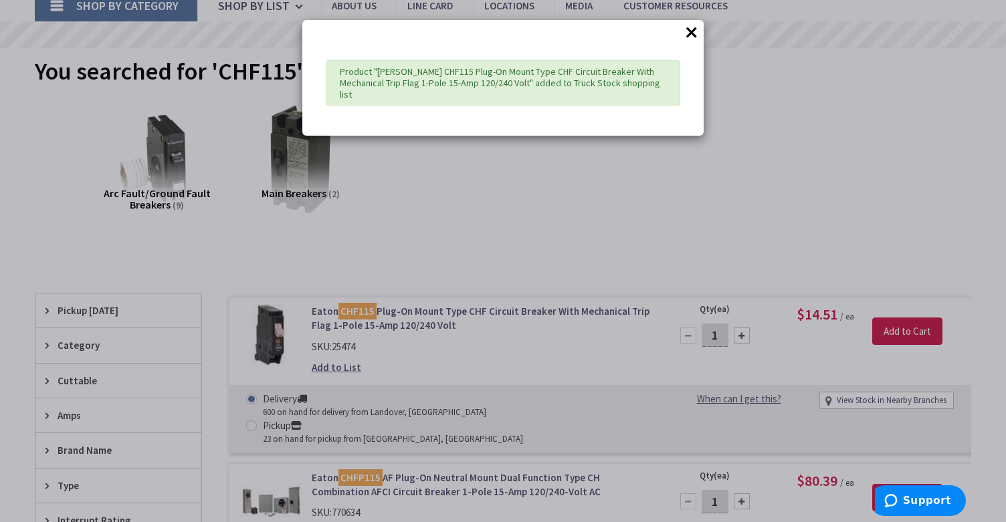
click at [689, 32] on button "×" at bounding box center [691, 32] width 20 height 20
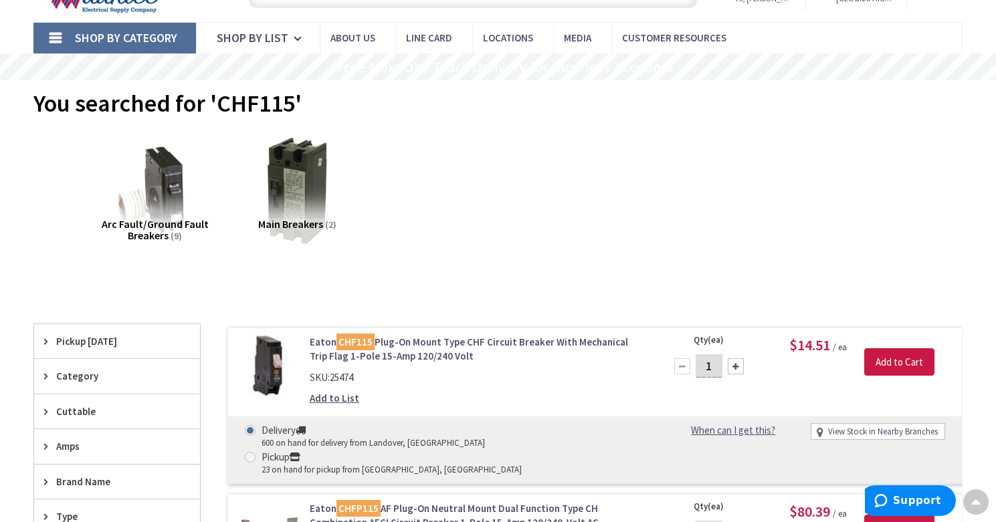
scroll to position [0, 0]
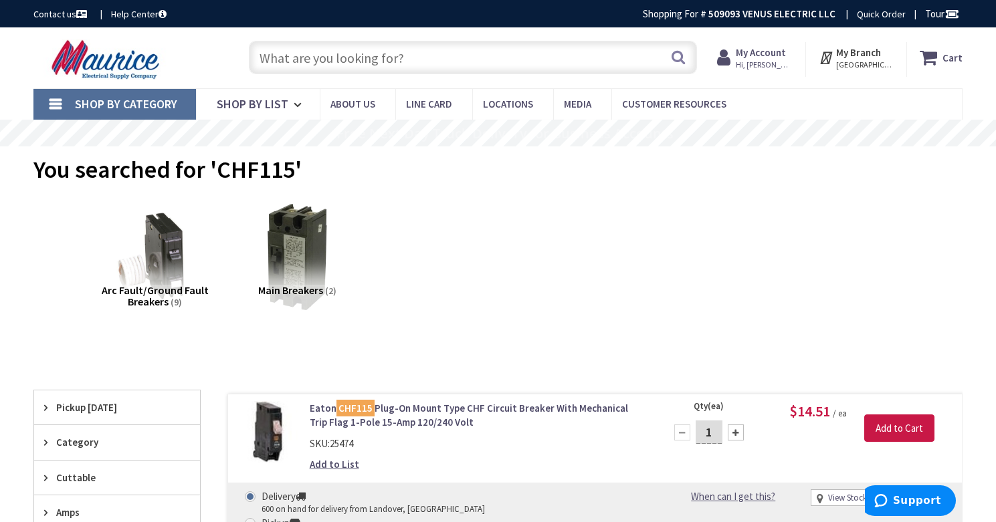
click at [350, 54] on input "text" at bounding box center [473, 57] width 448 height 33
paste input "BRN120DF"
type input "BRN120DF"
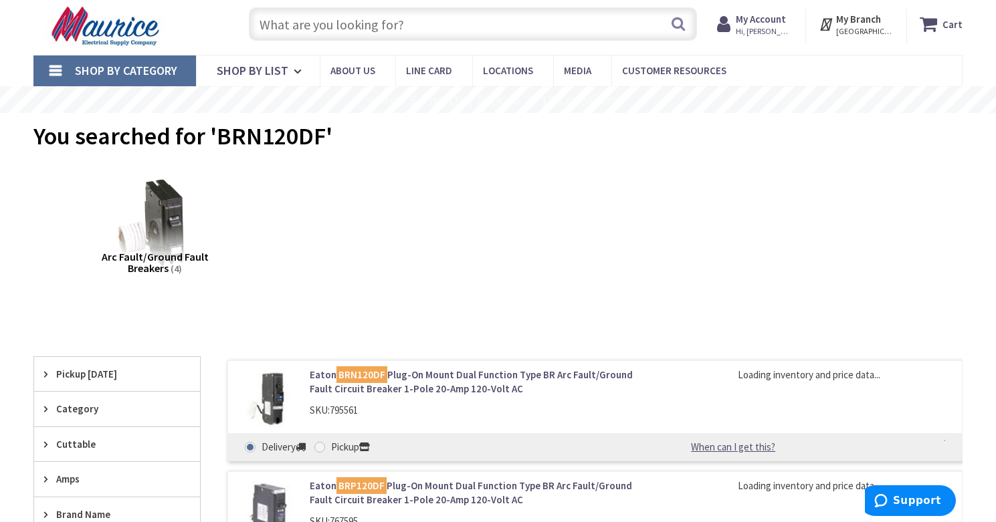
scroll to position [40, 0]
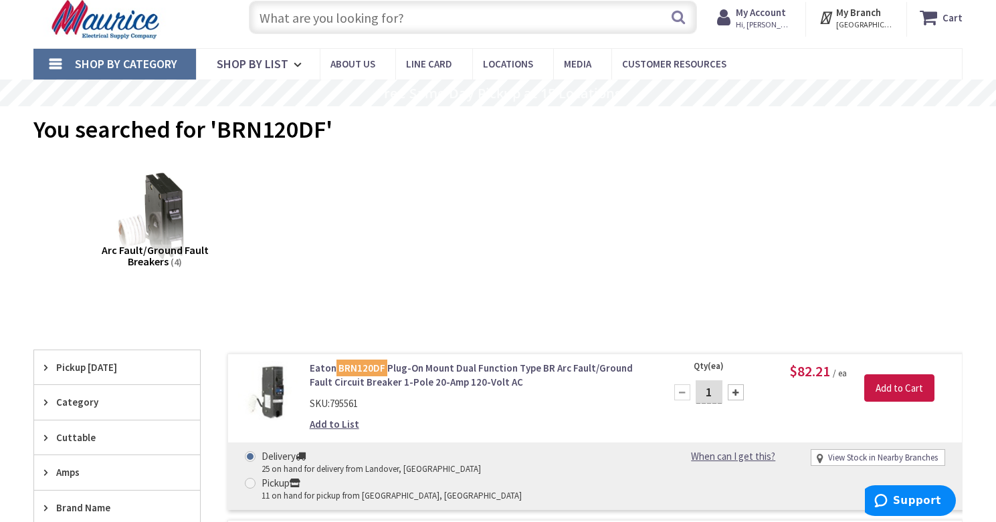
click at [348, 425] on link "Add to List" at bounding box center [334, 424] width 49 height 14
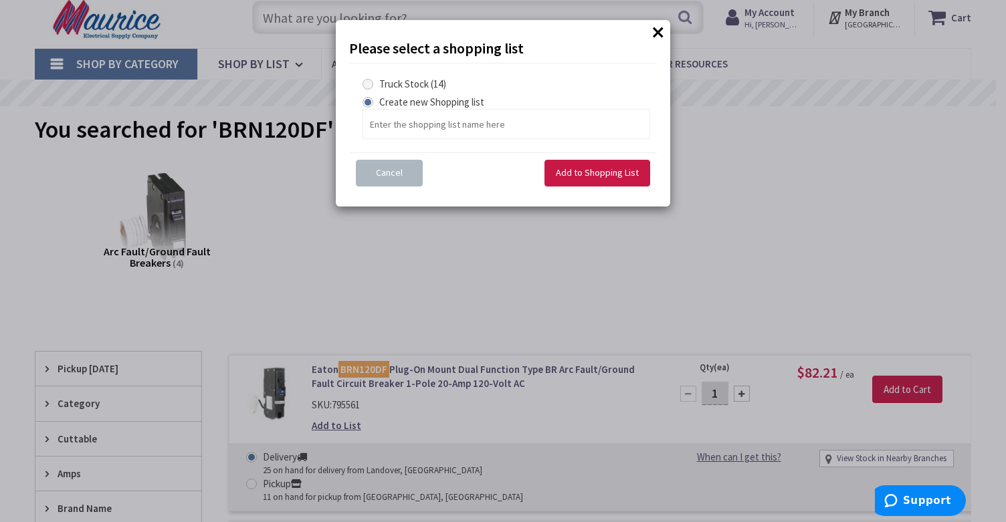
click at [368, 84] on span at bounding box center [367, 84] width 11 height 11
click at [368, 84] on Stock "Truck Stock (14)" at bounding box center [370, 84] width 9 height 9
radio Stock "true"
click at [574, 173] on span "Add to Shopping List" at bounding box center [597, 173] width 83 height 12
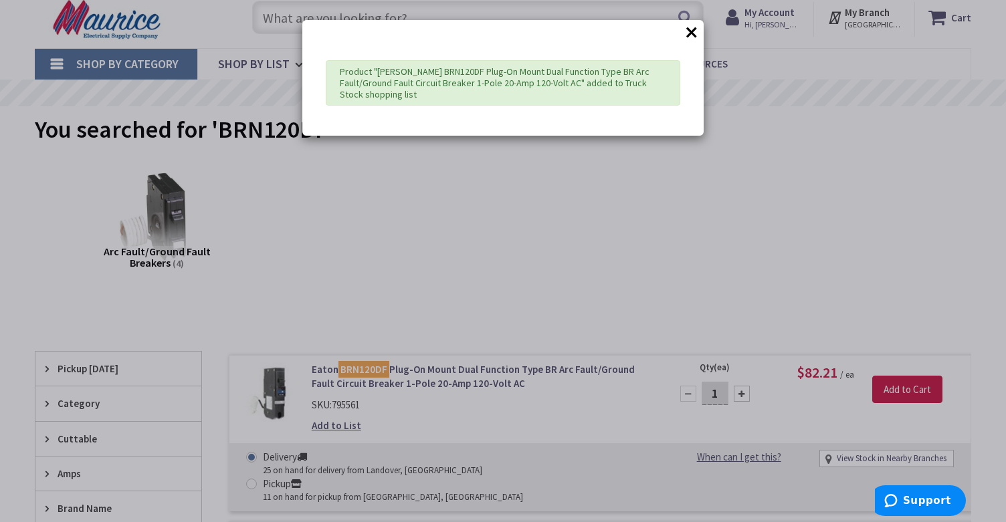
click at [694, 31] on button "×" at bounding box center [691, 32] width 20 height 20
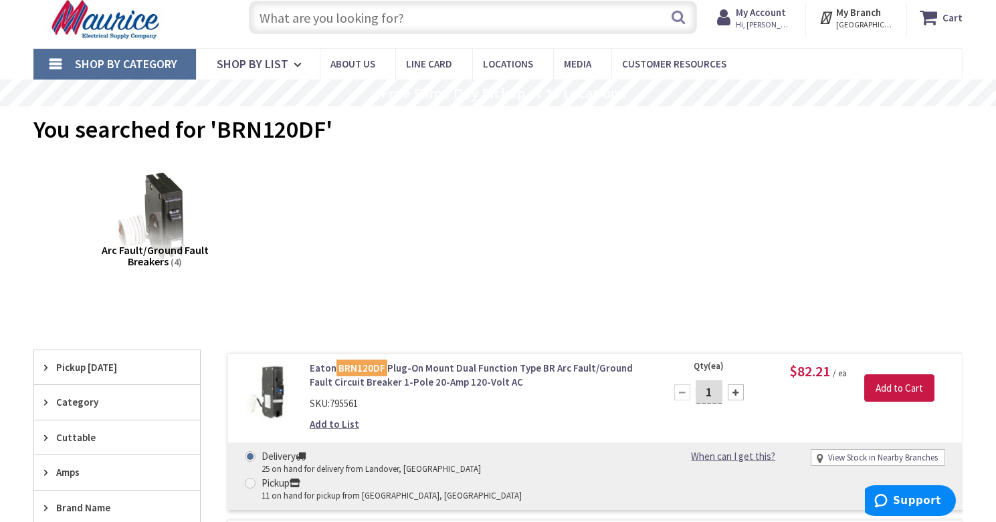
click at [377, 21] on input "text" at bounding box center [473, 17] width 448 height 33
paste input "BRN115DF"
type input "BRN115DF"
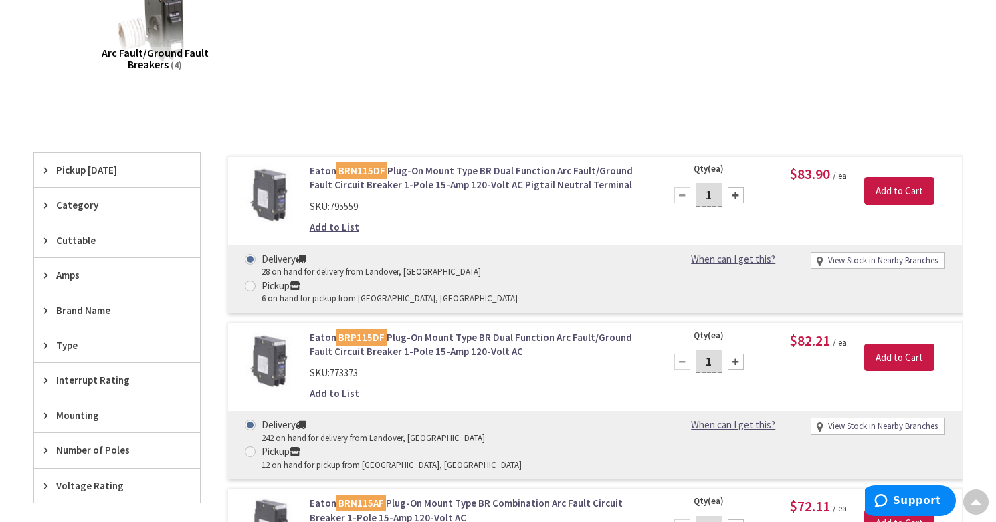
scroll to position [247, 0]
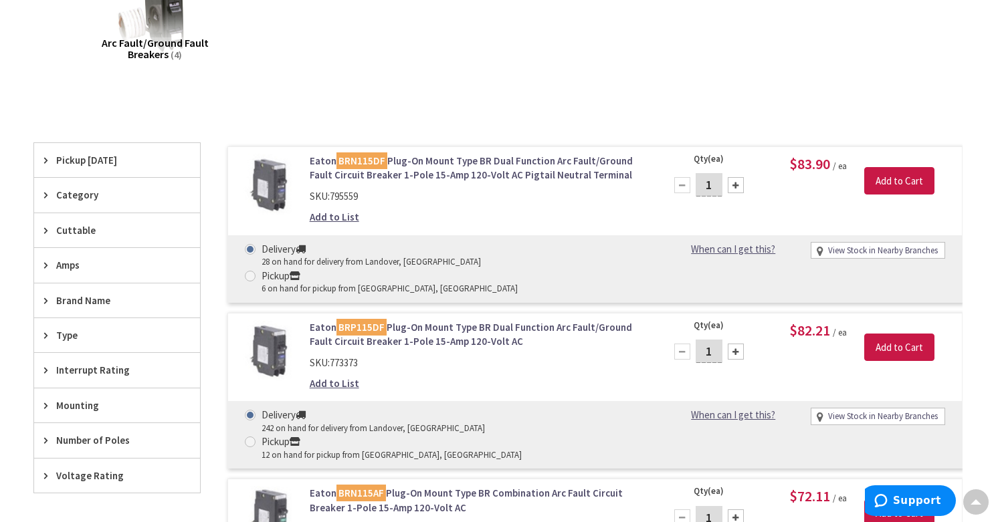
click at [326, 216] on link "Add to List" at bounding box center [334, 217] width 49 height 14
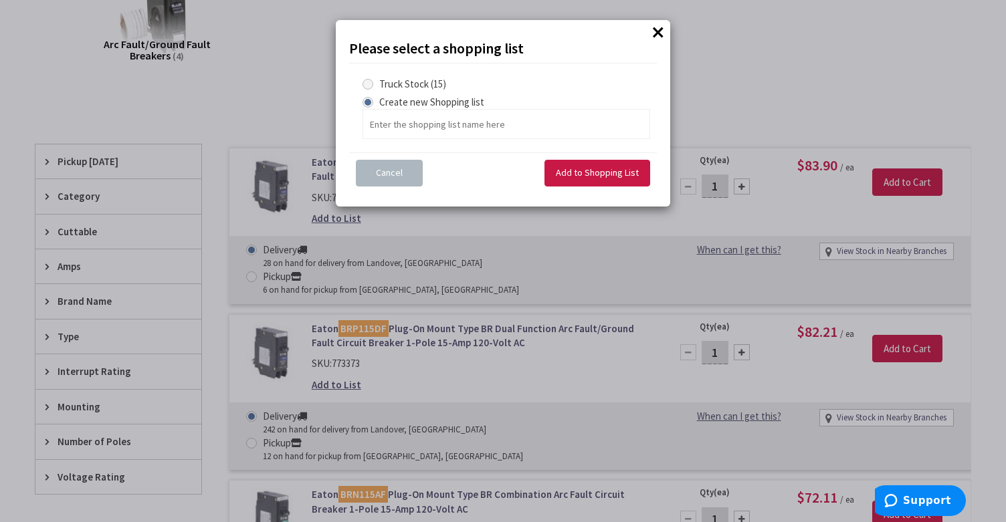
click at [371, 84] on span at bounding box center [367, 84] width 11 height 11
click at [371, 84] on Stock "Truck Stock (15)" at bounding box center [370, 84] width 9 height 9
radio Stock "true"
click at [576, 171] on span "Add to Shopping List" at bounding box center [597, 173] width 83 height 12
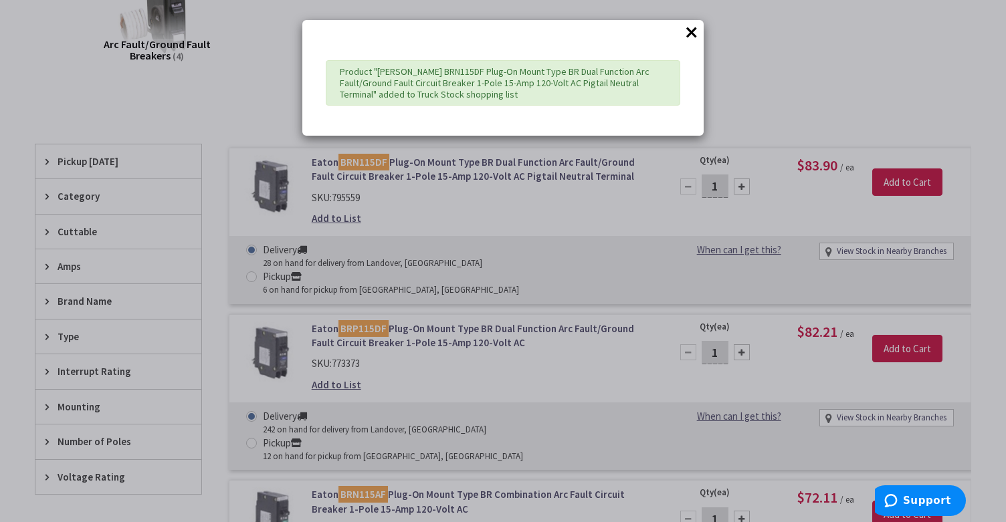
click at [695, 30] on button "×" at bounding box center [691, 32] width 20 height 20
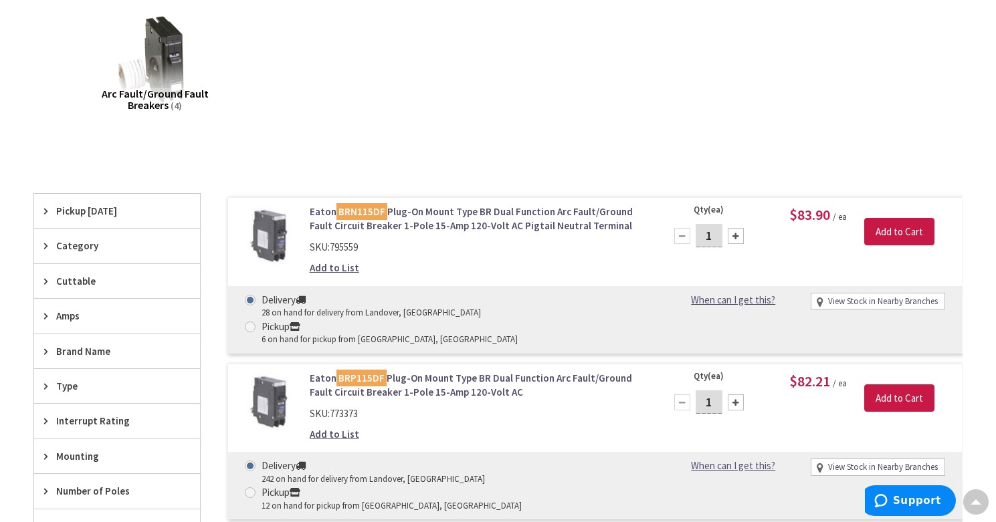
scroll to position [0, 0]
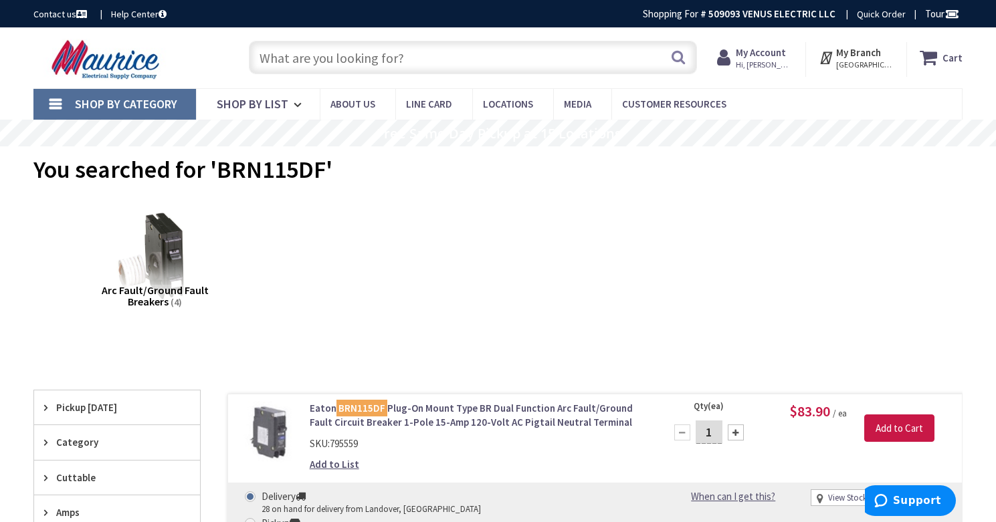
click at [385, 62] on input "text" at bounding box center [473, 57] width 448 height 33
paste input "BRN120AF"
type input "BRN120AF"
click at [677, 59] on button "Search" at bounding box center [677, 57] width 17 height 30
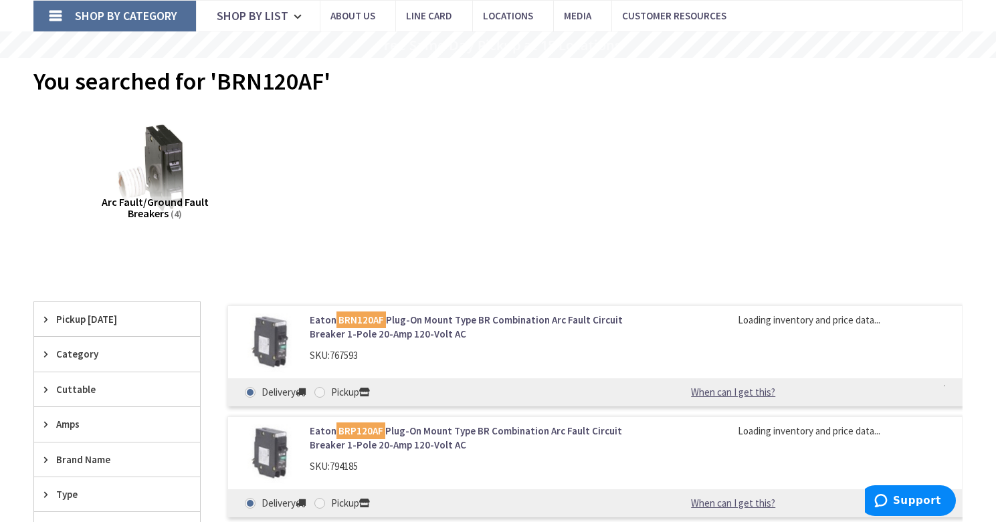
scroll to position [92, 0]
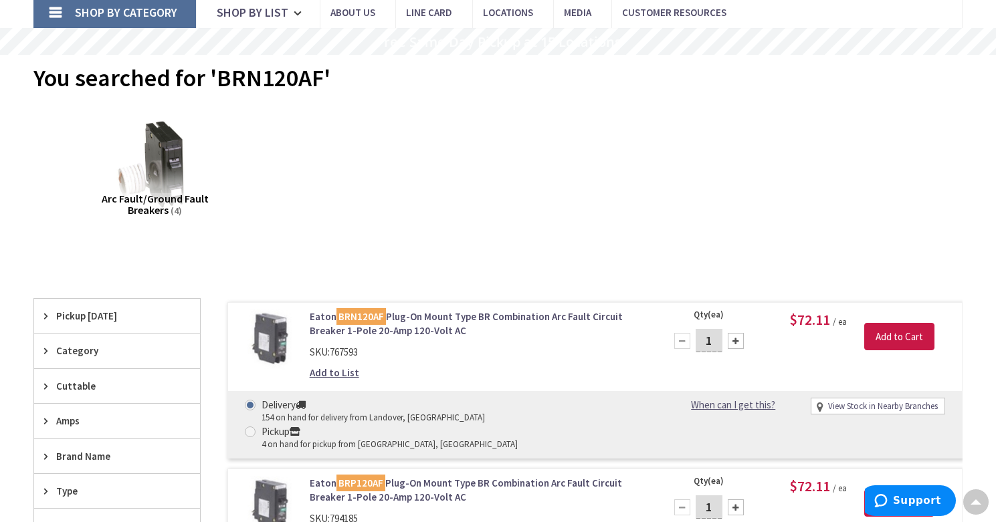
click at [344, 371] on link "Add to List" at bounding box center [334, 373] width 49 height 14
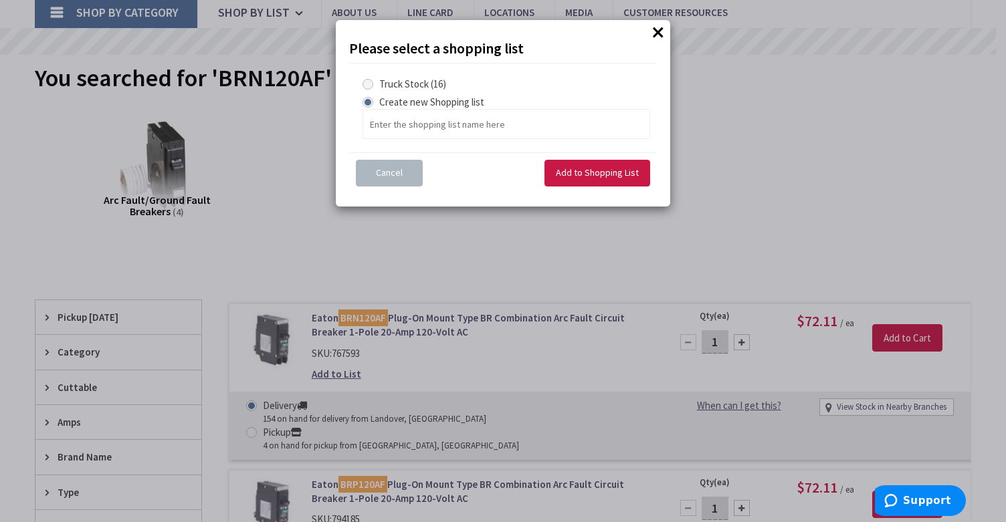
click at [369, 87] on span at bounding box center [367, 84] width 11 height 11
click at [369, 87] on Stock "Truck Stock (16)" at bounding box center [370, 84] width 9 height 9
radio Stock "true"
click at [577, 169] on span "Add to Shopping List" at bounding box center [597, 173] width 83 height 12
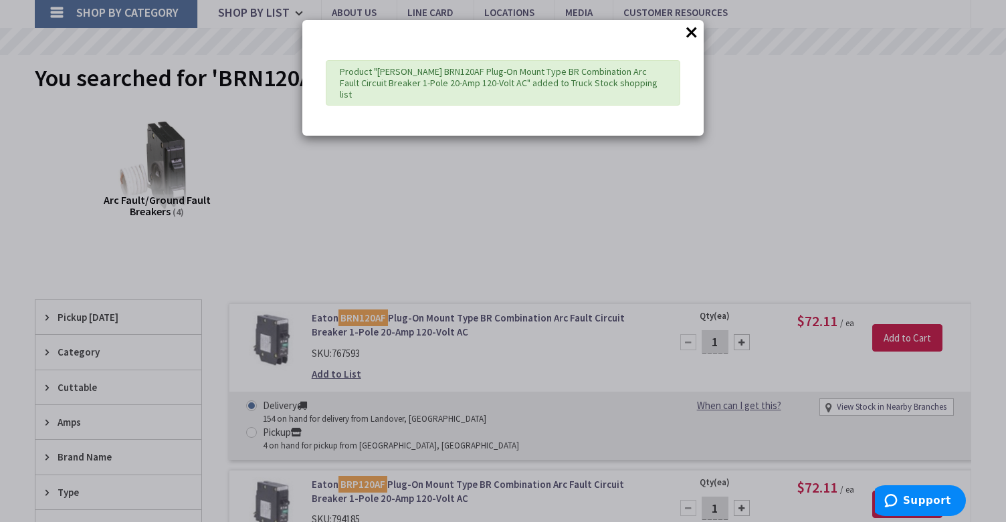
click at [692, 34] on button "×" at bounding box center [691, 32] width 20 height 20
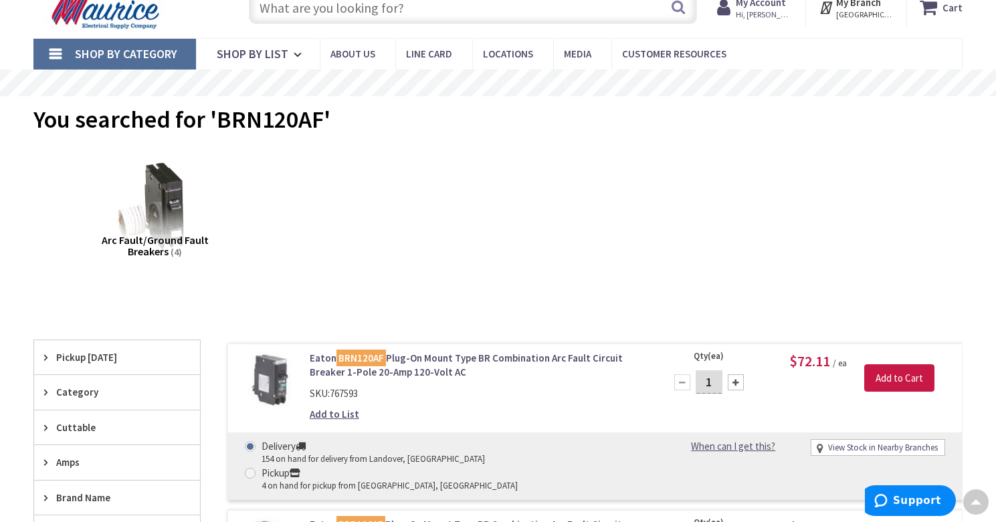
scroll to position [0, 0]
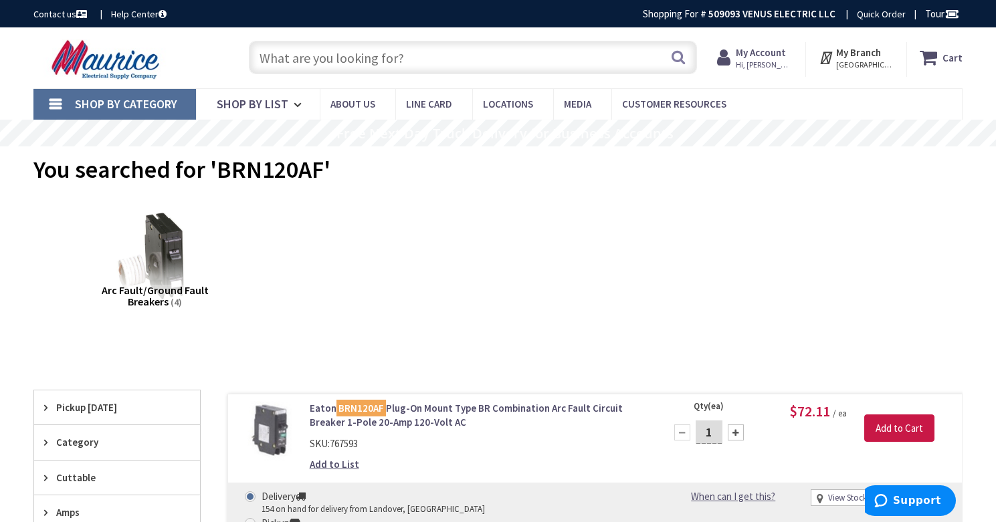
click at [318, 58] on input "text" at bounding box center [473, 57] width 448 height 33
paste input "BRN115AF"
type input "BRN115AF"
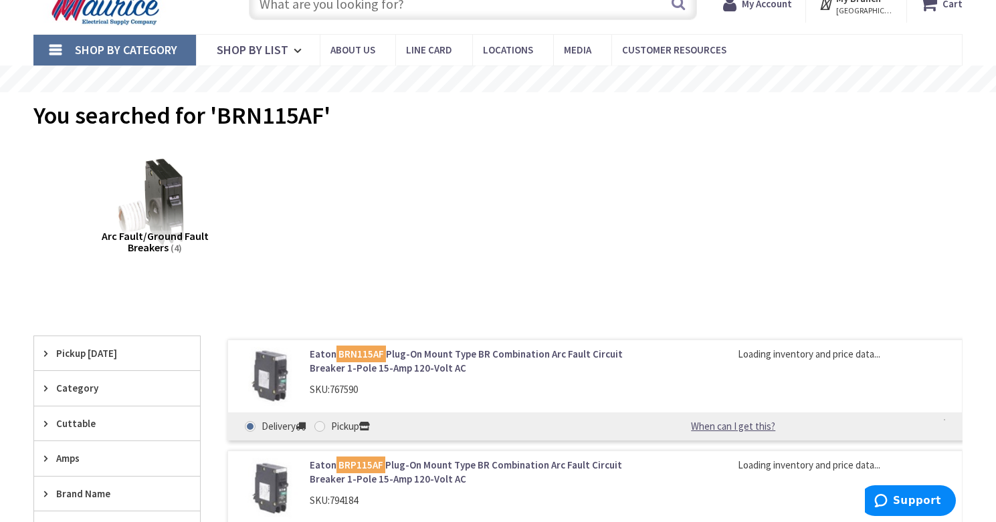
scroll to position [83, 0]
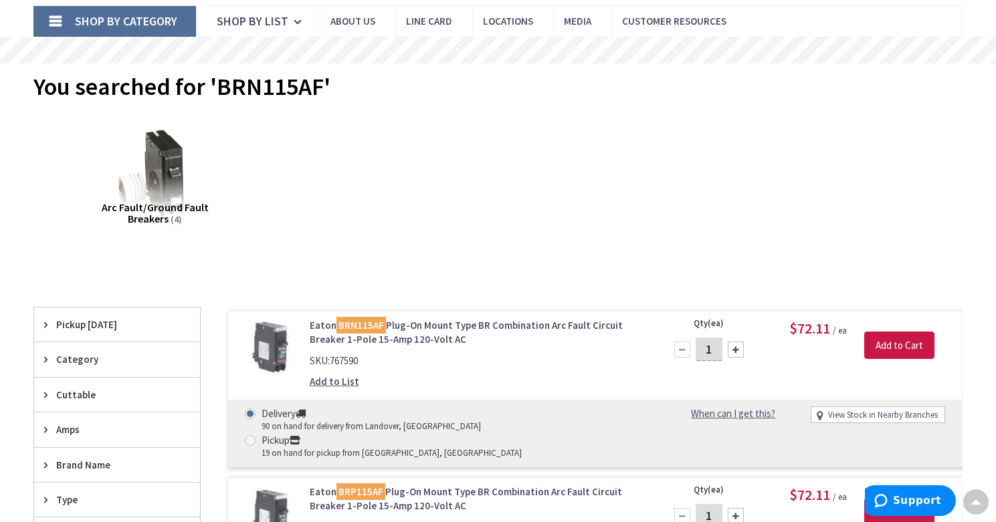
click at [343, 380] on link "Add to List" at bounding box center [334, 381] width 49 height 14
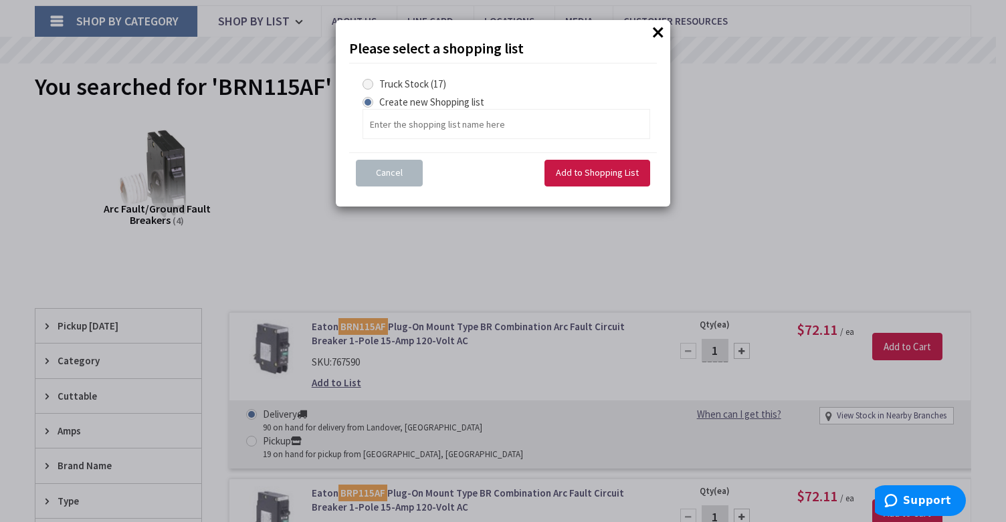
click at [368, 82] on span at bounding box center [367, 84] width 11 height 11
click at [368, 82] on Stock "Truck Stock (17)" at bounding box center [370, 84] width 9 height 9
click at [581, 178] on span "Add to Shopping List" at bounding box center [597, 173] width 83 height 12
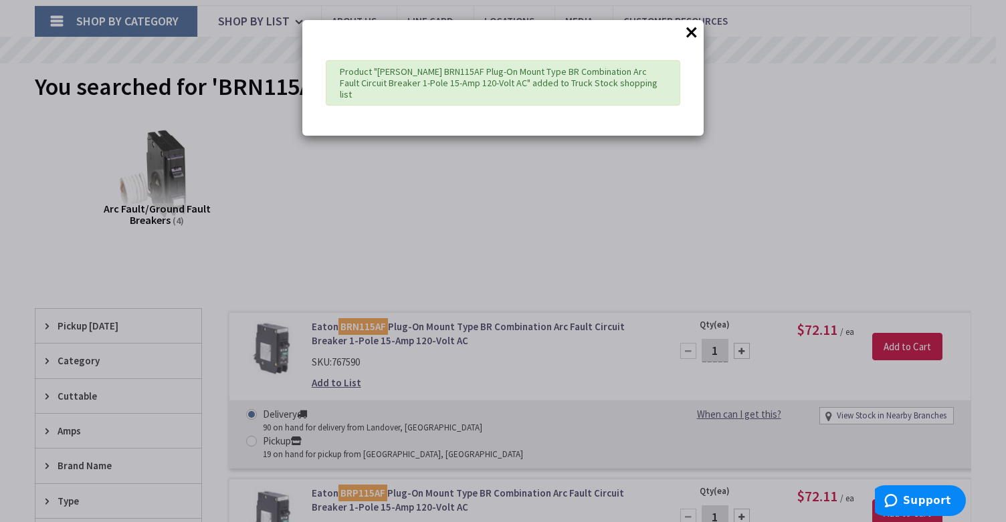
click at [692, 32] on button "×" at bounding box center [691, 32] width 20 height 20
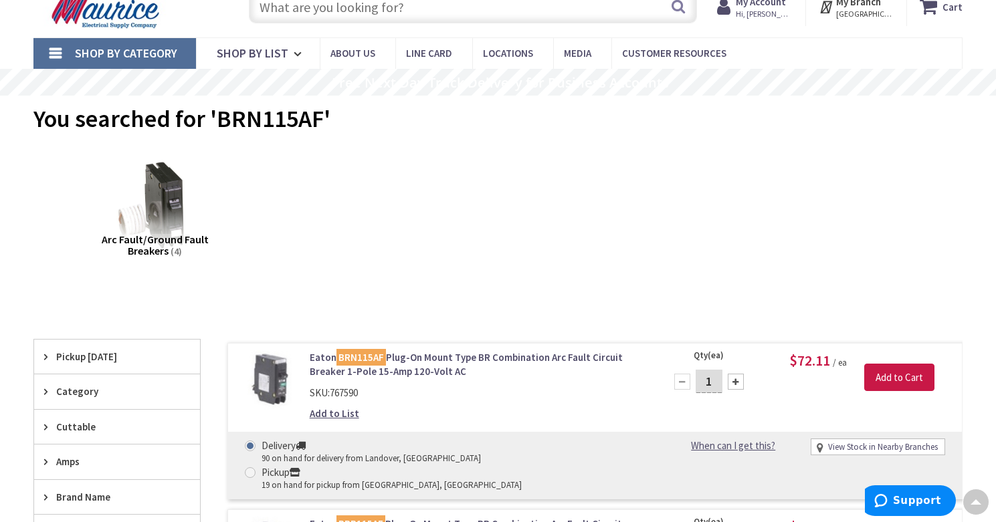
scroll to position [0, 0]
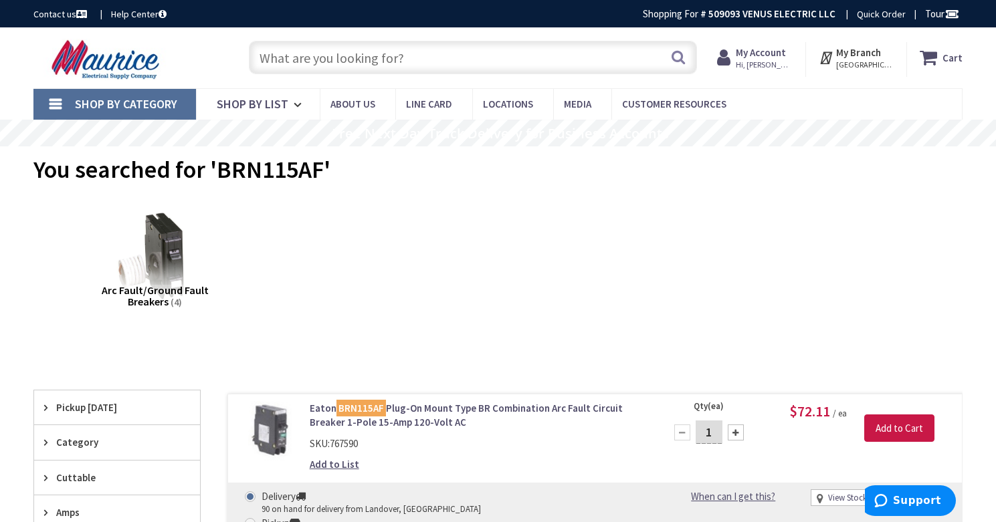
click at [333, 57] on input "text" at bounding box center [473, 57] width 448 height 33
paste input "BR230"
type input "BR230"
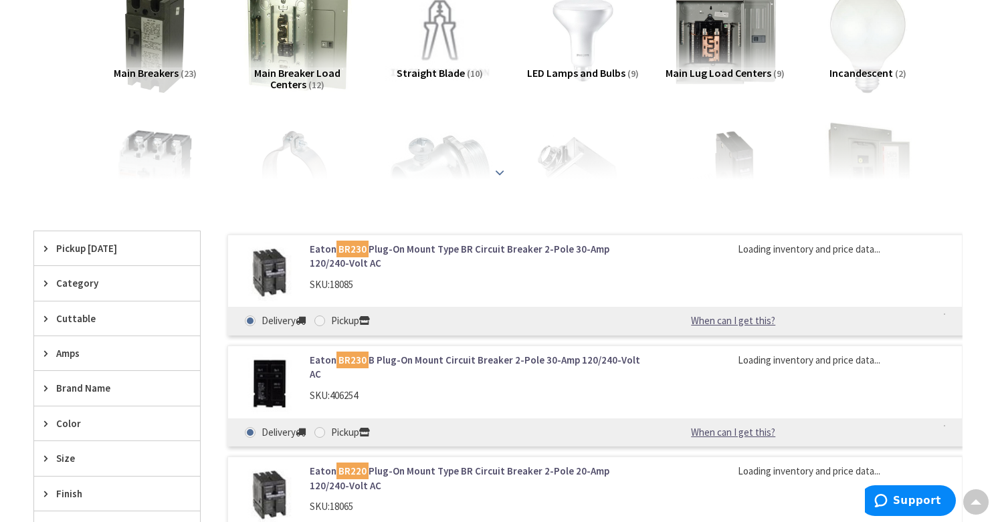
scroll to position [243, 0]
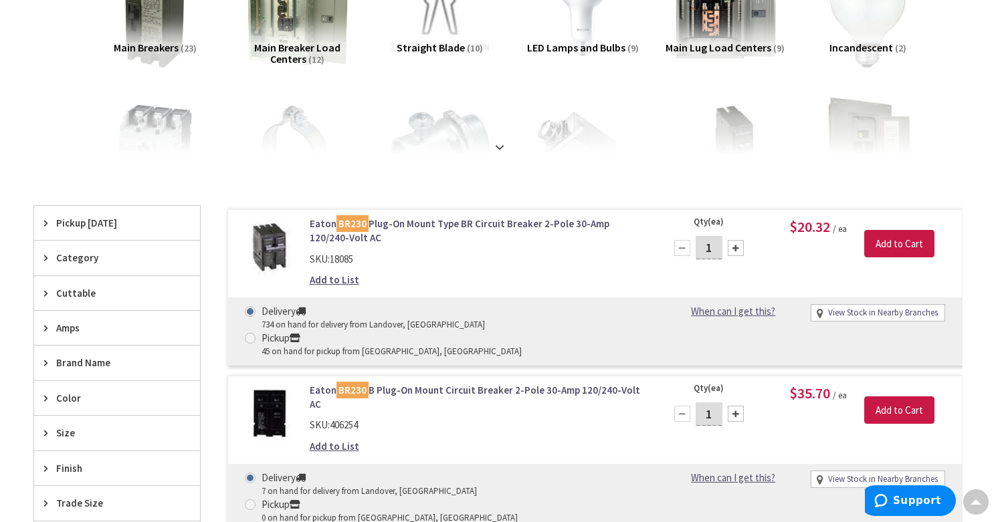
click at [342, 279] on link "Add to List" at bounding box center [334, 280] width 49 height 14
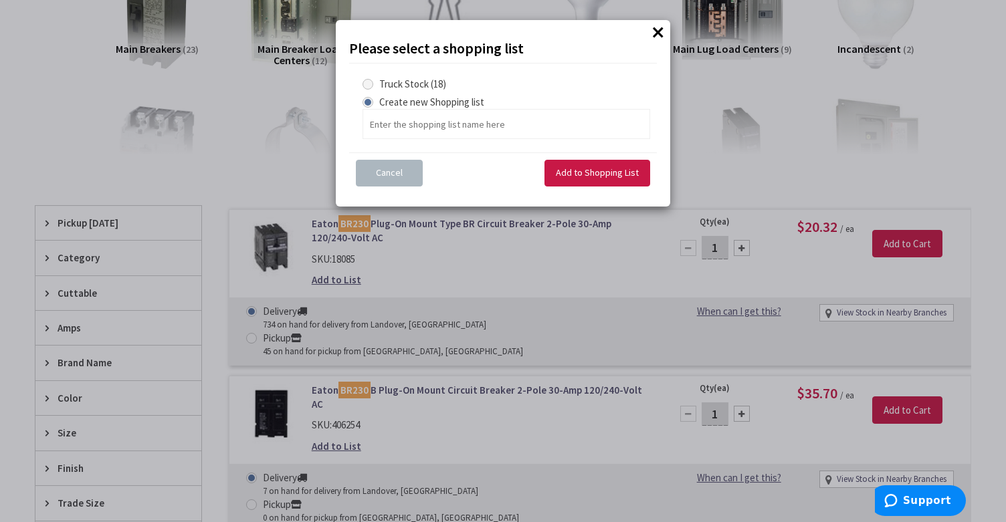
click at [372, 84] on span at bounding box center [367, 84] width 11 height 11
click at [372, 84] on Stock "Truck Stock (18)" at bounding box center [370, 84] width 9 height 9
radio Stock "true"
click at [584, 173] on span "Add to Shopping List" at bounding box center [597, 173] width 83 height 12
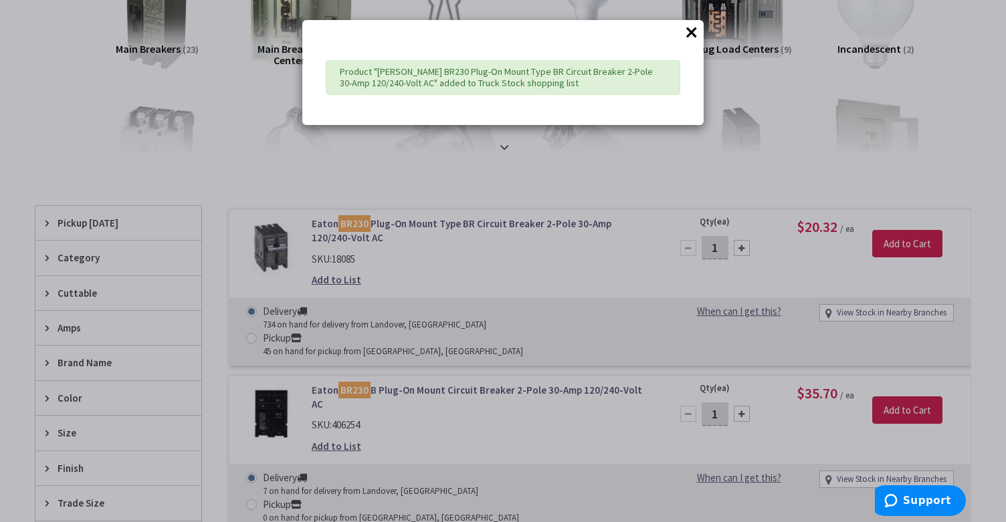
click at [695, 31] on button "×" at bounding box center [691, 32] width 20 height 20
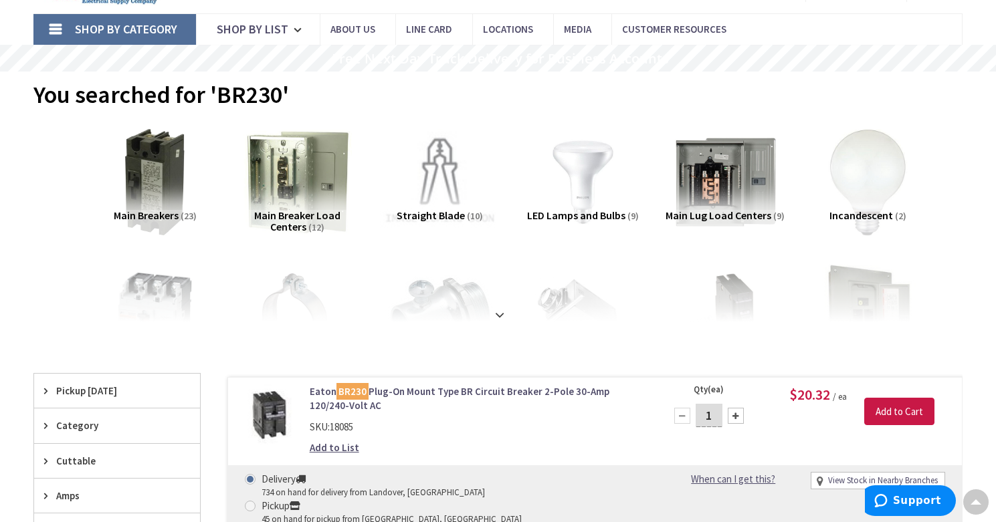
scroll to position [0, 0]
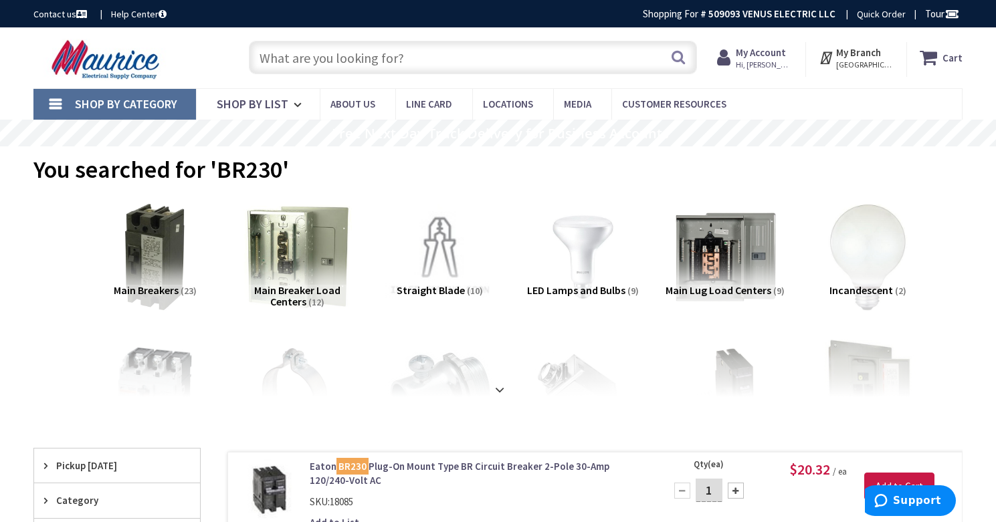
click at [360, 56] on input "text" at bounding box center [473, 57] width 448 height 33
paste input "BR220"
type input "BR220"
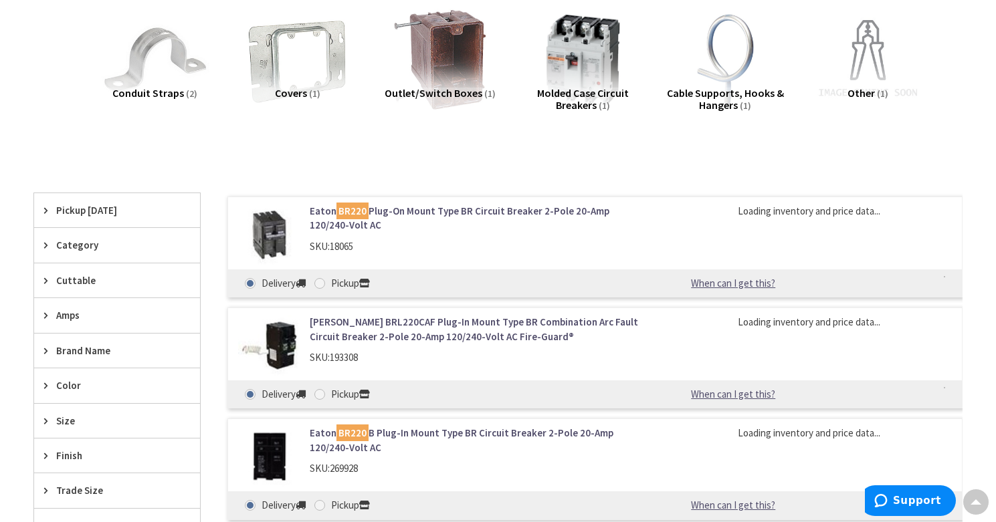
scroll to position [335, 0]
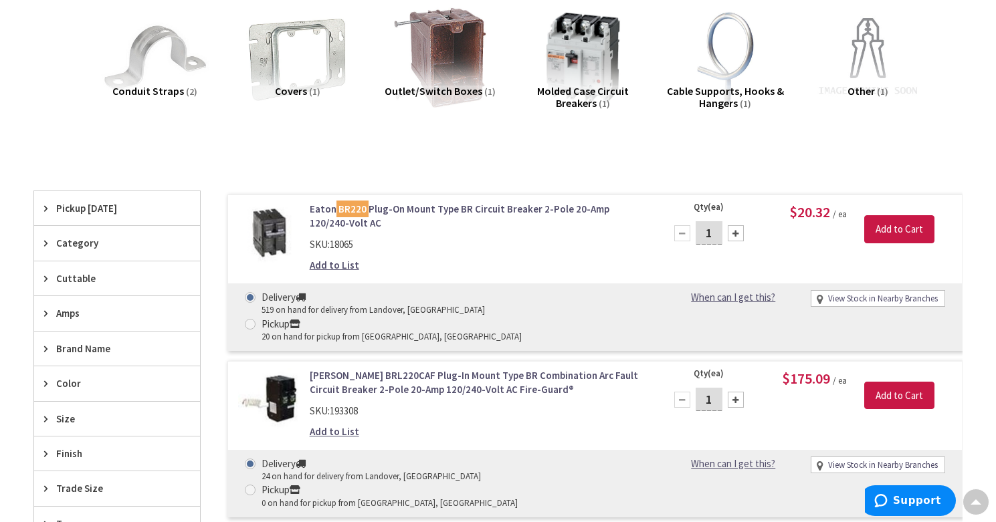
click at [336, 266] on link "Add to List" at bounding box center [334, 265] width 49 height 14
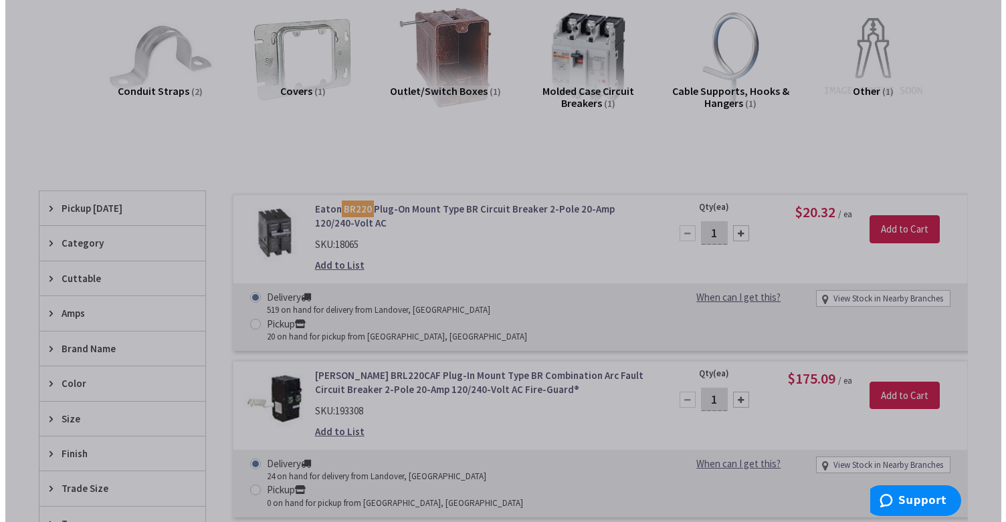
scroll to position [336, 0]
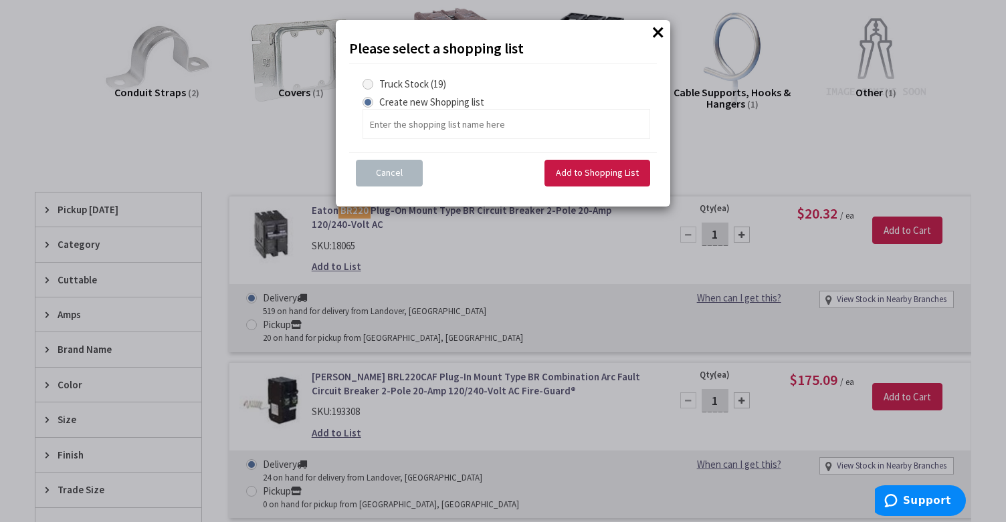
click at [368, 82] on span at bounding box center [367, 84] width 11 height 11
click at [368, 82] on Stock "Truck Stock (19)" at bounding box center [370, 84] width 9 height 9
radio Stock "true"
click at [630, 169] on span "Add to Shopping List" at bounding box center [597, 173] width 83 height 12
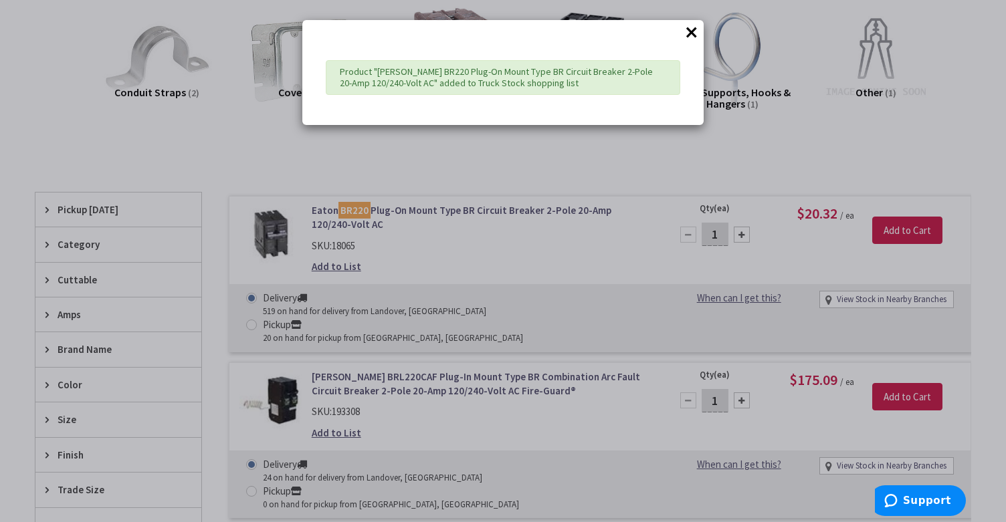
click at [695, 29] on button "×" at bounding box center [691, 32] width 20 height 20
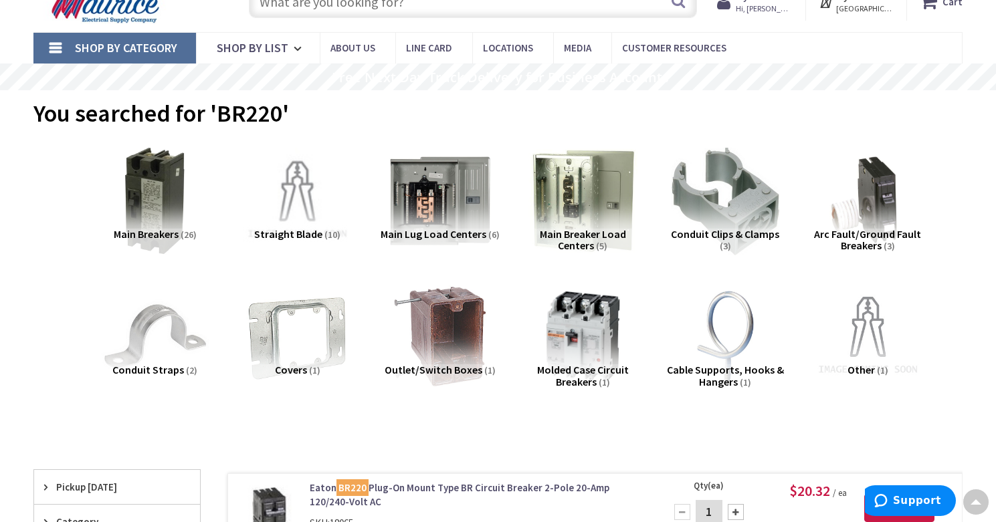
scroll to position [0, 0]
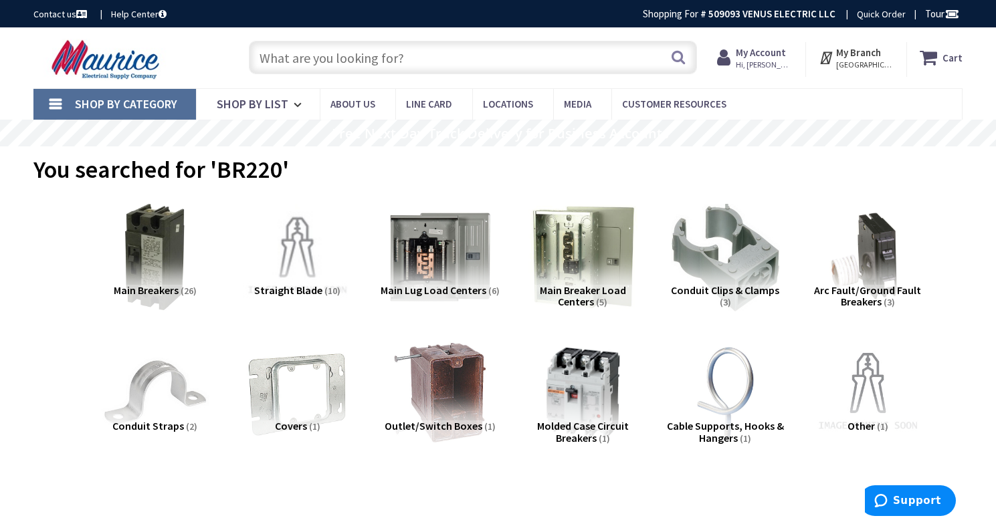
click at [304, 59] on input "text" at bounding box center [473, 57] width 448 height 33
paste input "BR215"
type input "BR215"
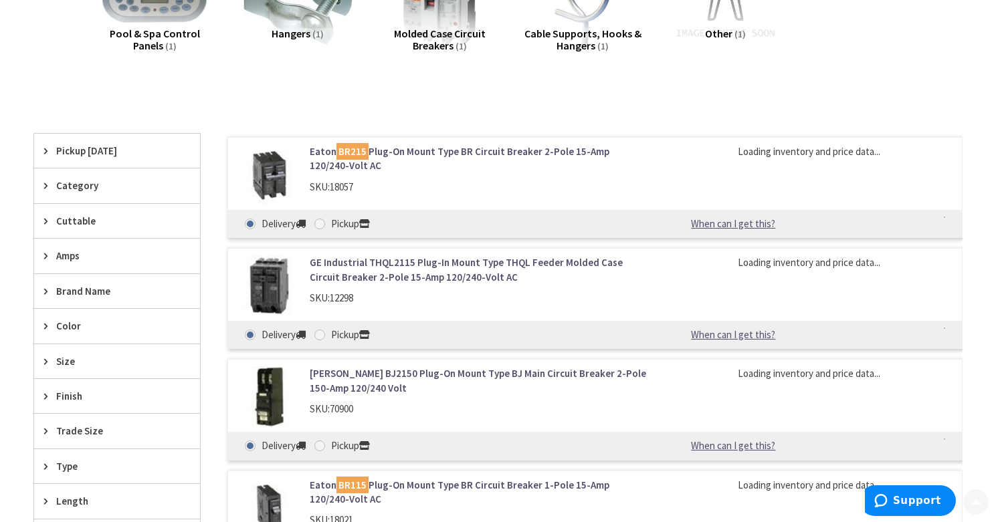
scroll to position [420, 0]
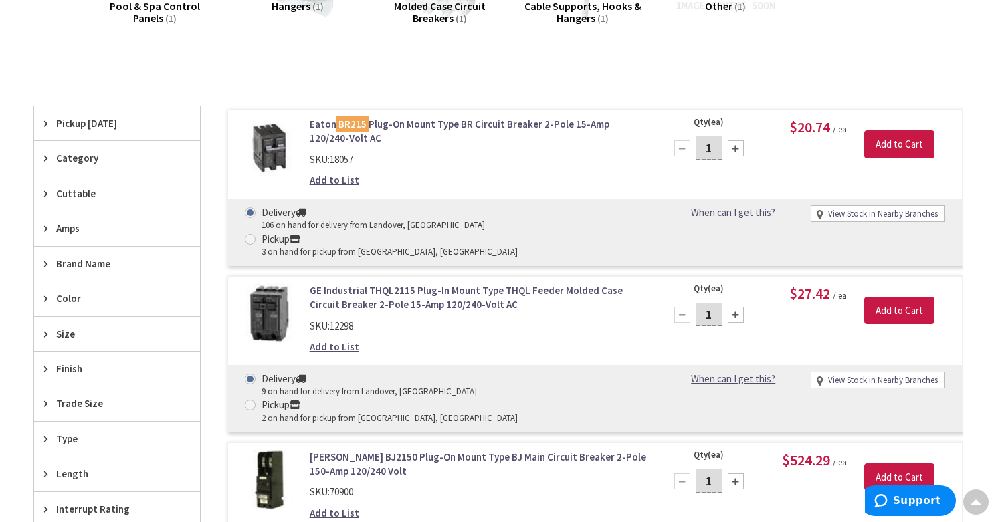
click at [342, 183] on link "Add to List" at bounding box center [334, 180] width 49 height 14
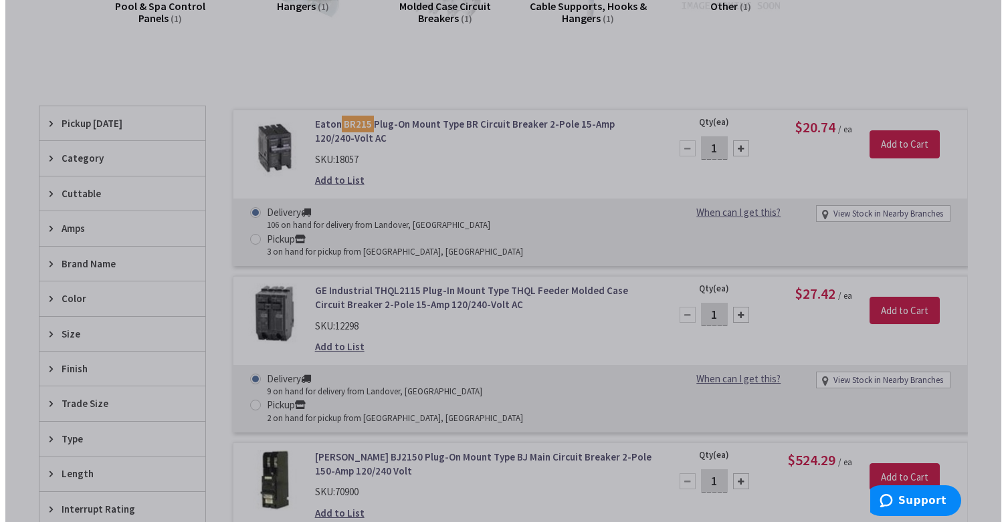
scroll to position [421, 0]
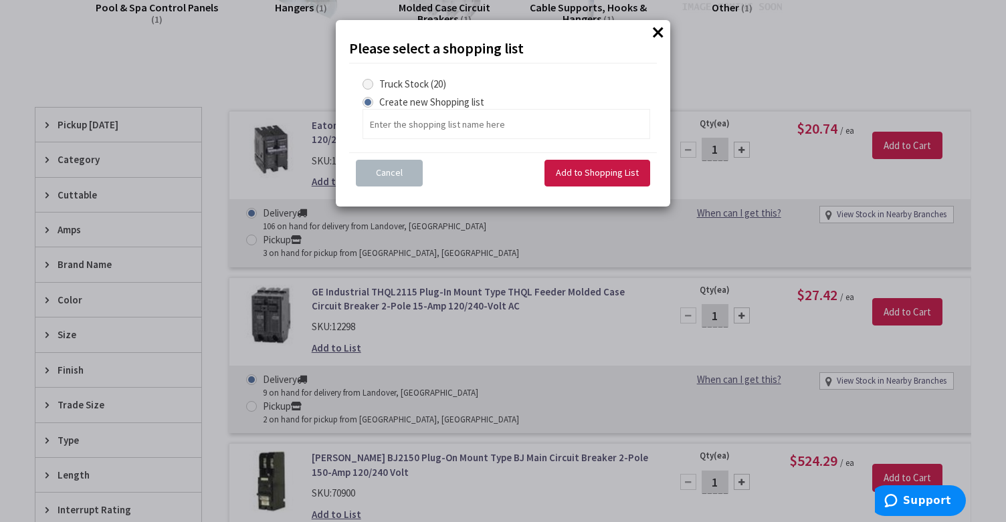
click at [366, 84] on span at bounding box center [367, 84] width 11 height 11
click at [366, 84] on Stock "Truck Stock (20)" at bounding box center [370, 84] width 9 height 9
radio Stock "true"
click at [571, 177] on span "Add to Shopping List" at bounding box center [597, 173] width 83 height 12
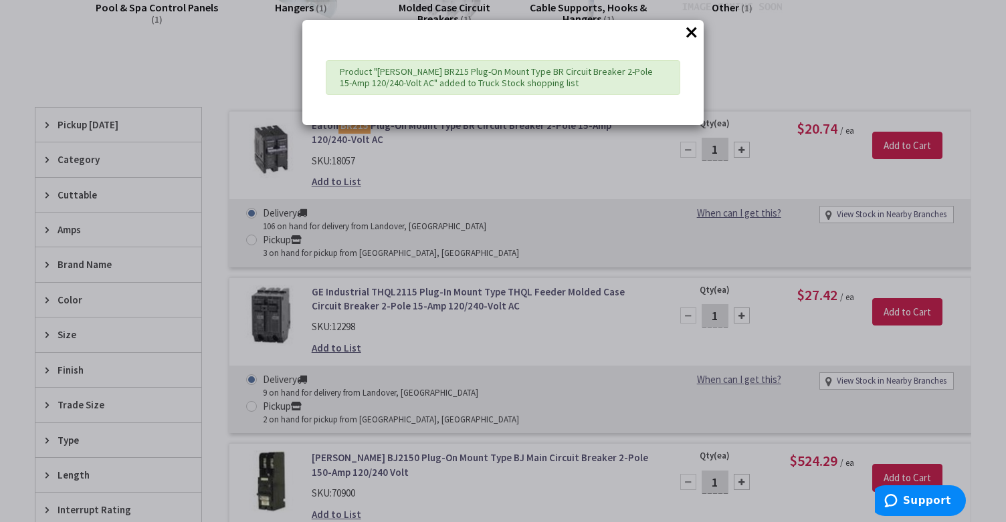
click at [690, 37] on button "×" at bounding box center [691, 32] width 20 height 20
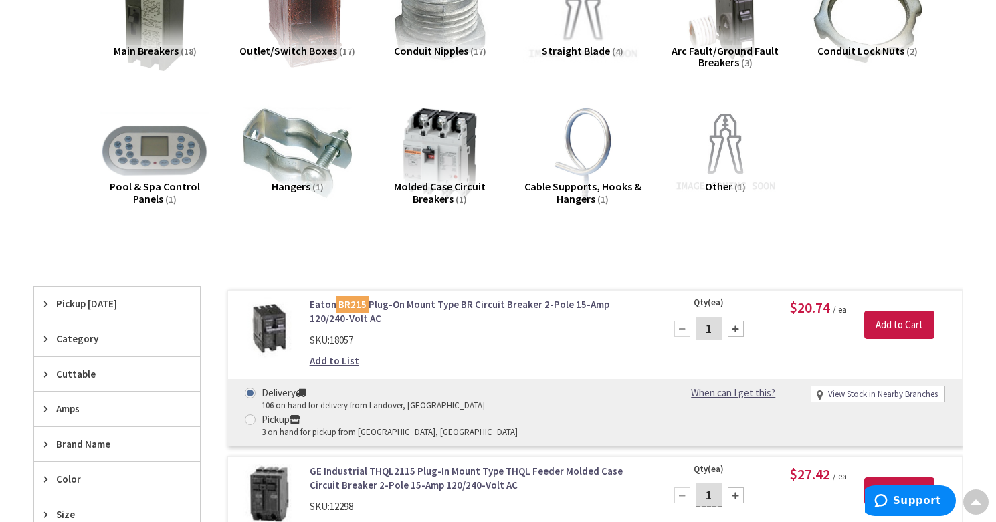
scroll to position [0, 0]
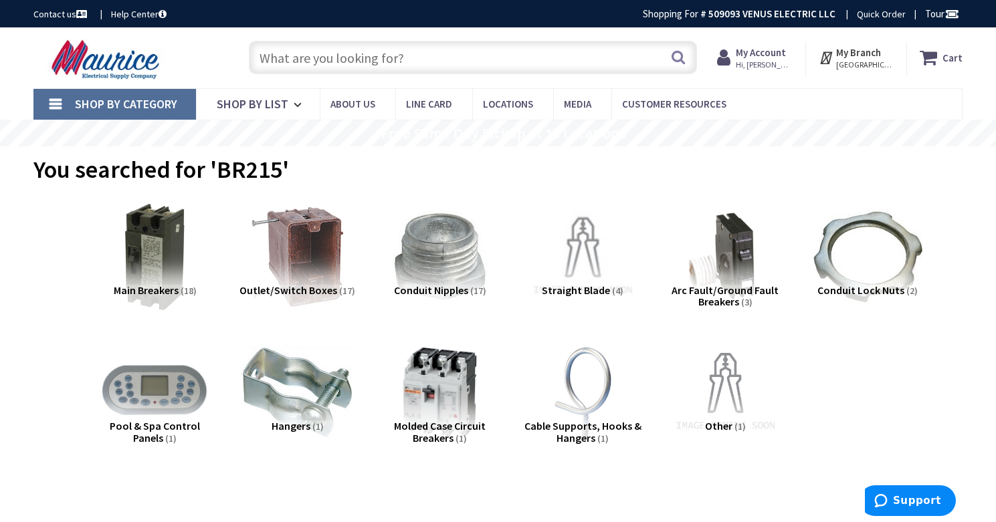
click at [338, 62] on input "text" at bounding box center [473, 57] width 448 height 33
paste input "BR240"
type input "BR240"
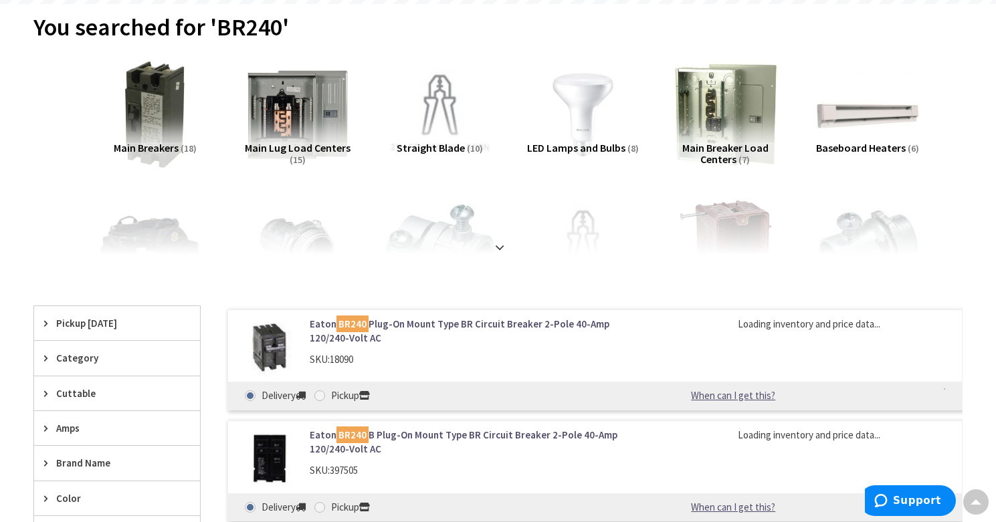
scroll to position [171, 0]
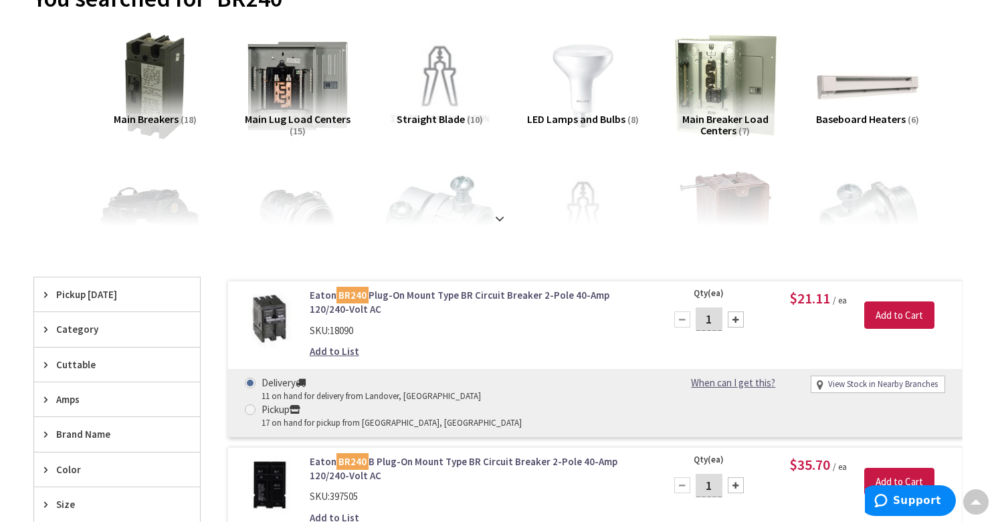
click at [335, 352] on link "Add to List" at bounding box center [334, 351] width 49 height 14
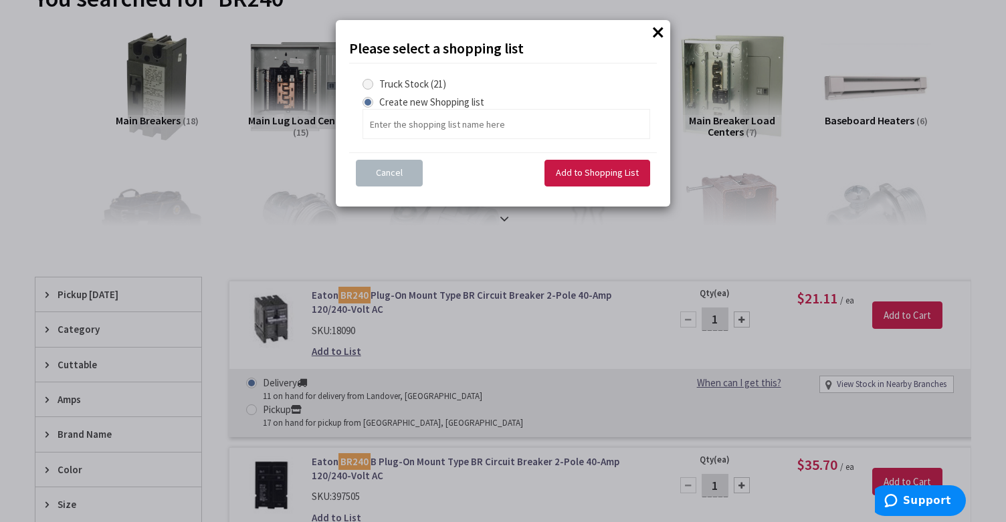
click at [370, 83] on span at bounding box center [367, 84] width 11 height 11
click at [370, 83] on Stock "Truck Stock (21)" at bounding box center [370, 84] width 9 height 9
radio Stock "true"
click at [595, 178] on span "Add to Shopping List" at bounding box center [597, 173] width 83 height 12
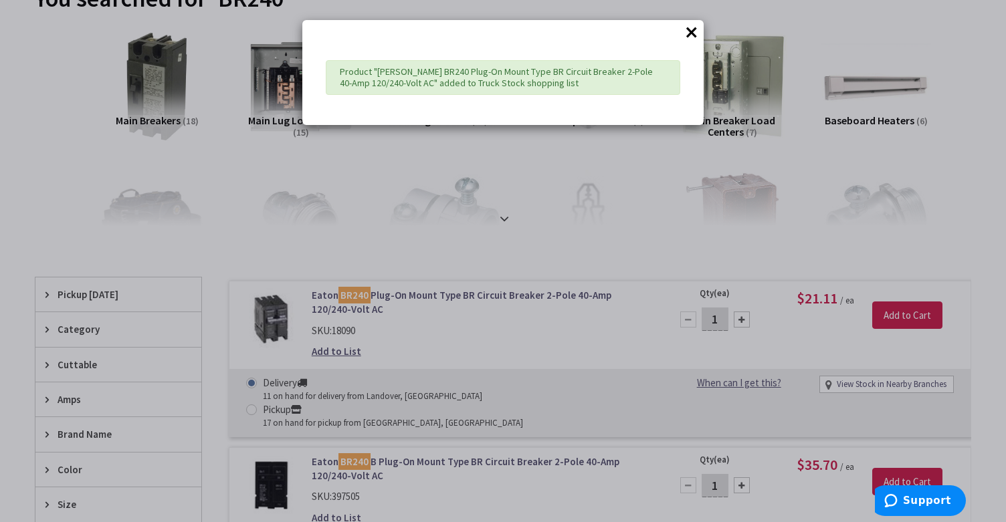
click at [695, 29] on button "×" at bounding box center [691, 32] width 20 height 20
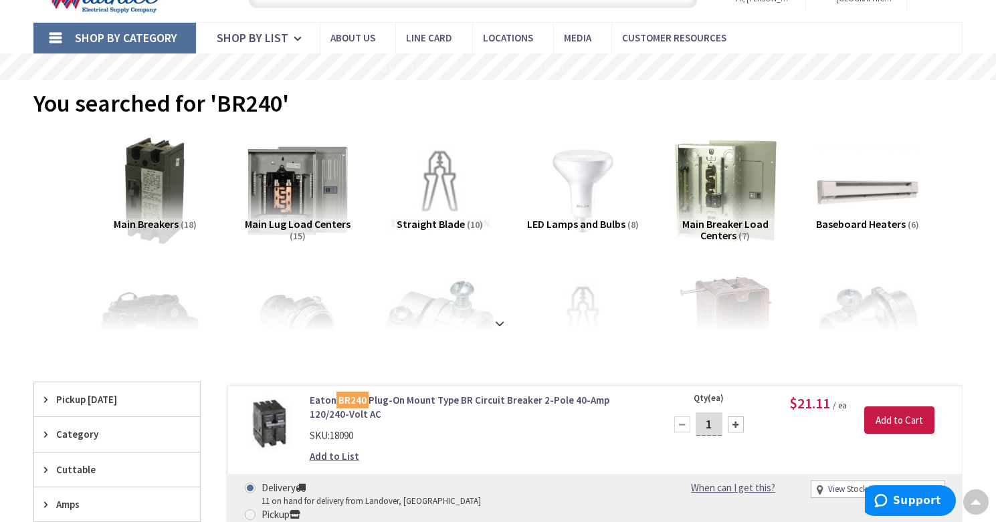
scroll to position [0, 0]
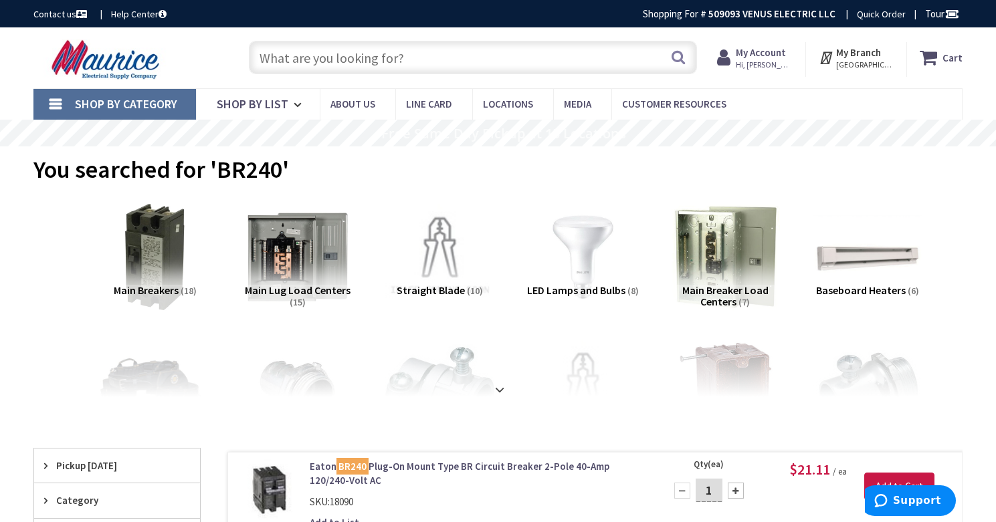
click at [307, 66] on input "text" at bounding box center [473, 57] width 448 height 33
paste input "BR260"
type input "BR260"
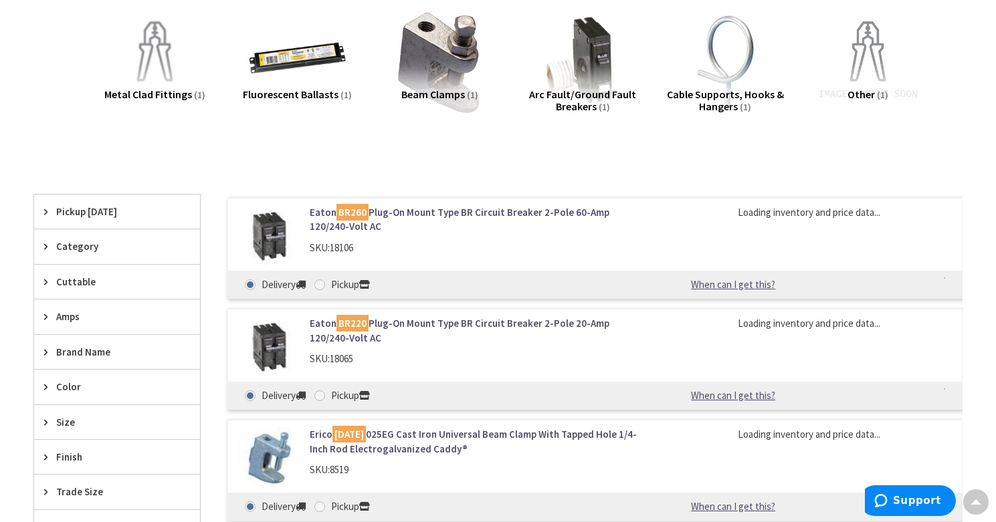
scroll to position [334, 0]
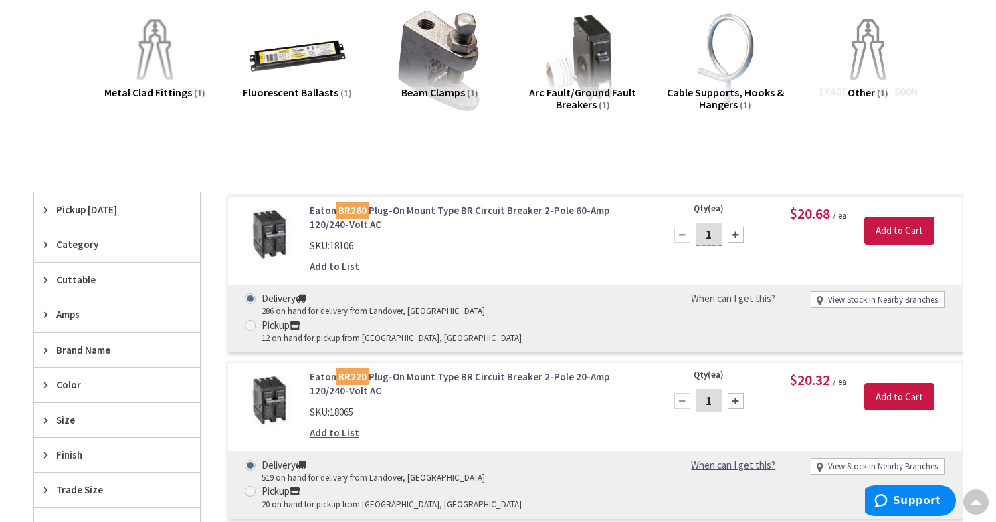
click at [332, 266] on link "Add to List" at bounding box center [334, 266] width 49 height 14
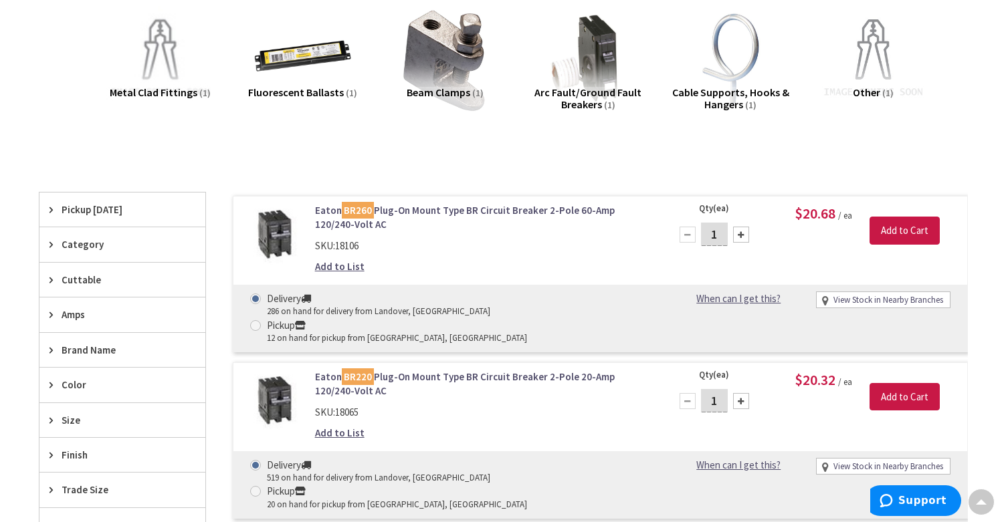
scroll to position [335, 0]
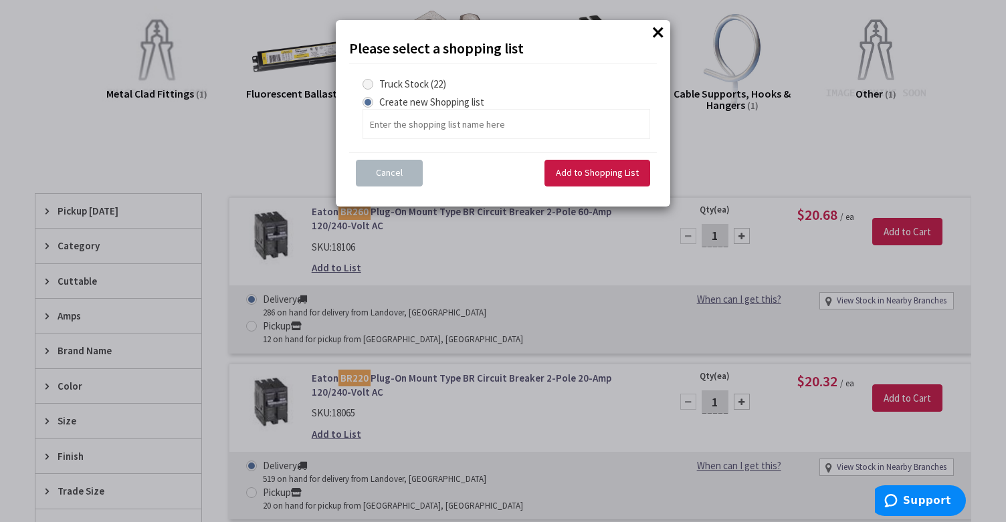
click at [370, 81] on span at bounding box center [367, 84] width 11 height 11
click at [370, 81] on Stock "Truck Stock (22)" at bounding box center [370, 84] width 9 height 9
radio Stock "true"
click at [584, 169] on span "Add to Shopping List" at bounding box center [597, 173] width 83 height 12
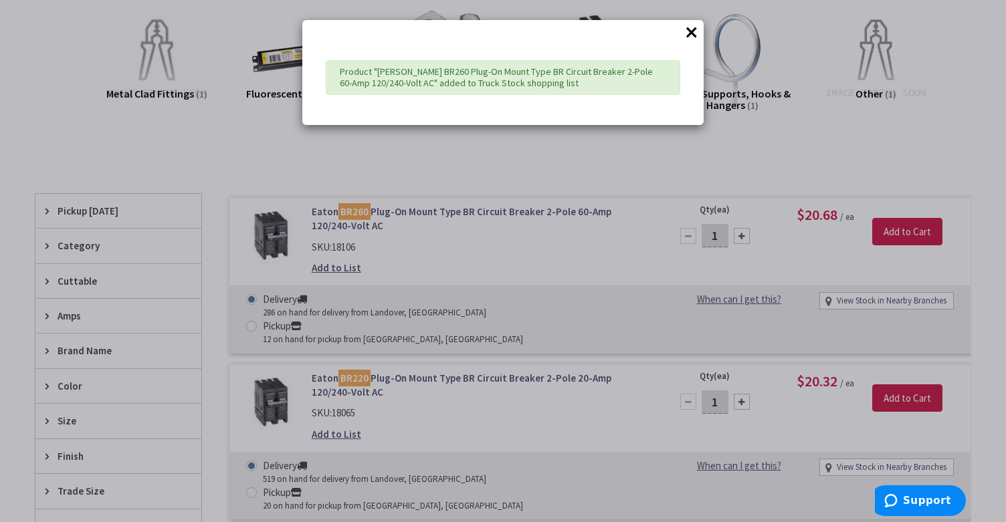
click at [696, 29] on button "×" at bounding box center [691, 32] width 20 height 20
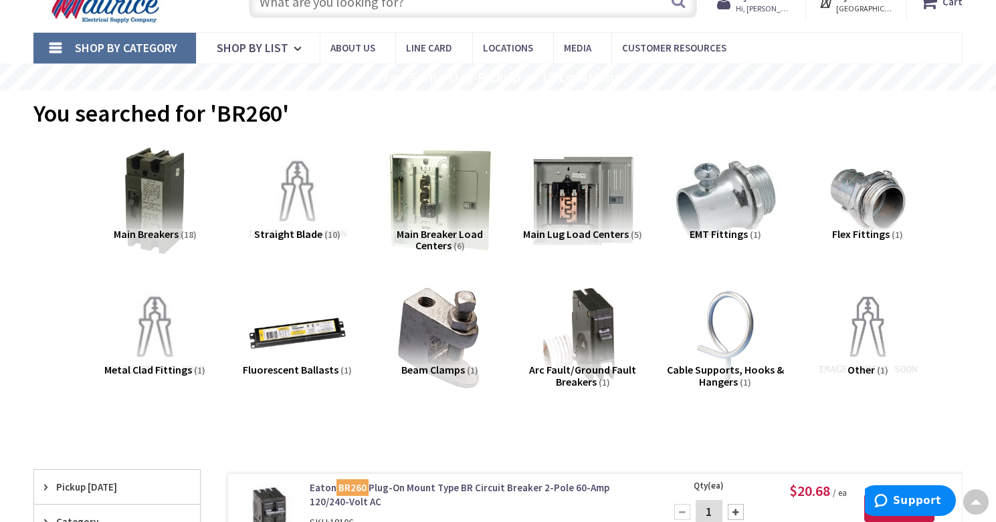
scroll to position [0, 0]
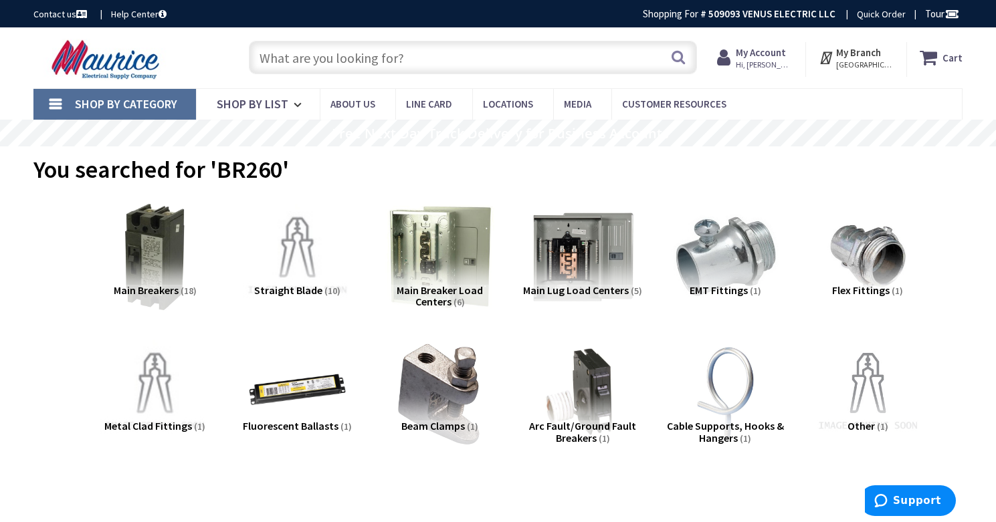
click at [356, 60] on input "text" at bounding box center [473, 57] width 448 height 33
paste input "BR250"
type input "BR250"
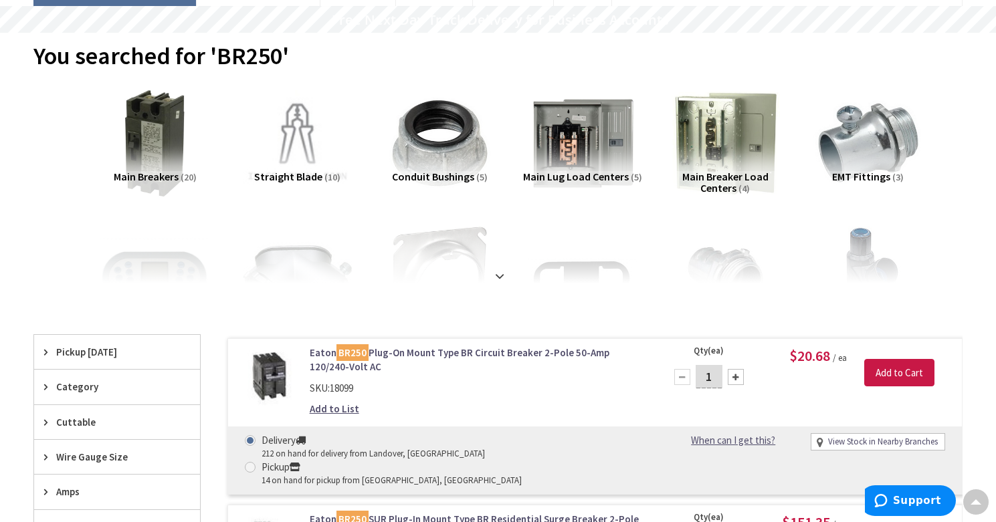
scroll to position [118, 0]
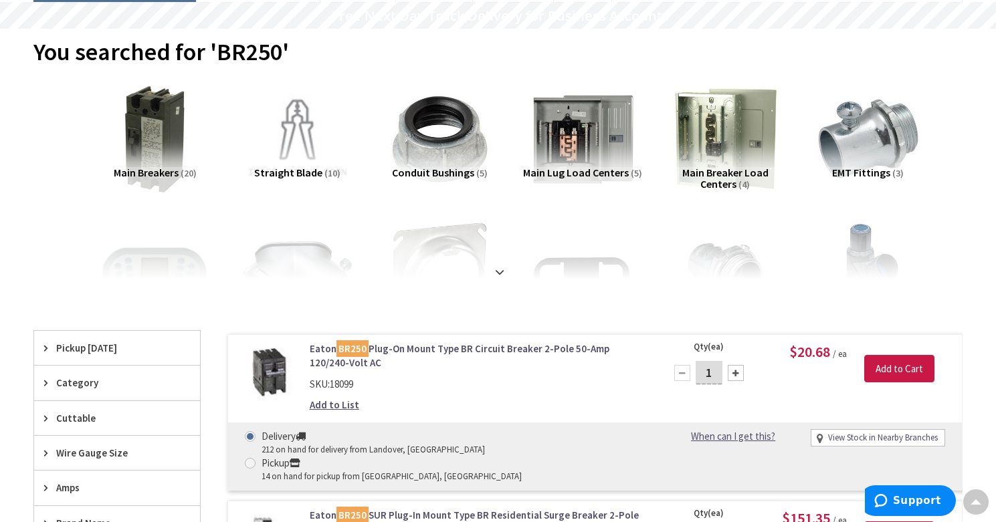
click at [340, 402] on link "Add to List" at bounding box center [334, 405] width 49 height 14
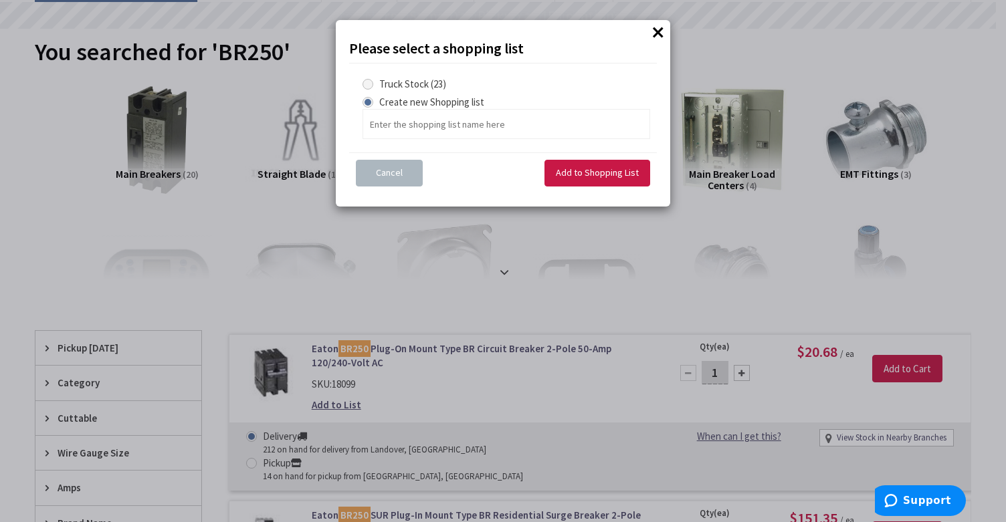
click at [374, 85] on Stock "Truck Stock (23)" at bounding box center [370, 84] width 9 height 9
radio Stock "true"
click at [562, 167] on span "Add to Shopping List" at bounding box center [597, 173] width 83 height 12
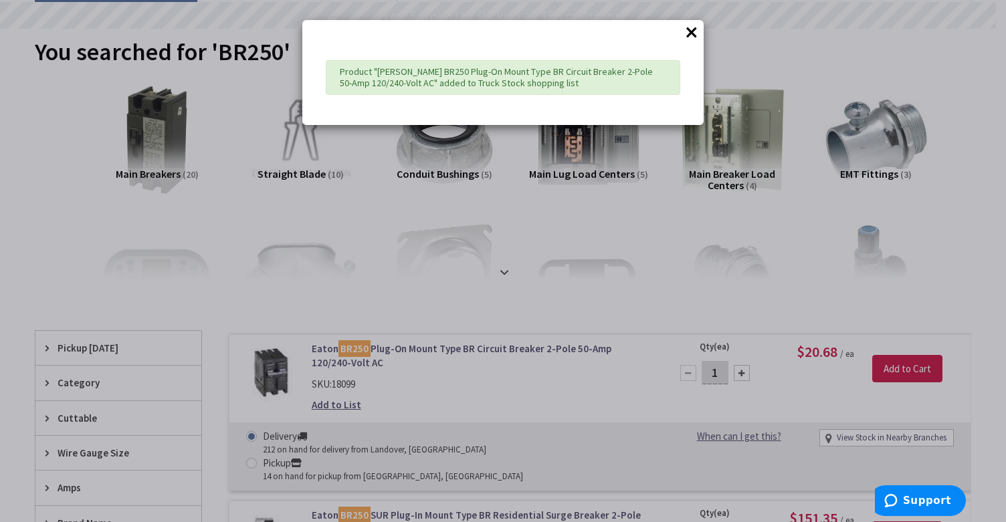
click at [698, 36] on button "×" at bounding box center [691, 32] width 20 height 20
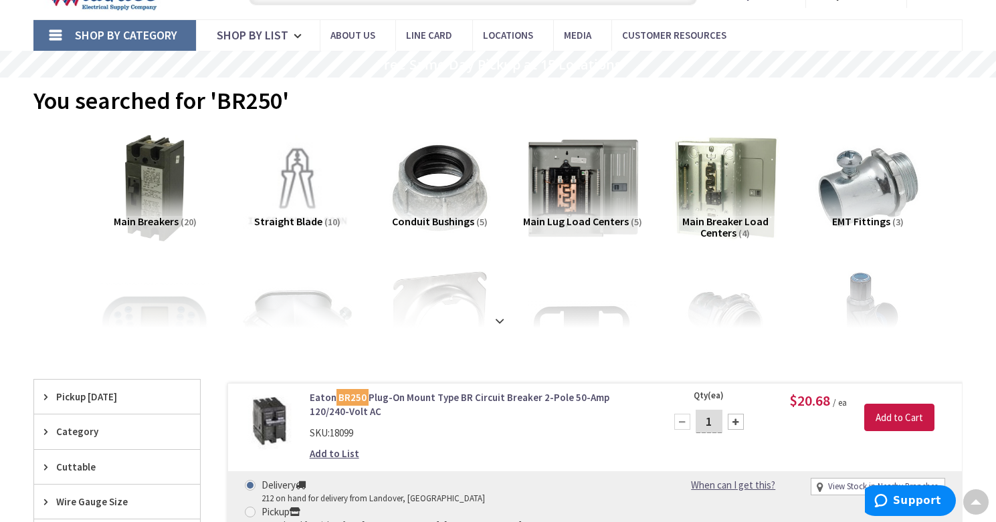
scroll to position [0, 0]
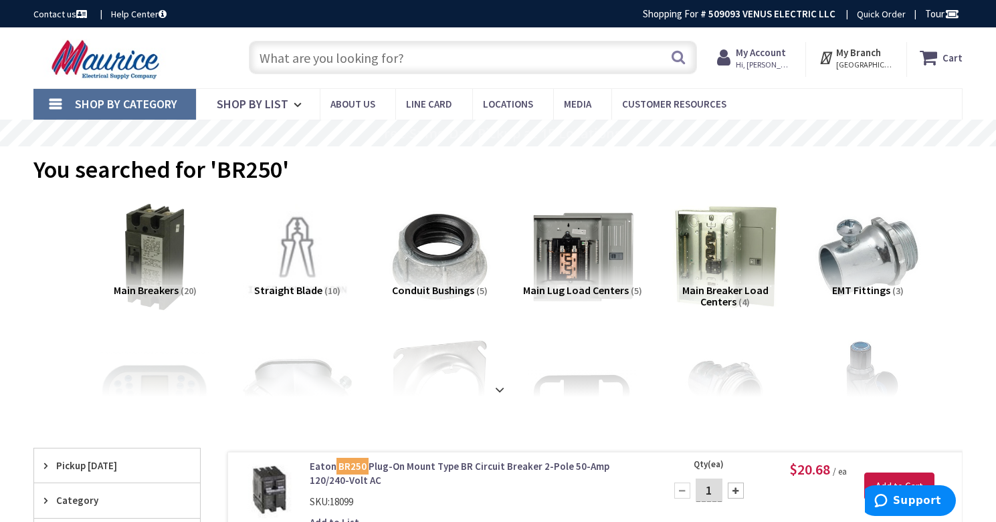
click at [304, 57] on input "text" at bounding box center [473, 57] width 448 height 33
paste input "BR120"
type input "BR120"
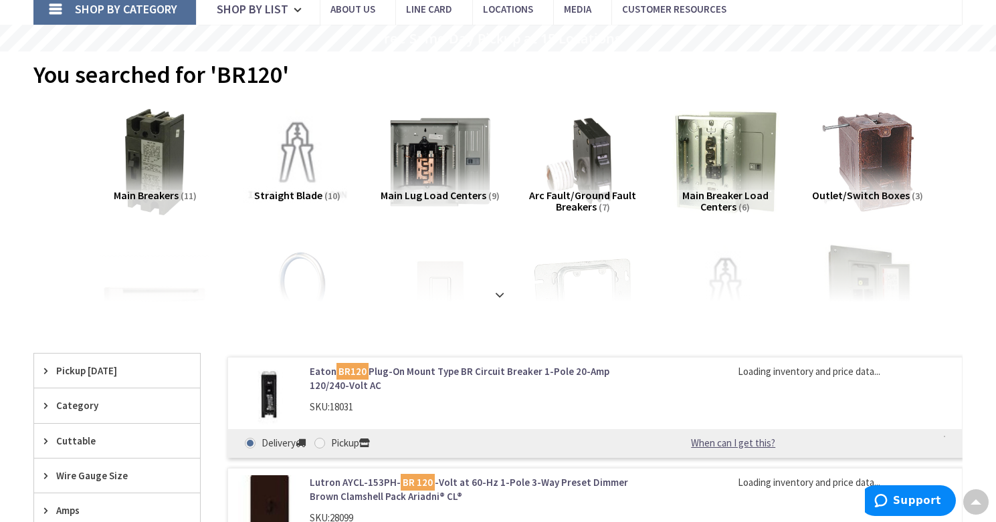
scroll to position [149, 0]
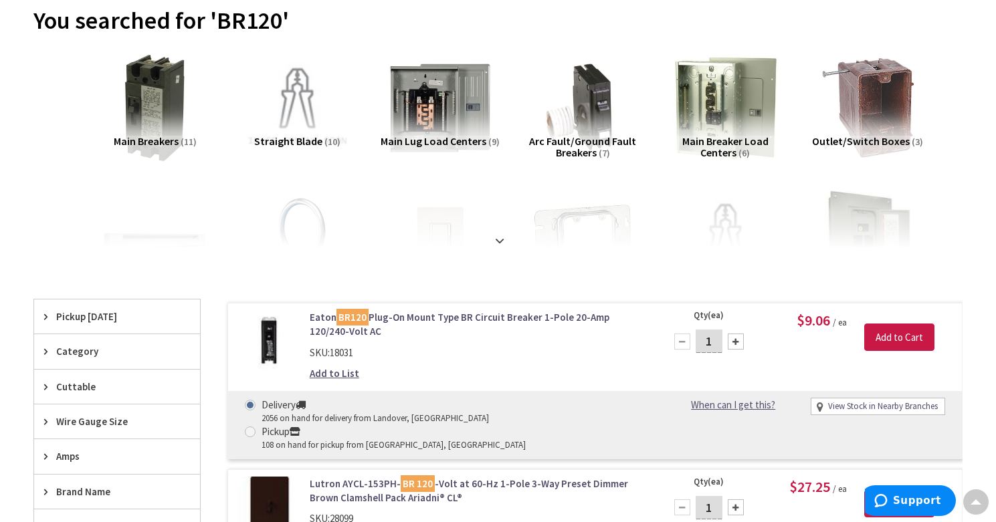
click at [337, 374] on link "Add to List" at bounding box center [334, 373] width 49 height 14
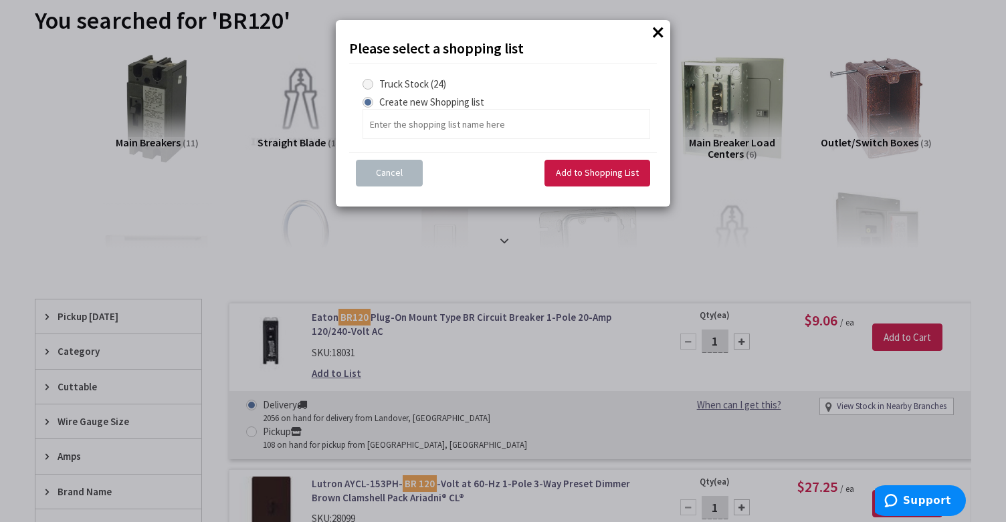
click at [370, 86] on span at bounding box center [367, 84] width 11 height 11
click at [370, 86] on Stock "Truck Stock (24)" at bounding box center [370, 84] width 9 height 9
radio Stock "true"
click at [593, 173] on span "Add to Shopping List" at bounding box center [597, 173] width 83 height 12
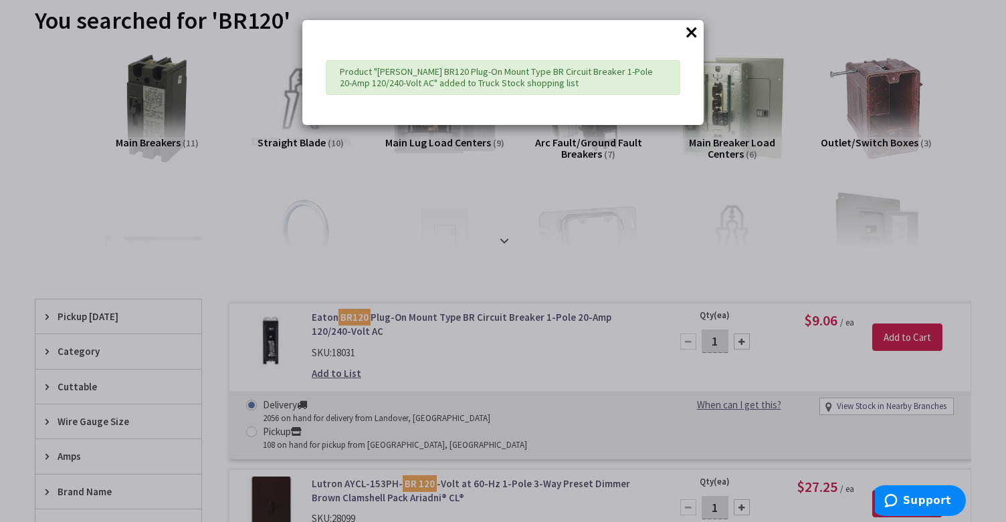
click at [695, 34] on button "×" at bounding box center [691, 32] width 20 height 20
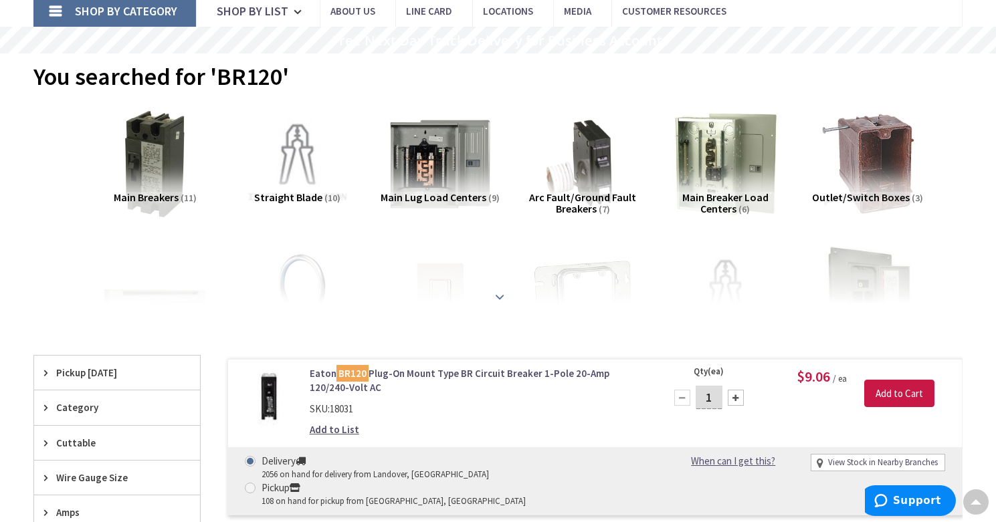
scroll to position [190, 0]
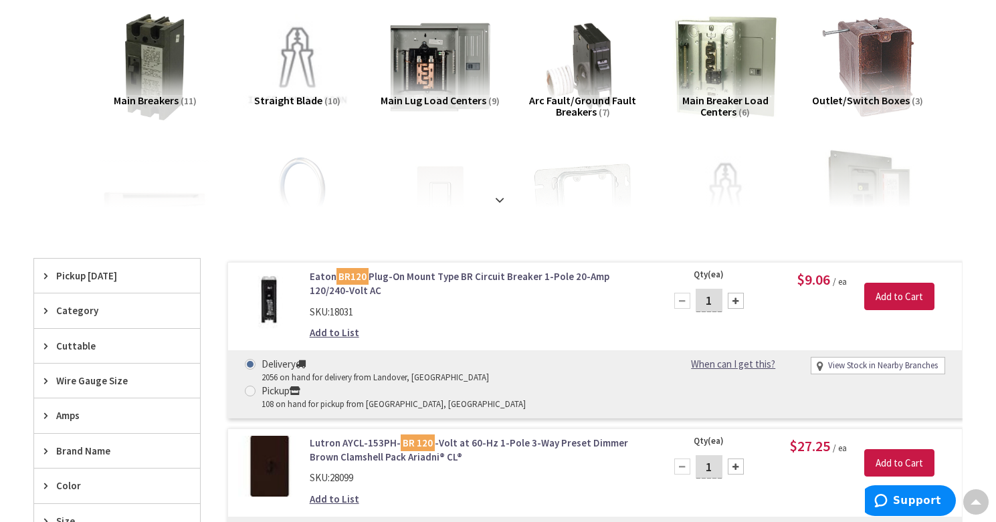
click at [336, 330] on link "Add to List" at bounding box center [334, 333] width 49 height 14
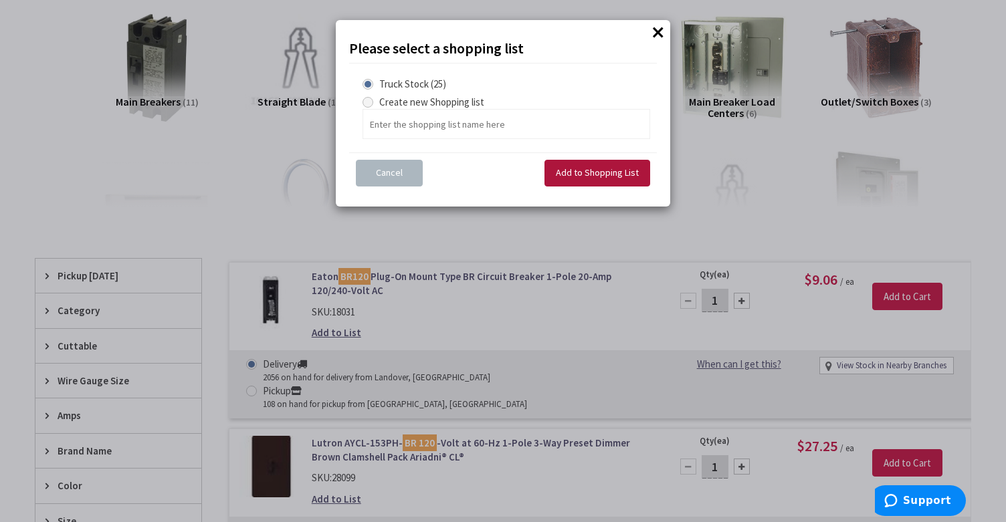
click at [590, 178] on span "Add to Shopping List" at bounding box center [597, 173] width 83 height 12
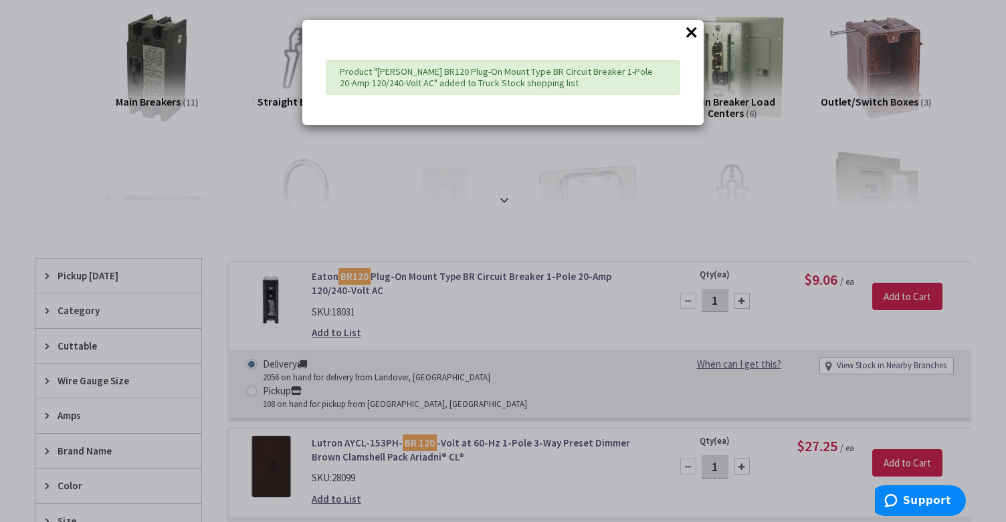
click at [688, 33] on button "×" at bounding box center [691, 32] width 20 height 20
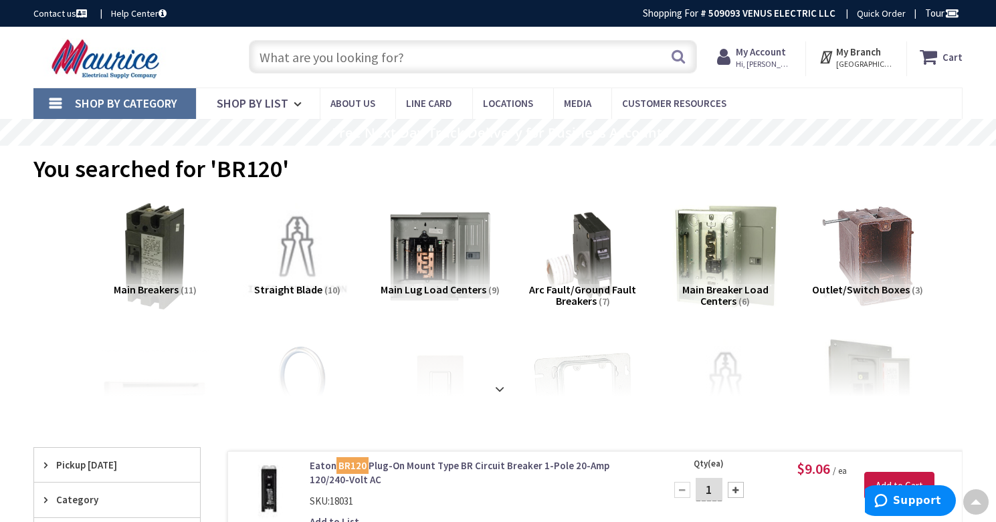
scroll to position [0, 0]
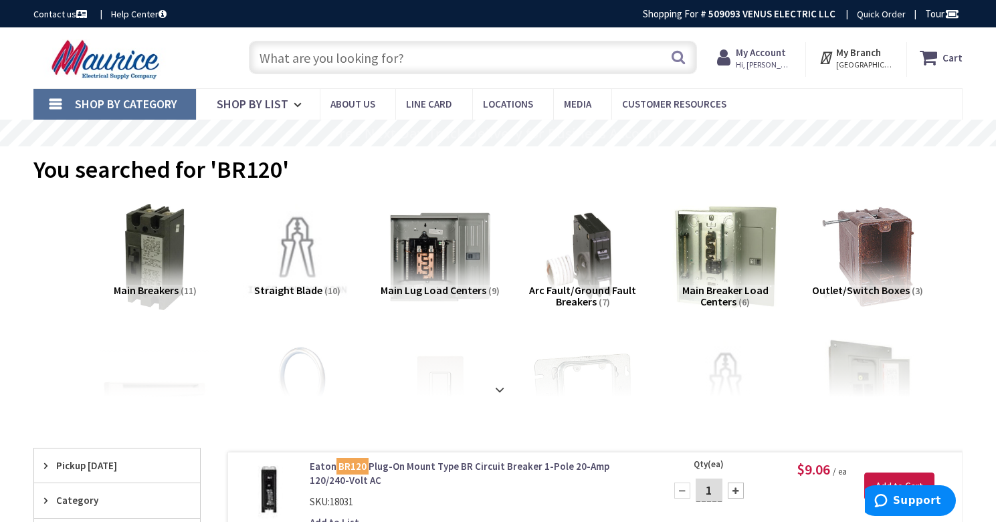
click at [342, 65] on input "text" at bounding box center [473, 57] width 448 height 33
paste input "BR115"
type input "BR115"
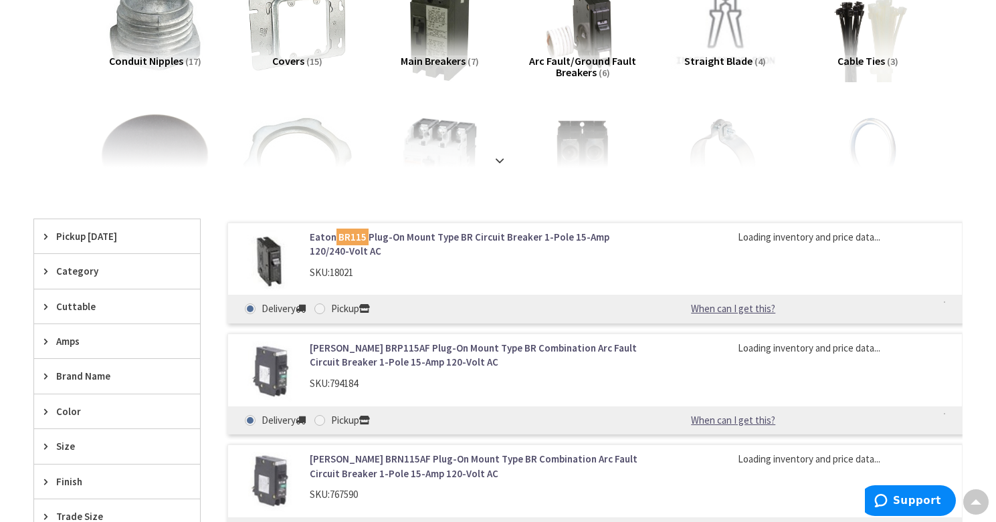
scroll to position [306, 0]
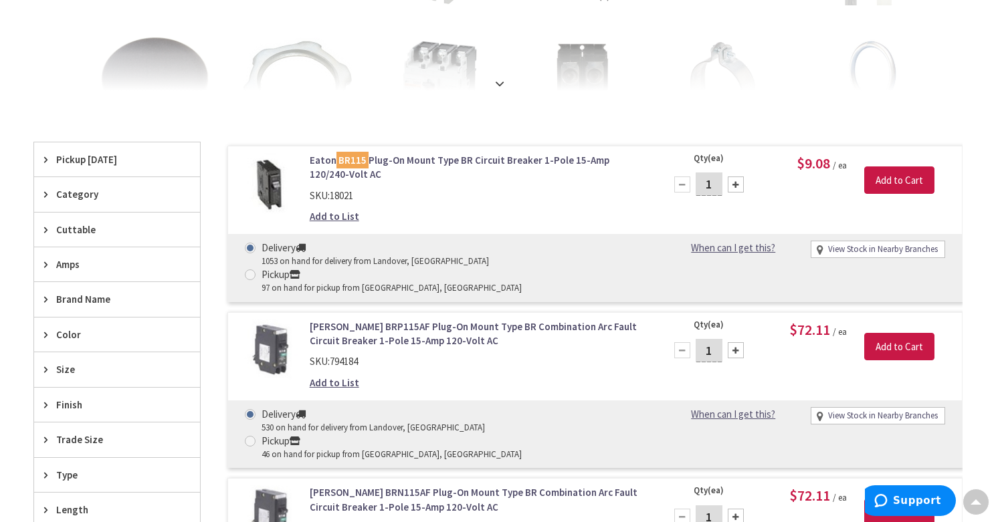
click at [327, 217] on link "Add to List" at bounding box center [334, 216] width 49 height 14
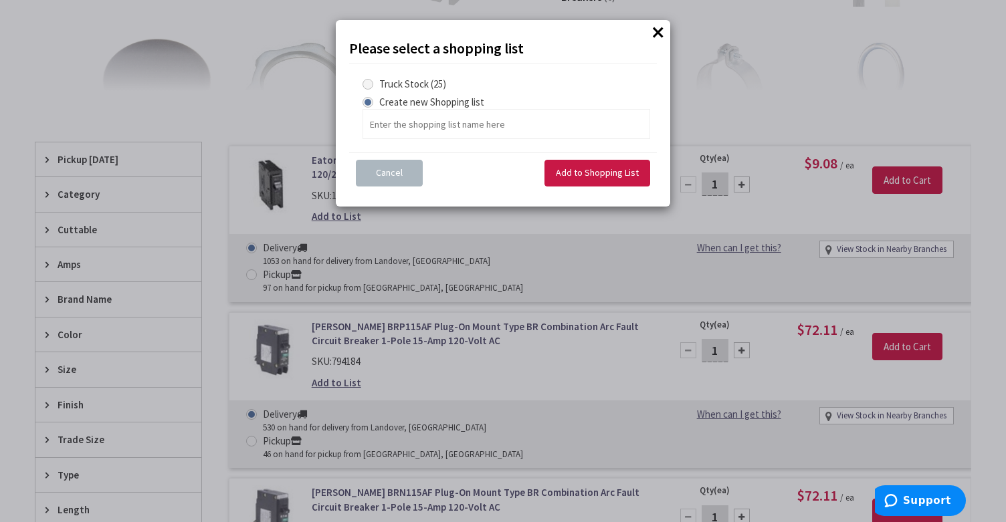
click at [370, 83] on span at bounding box center [367, 84] width 11 height 11
click at [370, 83] on Stock "Truck Stock (25)" at bounding box center [370, 84] width 9 height 9
radio Stock "true"
click at [582, 171] on span "Add to Shopping List" at bounding box center [597, 173] width 83 height 12
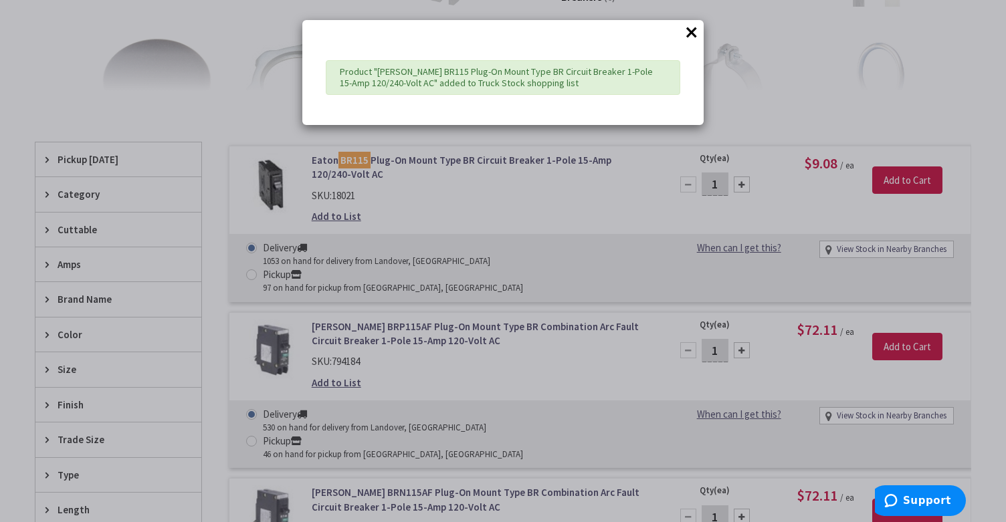
click at [695, 33] on button "×" at bounding box center [691, 32] width 20 height 20
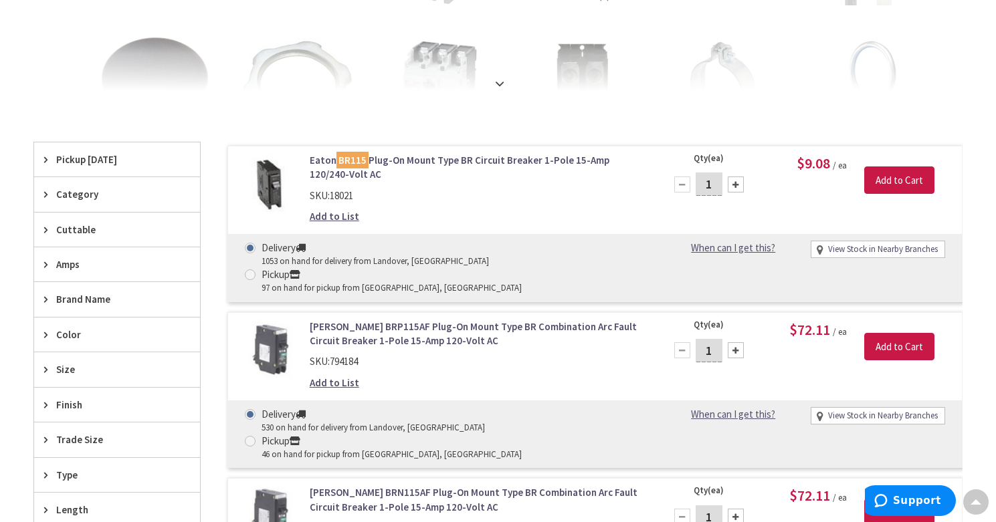
scroll to position [0, 0]
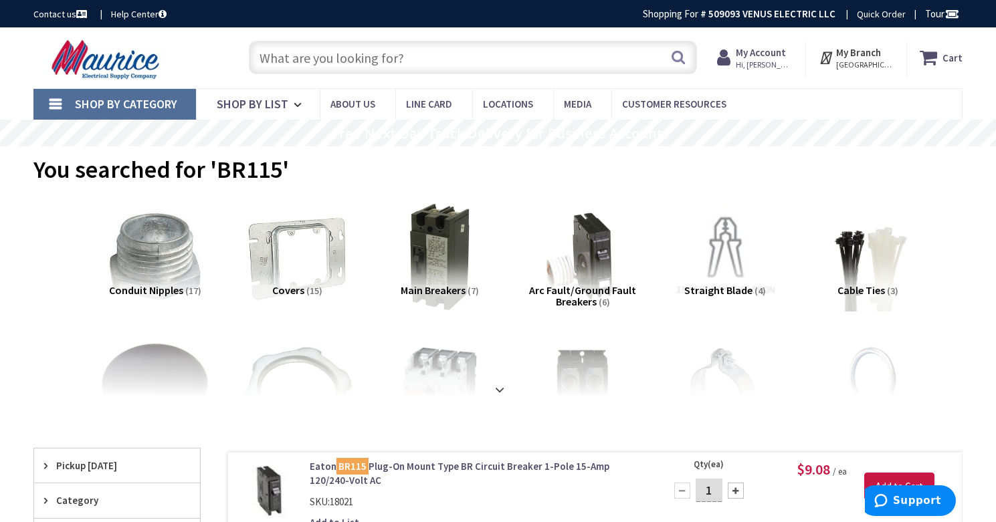
click at [337, 59] on input "text" at bounding box center [473, 57] width 448 height 33
paste input "LB260-T"
type input "LB260-T"
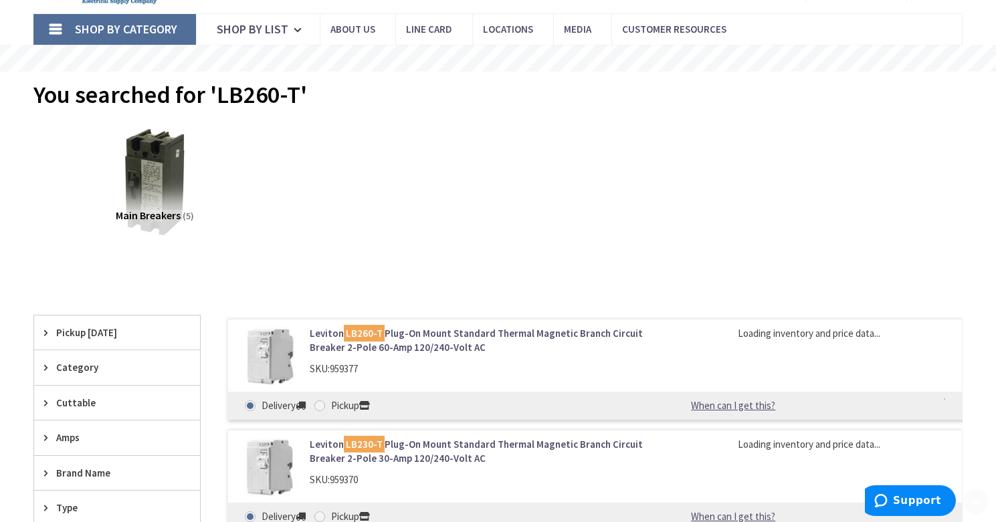
scroll to position [80, 0]
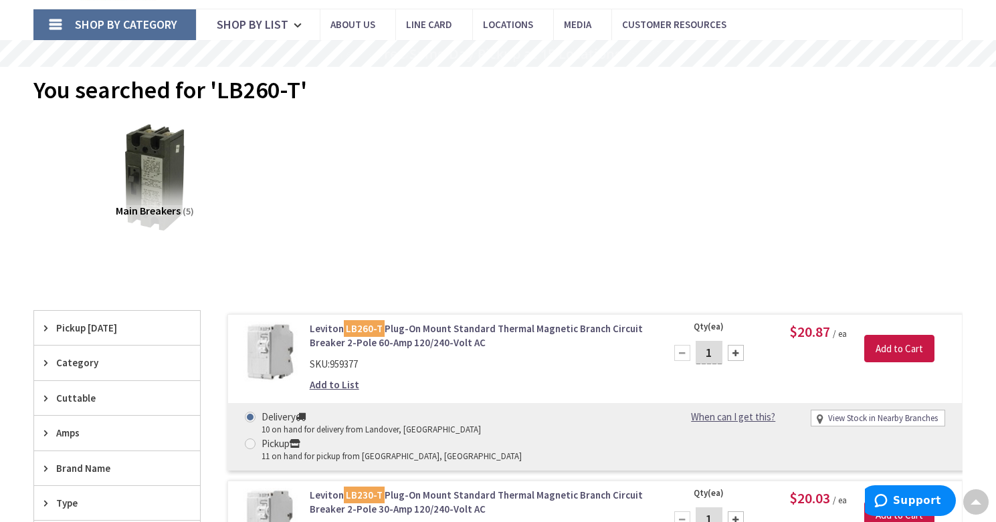
click at [336, 387] on link "Add to List" at bounding box center [334, 385] width 49 height 14
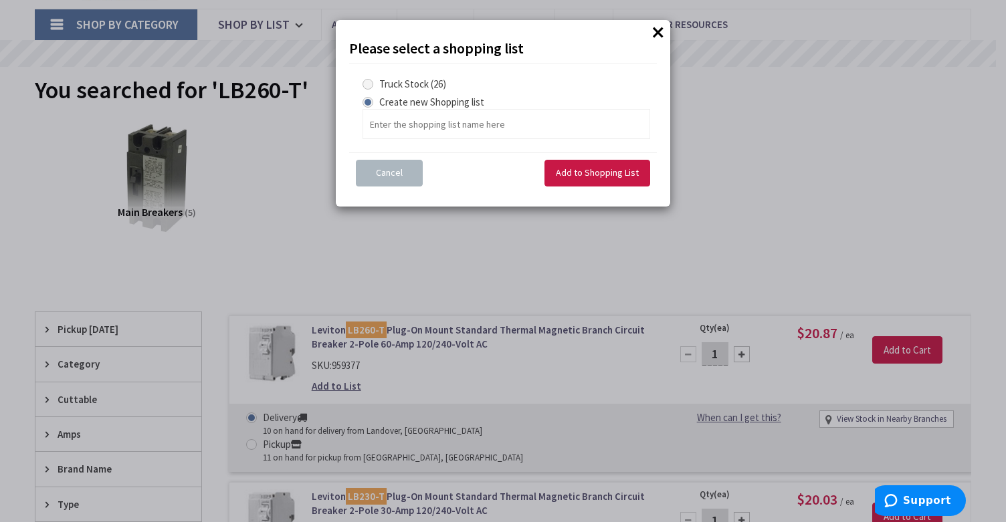
click at [372, 84] on span at bounding box center [367, 84] width 11 height 11
click at [372, 84] on Stock "Truck Stock (26)" at bounding box center [370, 84] width 9 height 9
radio Stock "true"
click at [558, 177] on span "Add to Shopping List" at bounding box center [597, 173] width 83 height 12
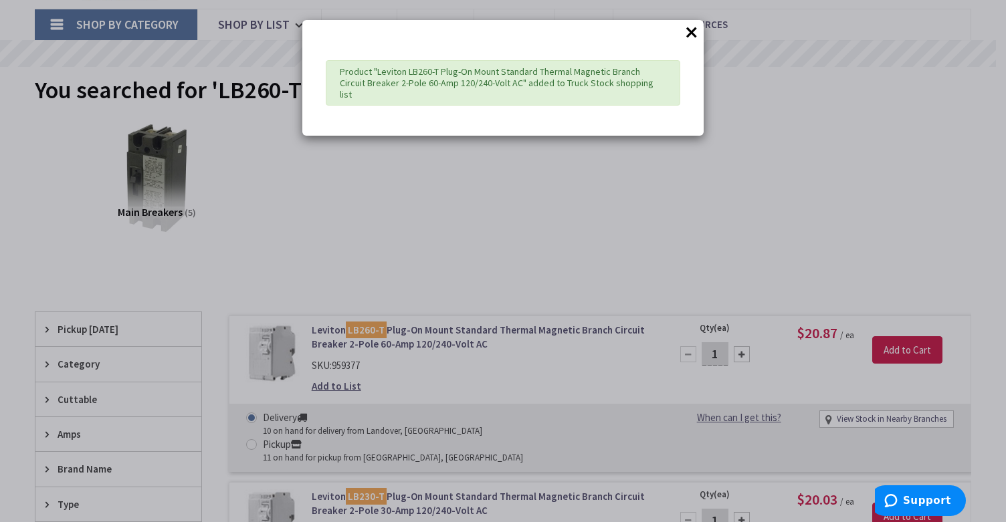
click at [695, 29] on button "×" at bounding box center [691, 32] width 20 height 20
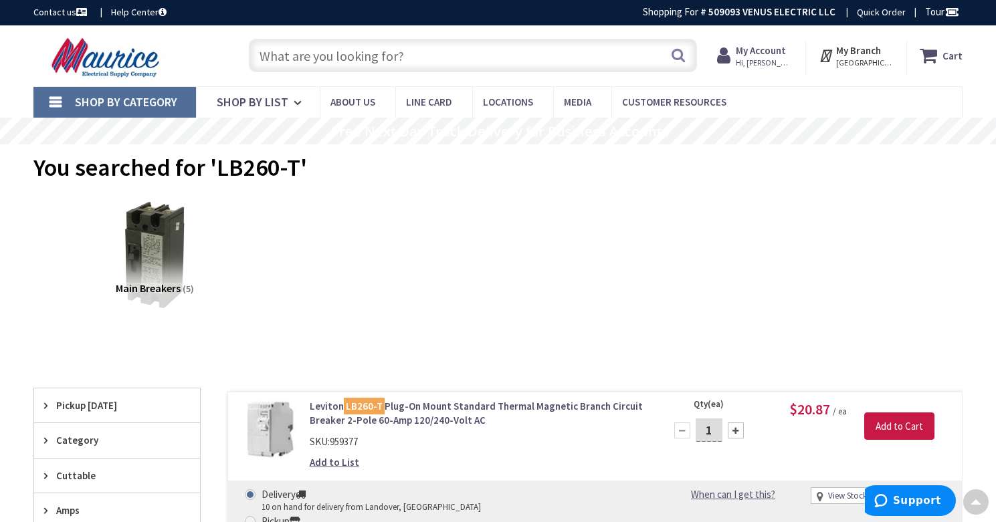
scroll to position [0, 0]
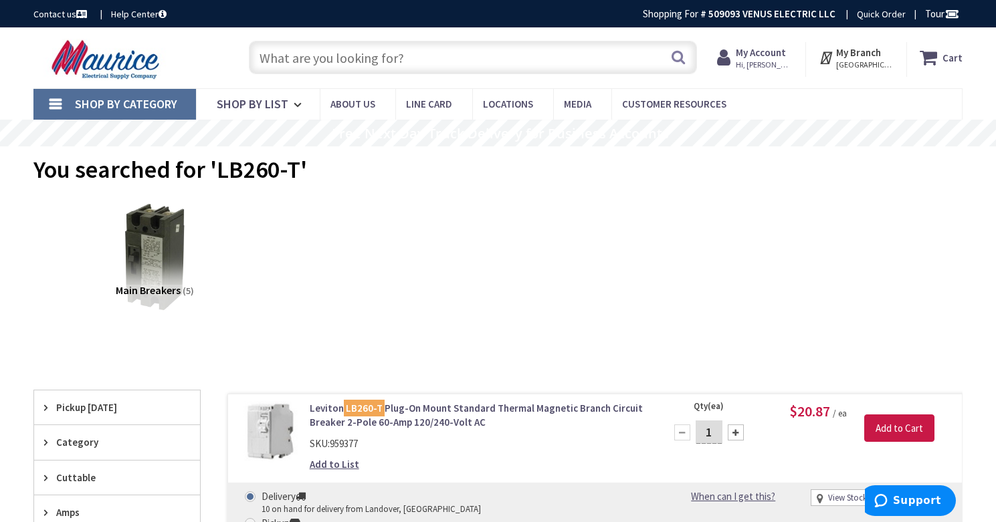
click at [310, 64] on input "text" at bounding box center [473, 57] width 448 height 33
paste input "LB250-T"
type input "LB250-T"
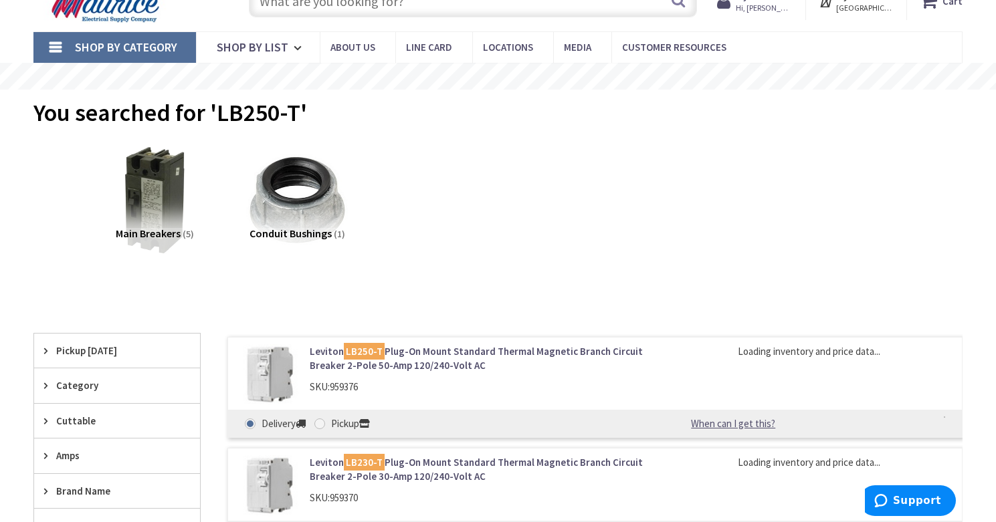
scroll to position [225, 0]
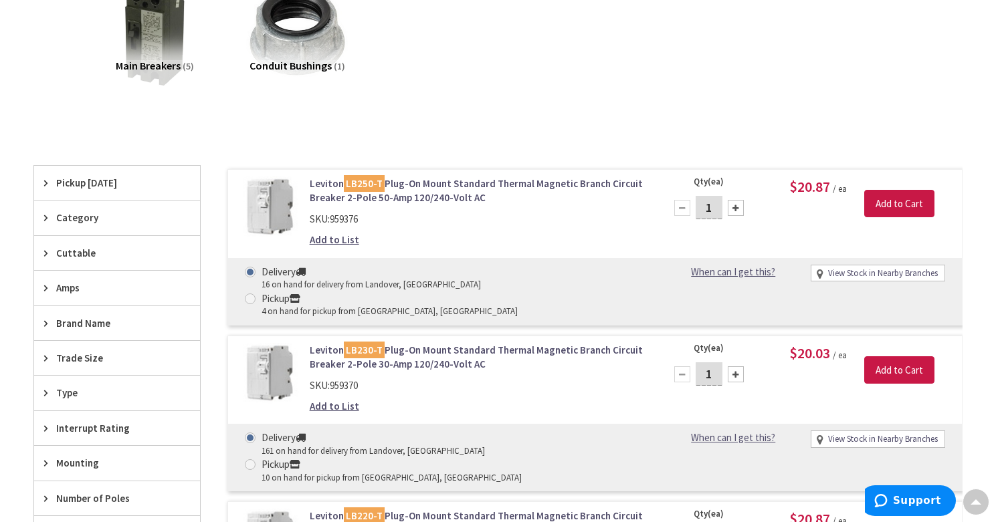
click at [333, 238] on link "Add to List" at bounding box center [334, 240] width 49 height 14
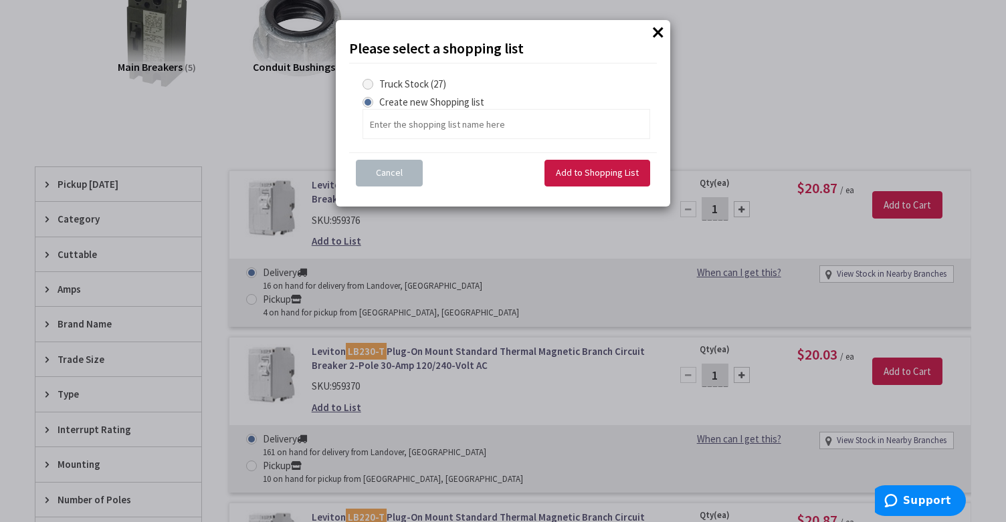
click at [370, 81] on span at bounding box center [367, 84] width 11 height 11
click at [370, 81] on Stock "Truck Stock (27)" at bounding box center [370, 84] width 9 height 9
radio Stock "true"
click at [593, 177] on span "Add to Shopping List" at bounding box center [597, 173] width 83 height 12
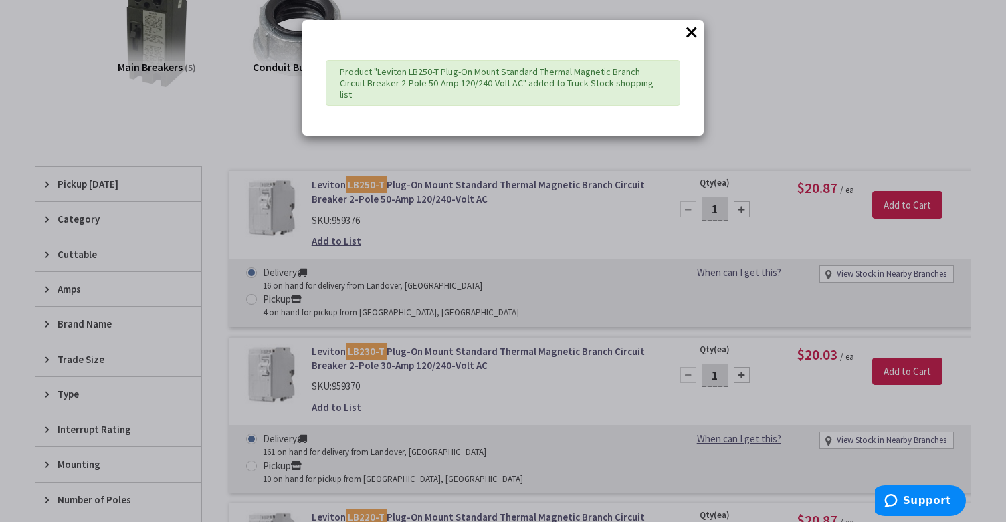
click at [697, 29] on button "×" at bounding box center [691, 32] width 20 height 20
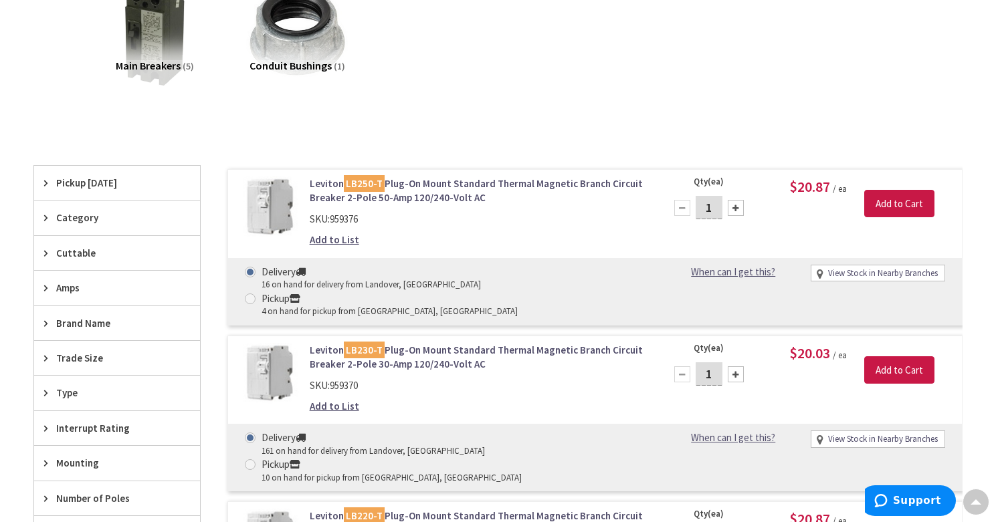
scroll to position [0, 0]
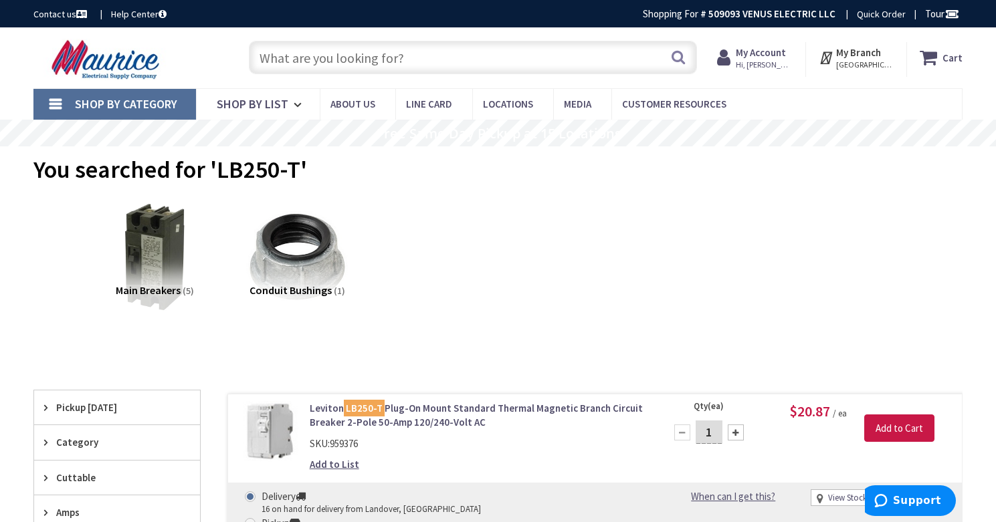
click at [338, 62] on input "text" at bounding box center [473, 57] width 448 height 33
paste input "LB240-T"
type input "LB240-T"
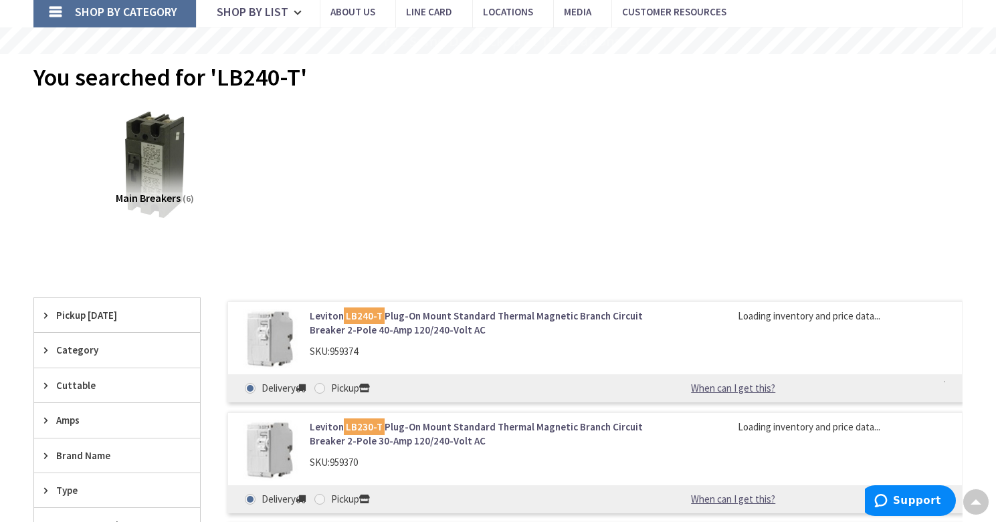
scroll to position [93, 0]
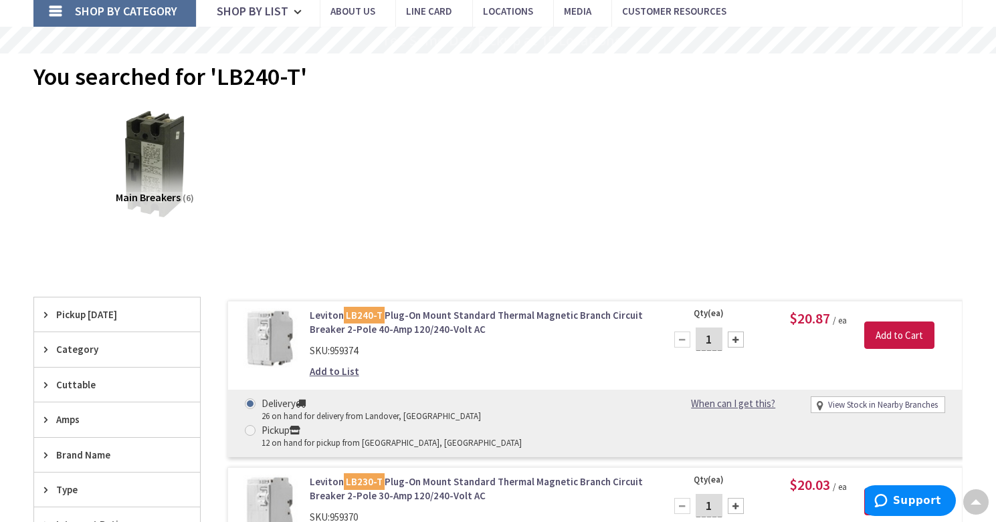
click at [343, 369] on link "Add to List" at bounding box center [334, 371] width 49 height 14
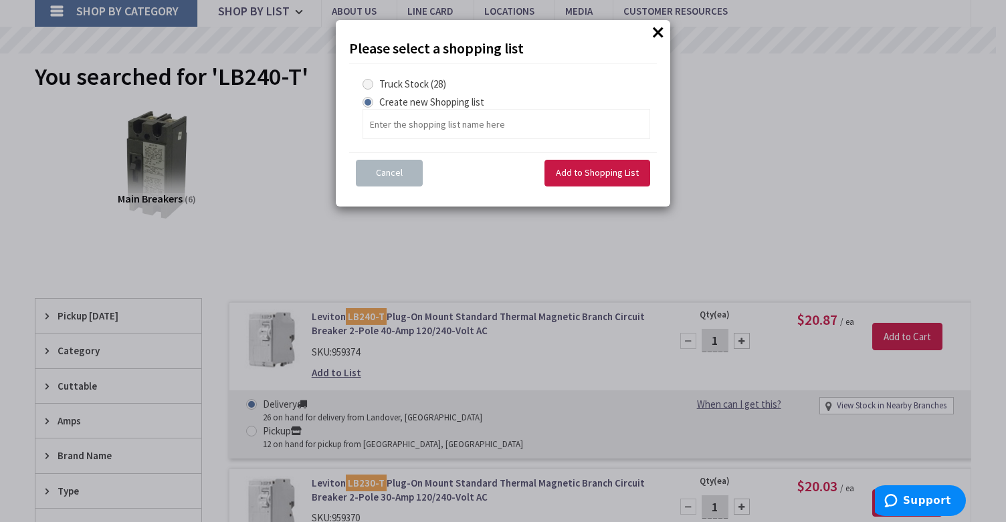
click at [370, 82] on span at bounding box center [367, 84] width 11 height 11
click at [370, 82] on Stock "Truck Stock (28)" at bounding box center [370, 84] width 9 height 9
radio Stock "true"
click at [592, 173] on span "Add to Shopping List" at bounding box center [597, 173] width 83 height 12
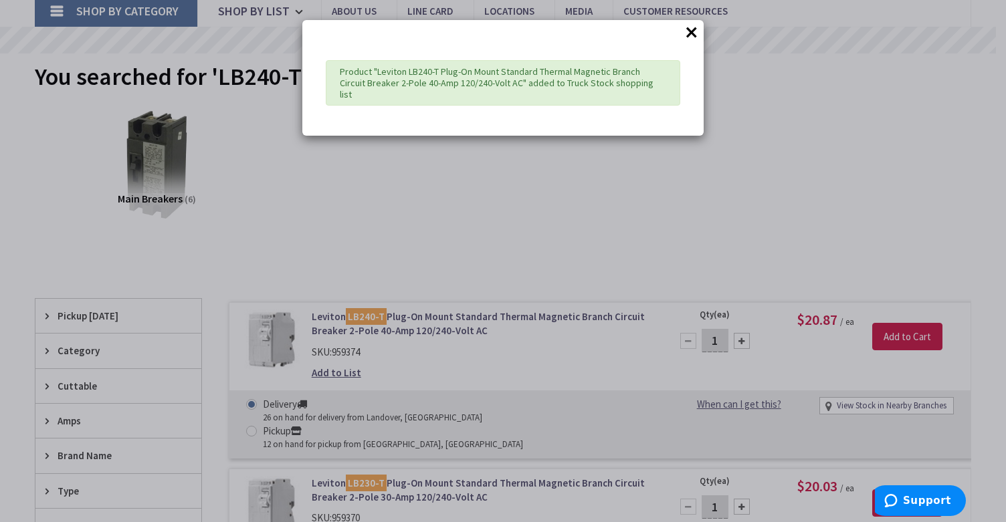
click at [693, 33] on button "×" at bounding box center [691, 32] width 20 height 20
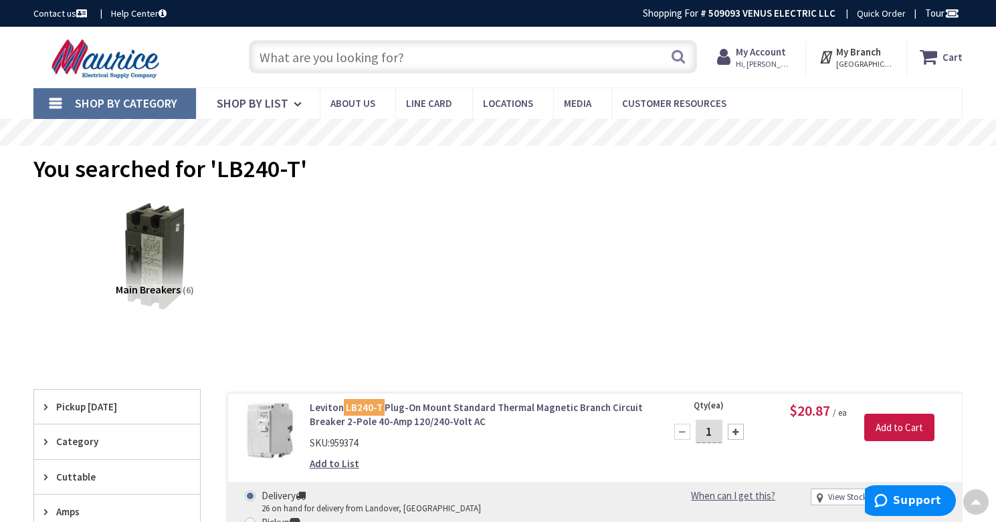
scroll to position [0, 0]
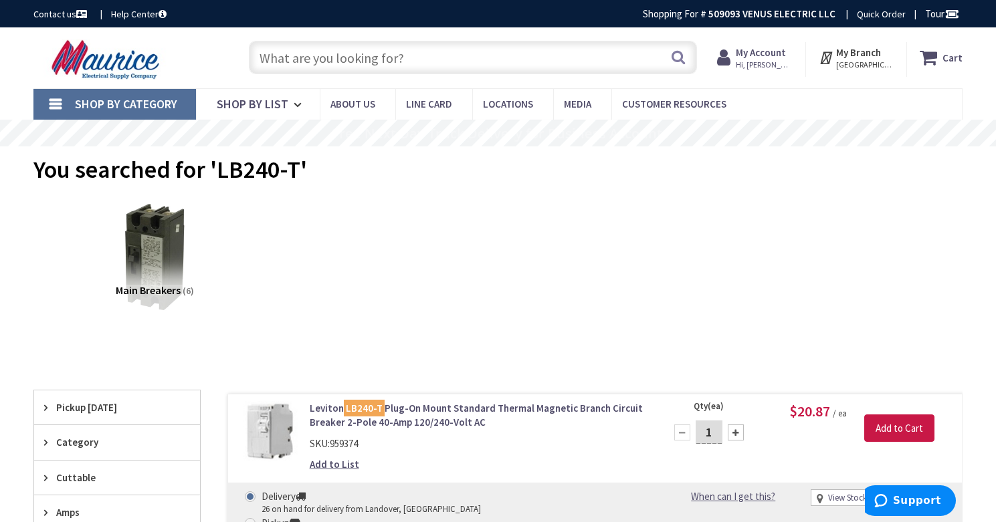
click at [292, 56] on input "text" at bounding box center [473, 57] width 448 height 33
paste input "LB230-T"
type input "LB230-T"
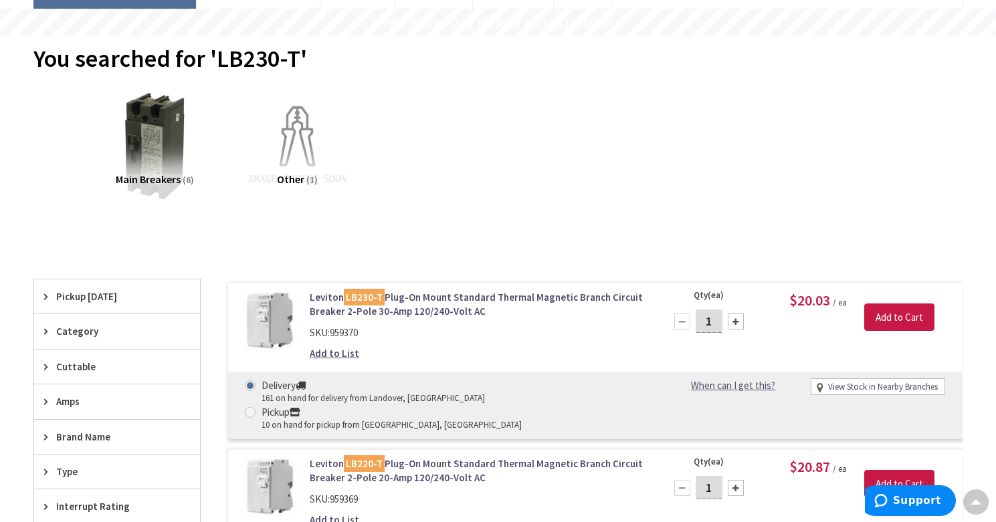
scroll to position [113, 0]
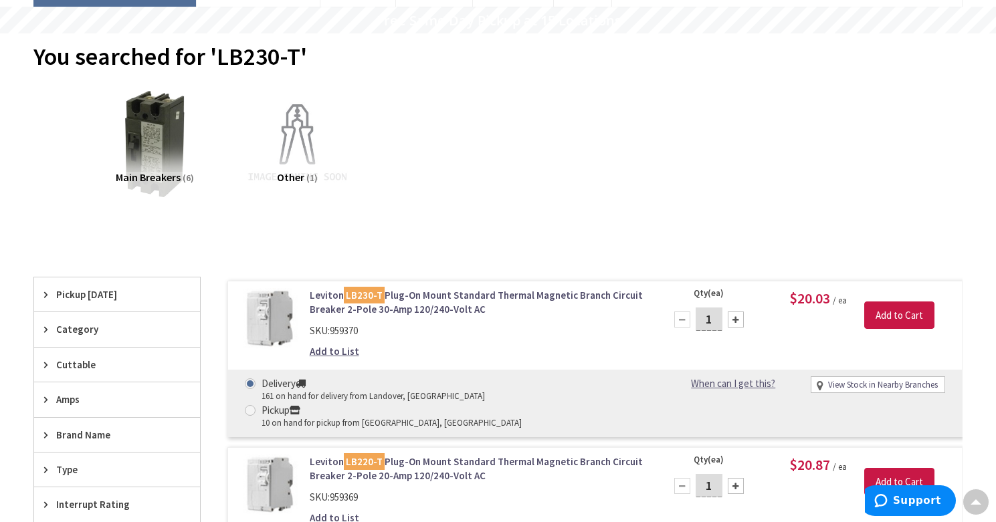
click at [342, 351] on link "Add to List" at bounding box center [334, 351] width 49 height 14
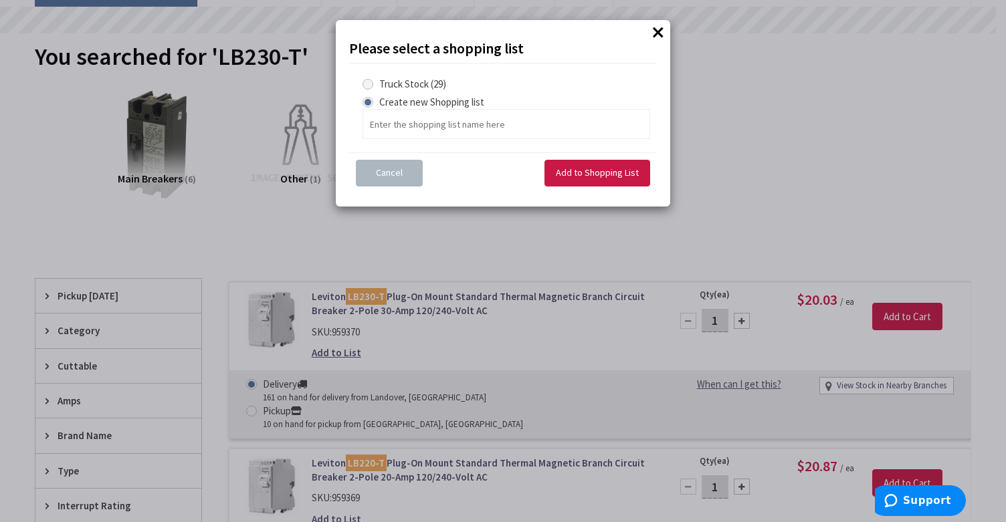
click at [368, 85] on span at bounding box center [367, 84] width 11 height 11
click at [368, 85] on Stock "Truck Stock (29)" at bounding box center [370, 84] width 9 height 9
radio Stock "true"
click at [580, 168] on span "Add to Shopping List" at bounding box center [597, 173] width 83 height 12
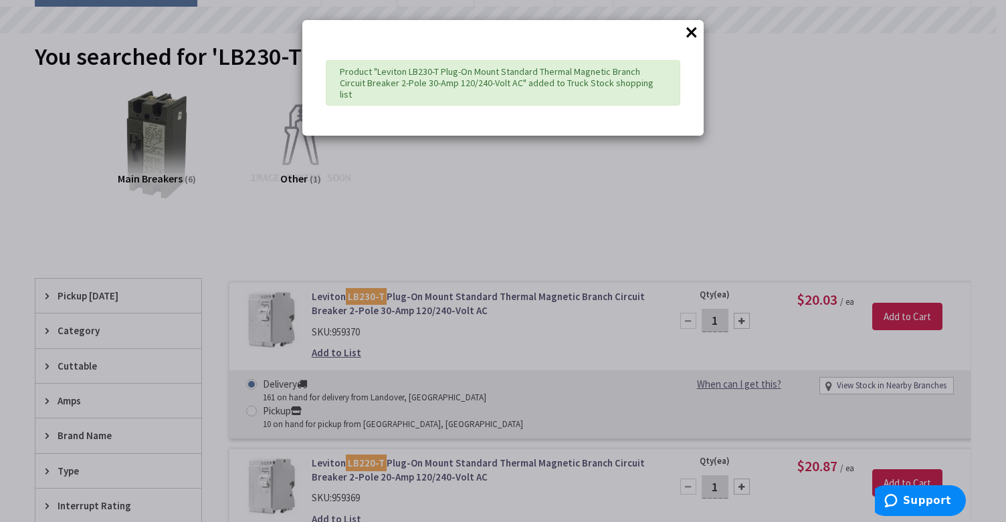
click at [691, 29] on button "×" at bounding box center [691, 32] width 20 height 20
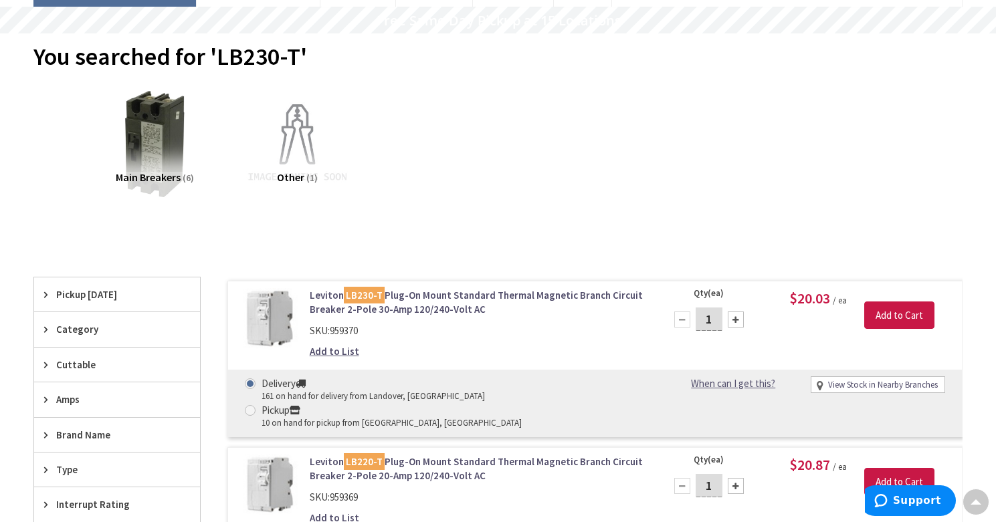
scroll to position [0, 0]
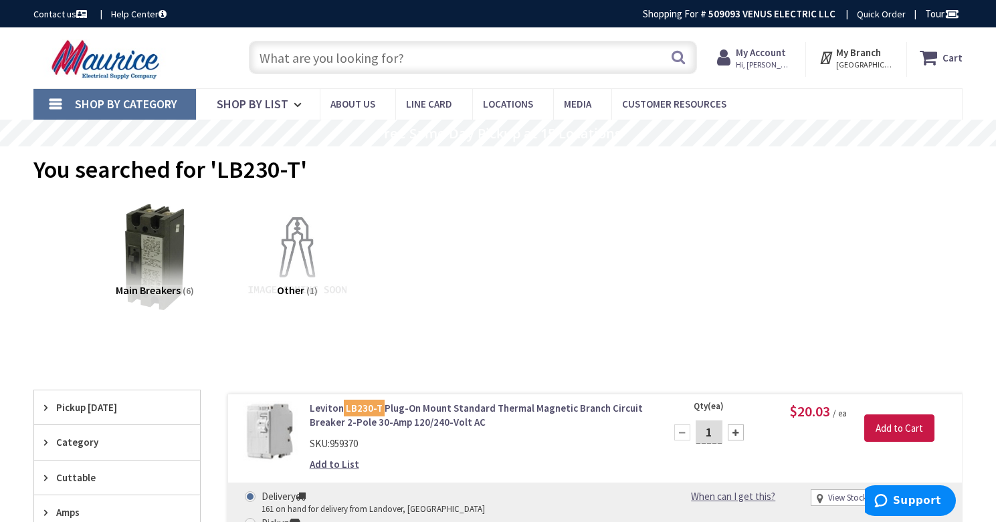
click at [363, 64] on input "text" at bounding box center [473, 57] width 448 height 33
paste input "LB220-T"
type input "LB220-T"
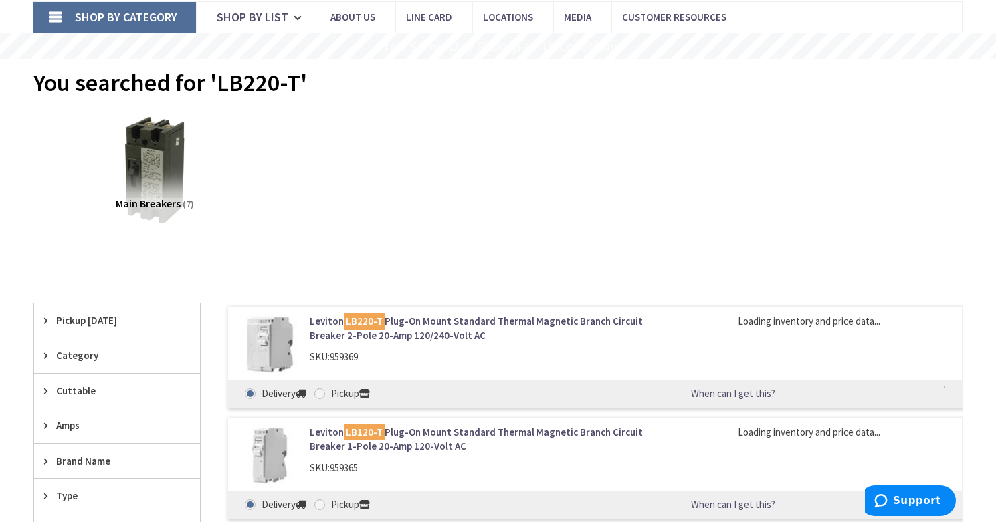
scroll to position [91, 0]
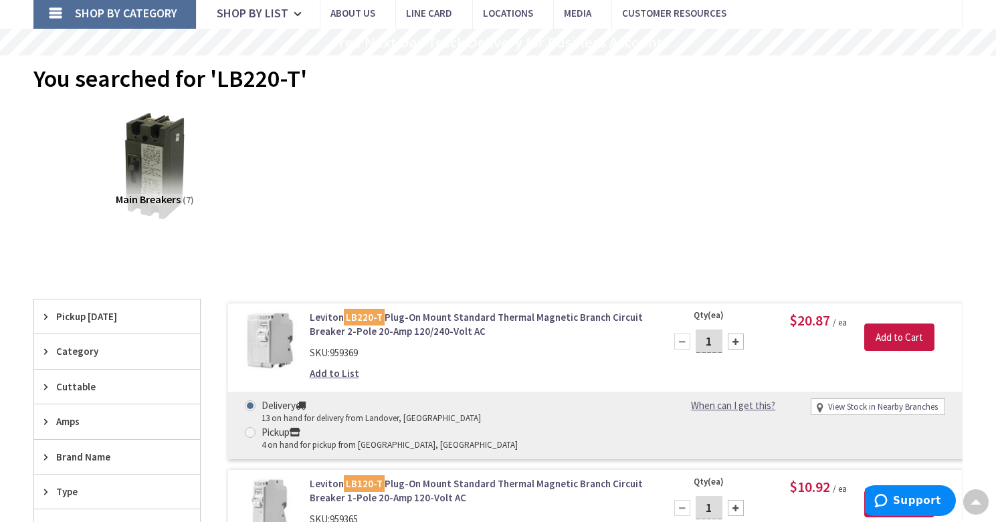
click at [348, 371] on link "Add to List" at bounding box center [334, 373] width 49 height 14
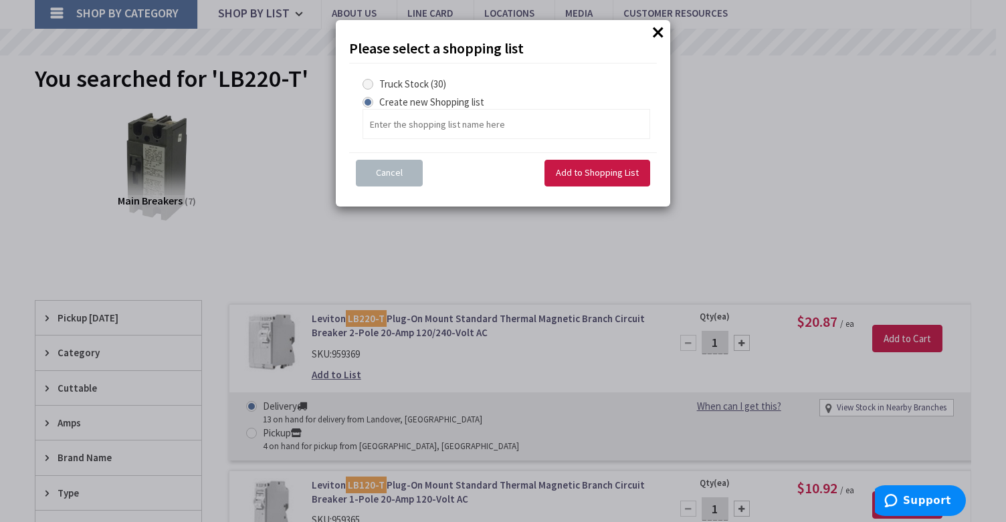
click at [366, 80] on span at bounding box center [367, 84] width 11 height 11
click at [366, 80] on Stock "Truck Stock (30)" at bounding box center [370, 84] width 9 height 9
radio Stock "true"
click at [562, 170] on span "Add to Shopping List" at bounding box center [597, 173] width 83 height 12
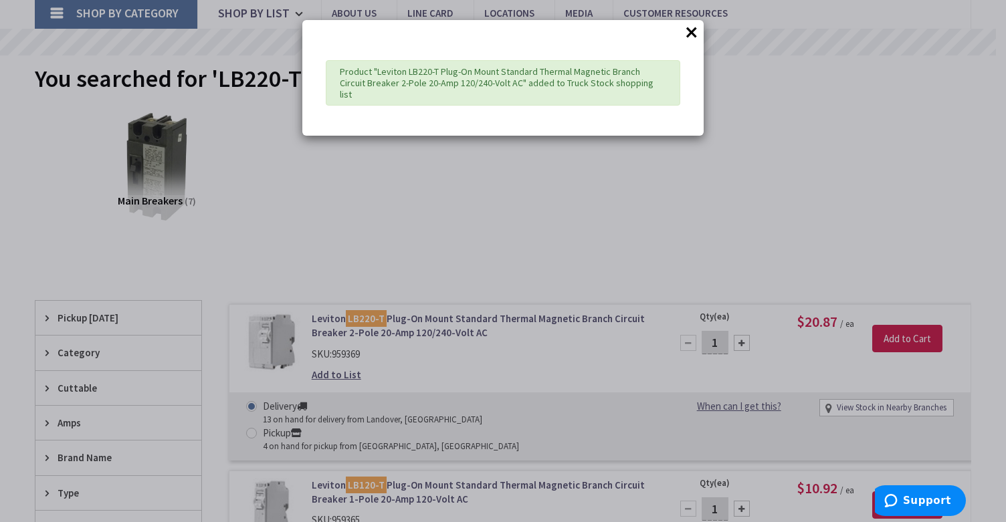
click at [689, 31] on button "×" at bounding box center [691, 32] width 20 height 20
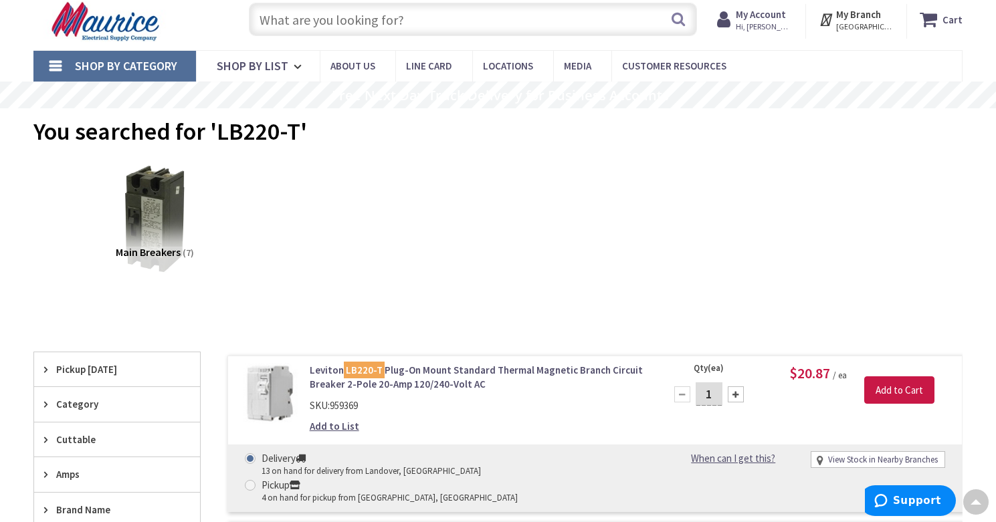
scroll to position [0, 0]
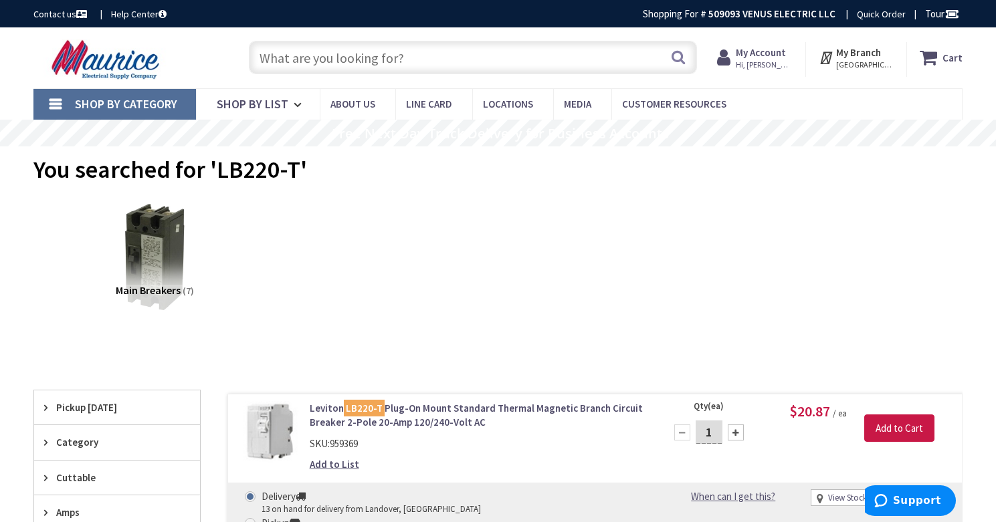
click at [344, 56] on input "text" at bounding box center [473, 57] width 448 height 33
paste input "LB215-T"
type input "LB215-T"
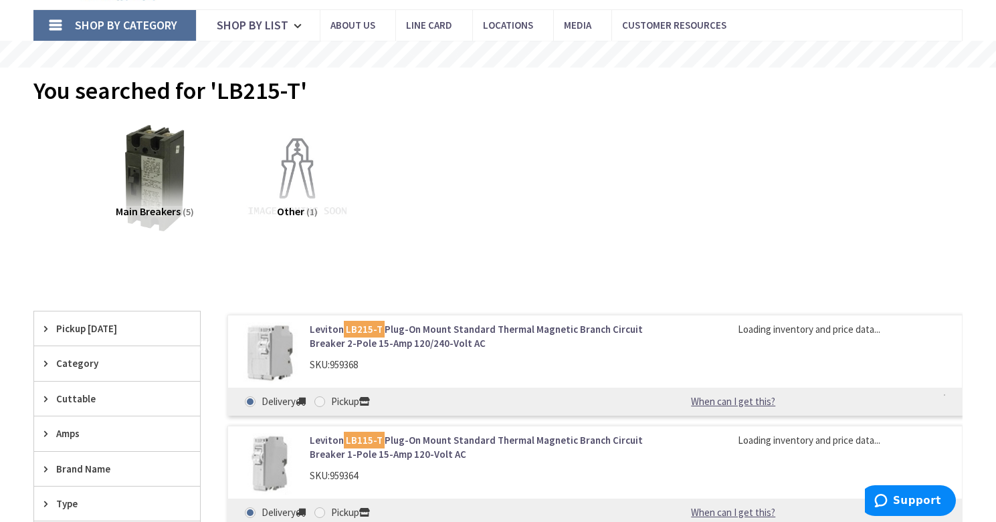
scroll to position [223, 0]
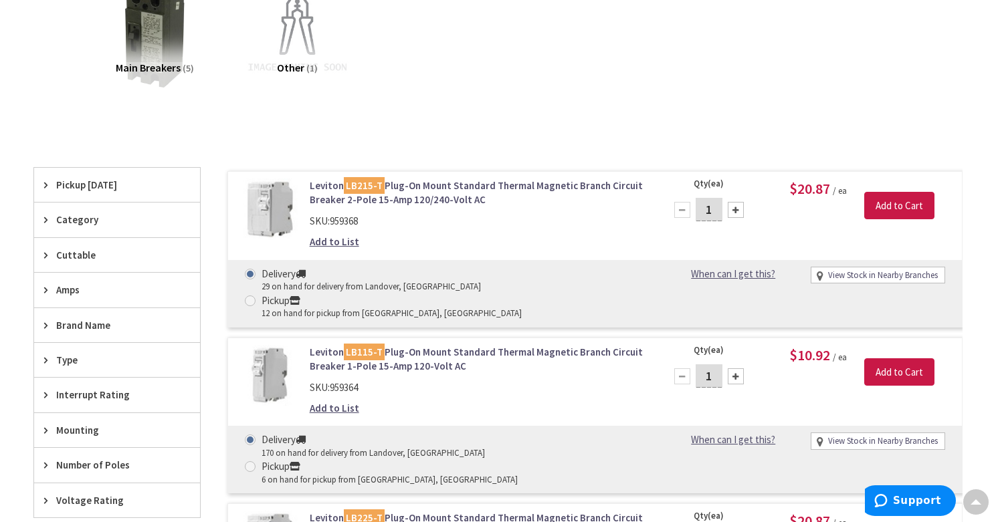
click at [346, 238] on link "Add to List" at bounding box center [334, 242] width 49 height 14
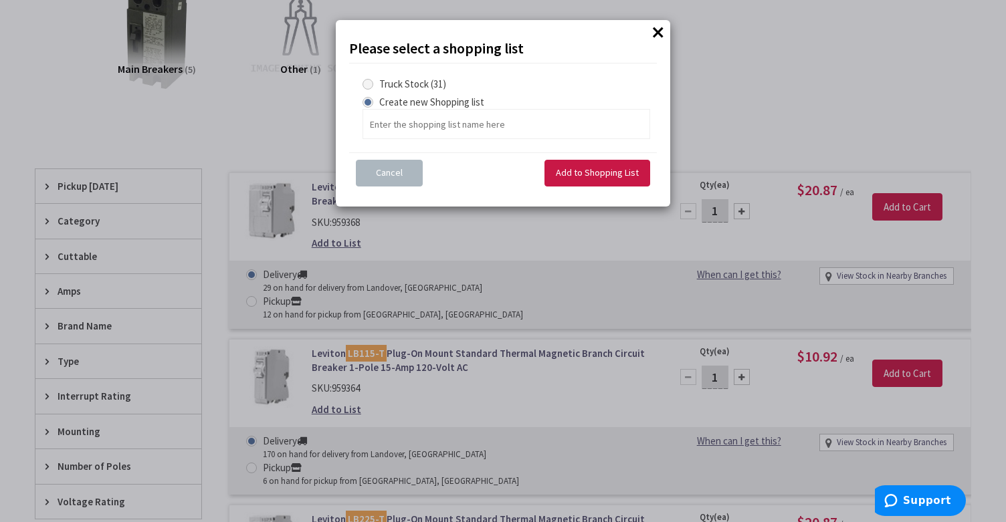
click at [368, 80] on span at bounding box center [367, 84] width 11 height 11
click at [368, 80] on Stock "Truck Stock (31)" at bounding box center [370, 84] width 9 height 9
radio Stock "true"
click at [611, 171] on span "Add to Shopping List" at bounding box center [597, 173] width 83 height 12
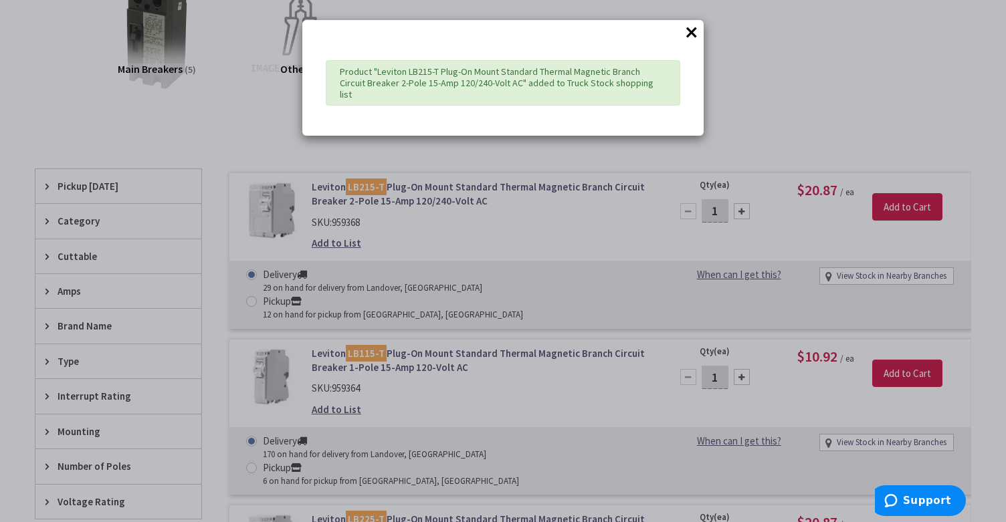
drag, startPoint x: 691, startPoint y: 32, endPoint x: 698, endPoint y: 88, distance: 56.6
click at [691, 32] on button "×" at bounding box center [691, 32] width 20 height 20
